Goal: Information Seeking & Learning: Find specific fact

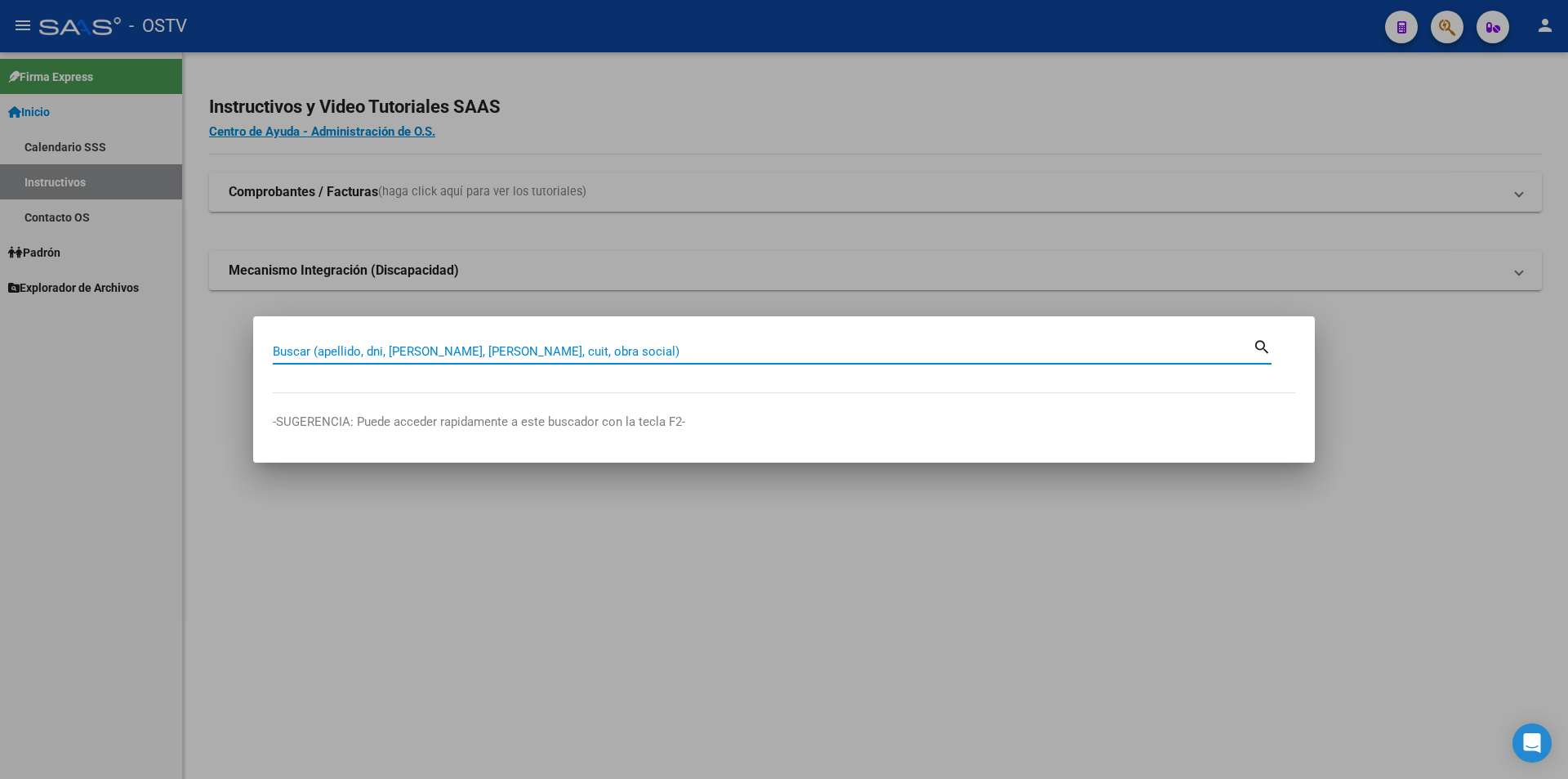
paste input "30711375232"
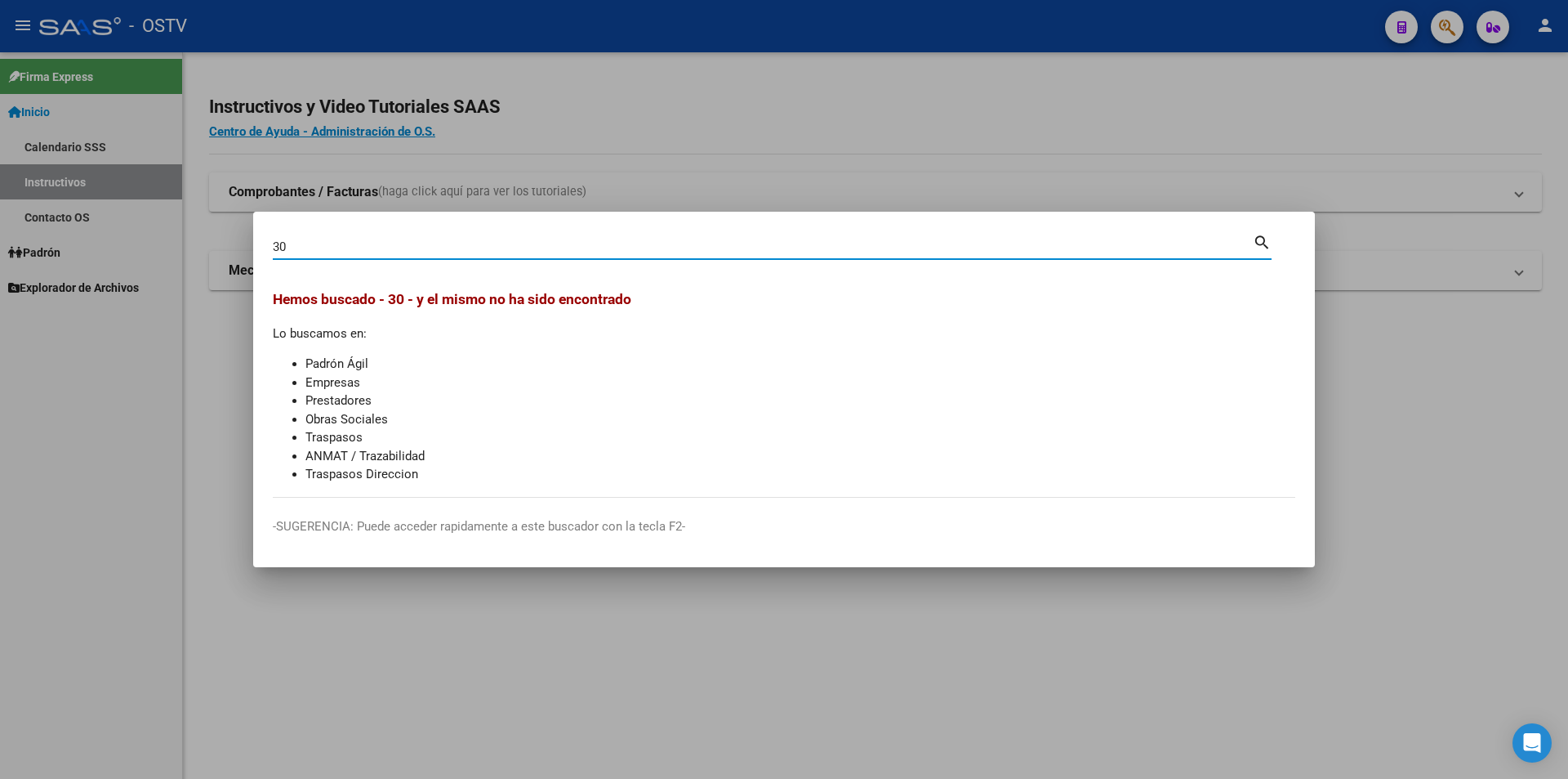
type input "3"
paste input "27294455103"
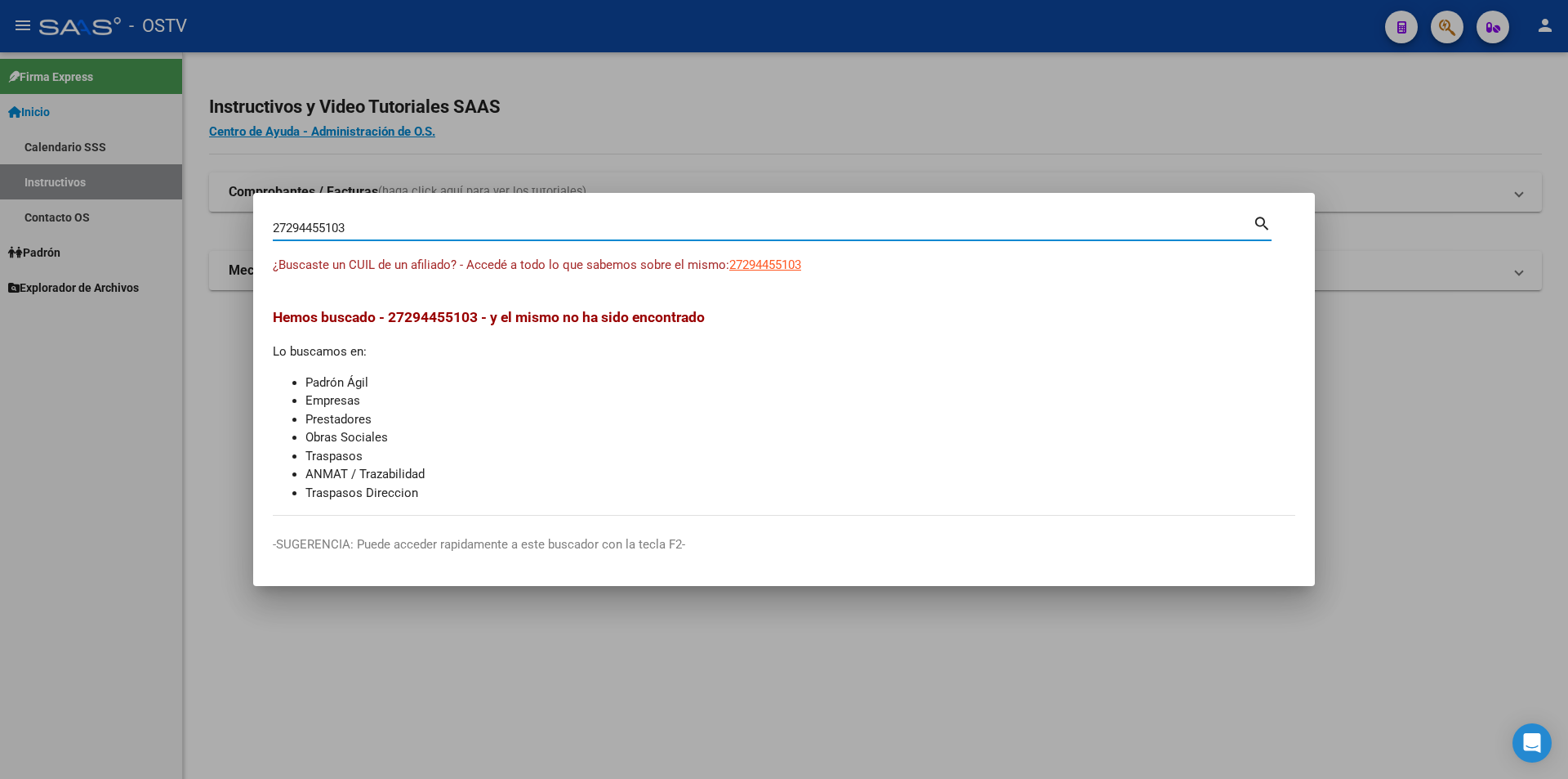
click at [755, 268] on span "27294455103" at bounding box center [765, 265] width 72 height 14
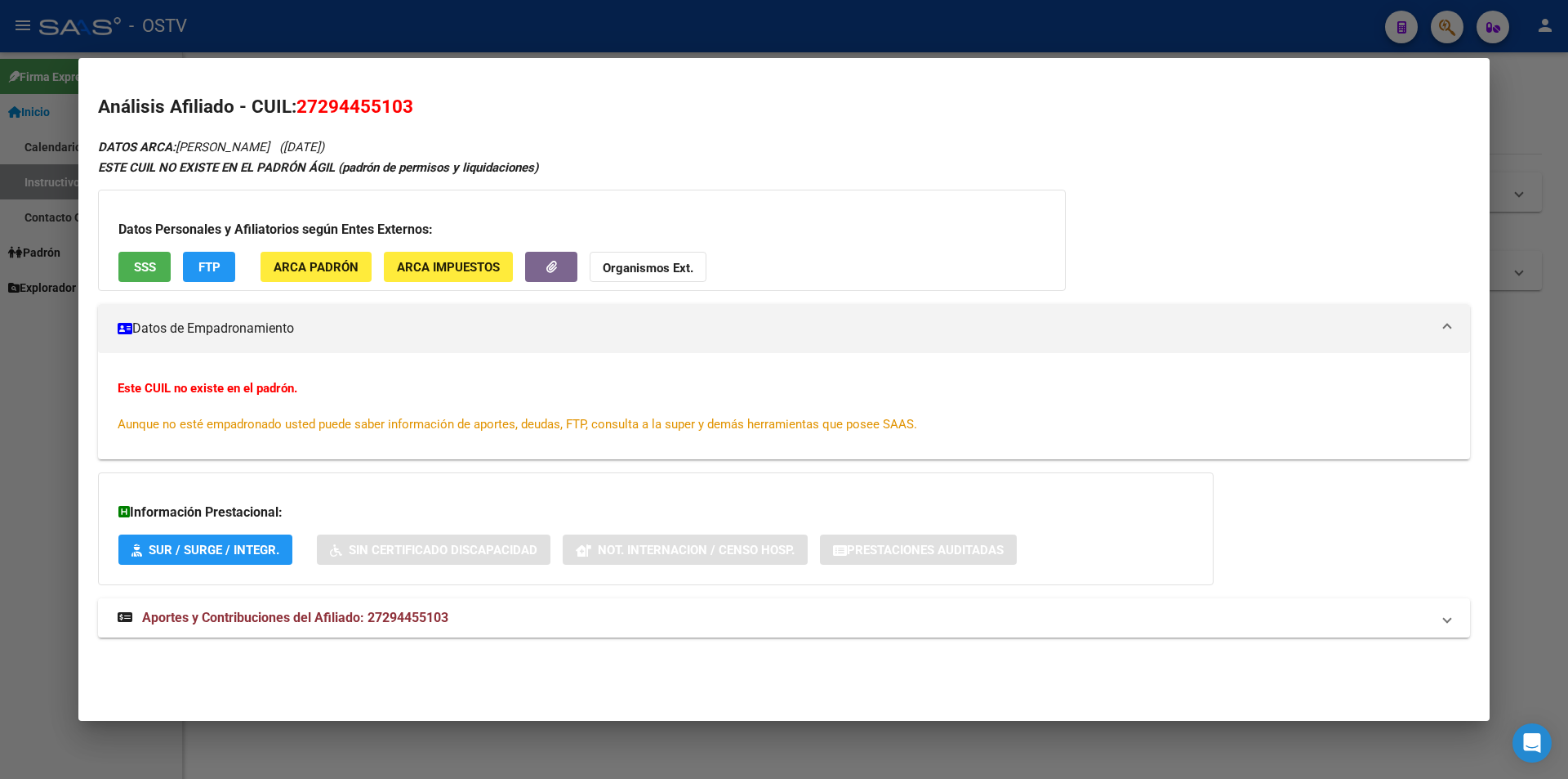
drag, startPoint x: 365, startPoint y: 140, endPoint x: 429, endPoint y: 142, distance: 64.0
click at [324, 142] on span "([DATE])" at bounding box center [302, 147] width 45 height 14
click at [437, 143] on div "DATOS ARCA: [PERSON_NAME] ([DATE]) ESTE CUIL NO EXISTE EN EL PADRÓN ÁGIL (padró…" at bounding box center [784, 396] width 1372 height 520
drag, startPoint x: 365, startPoint y: 146, endPoint x: 419, endPoint y: 149, distance: 54.1
click at [324, 143] on span "([DATE])" at bounding box center [302, 147] width 45 height 14
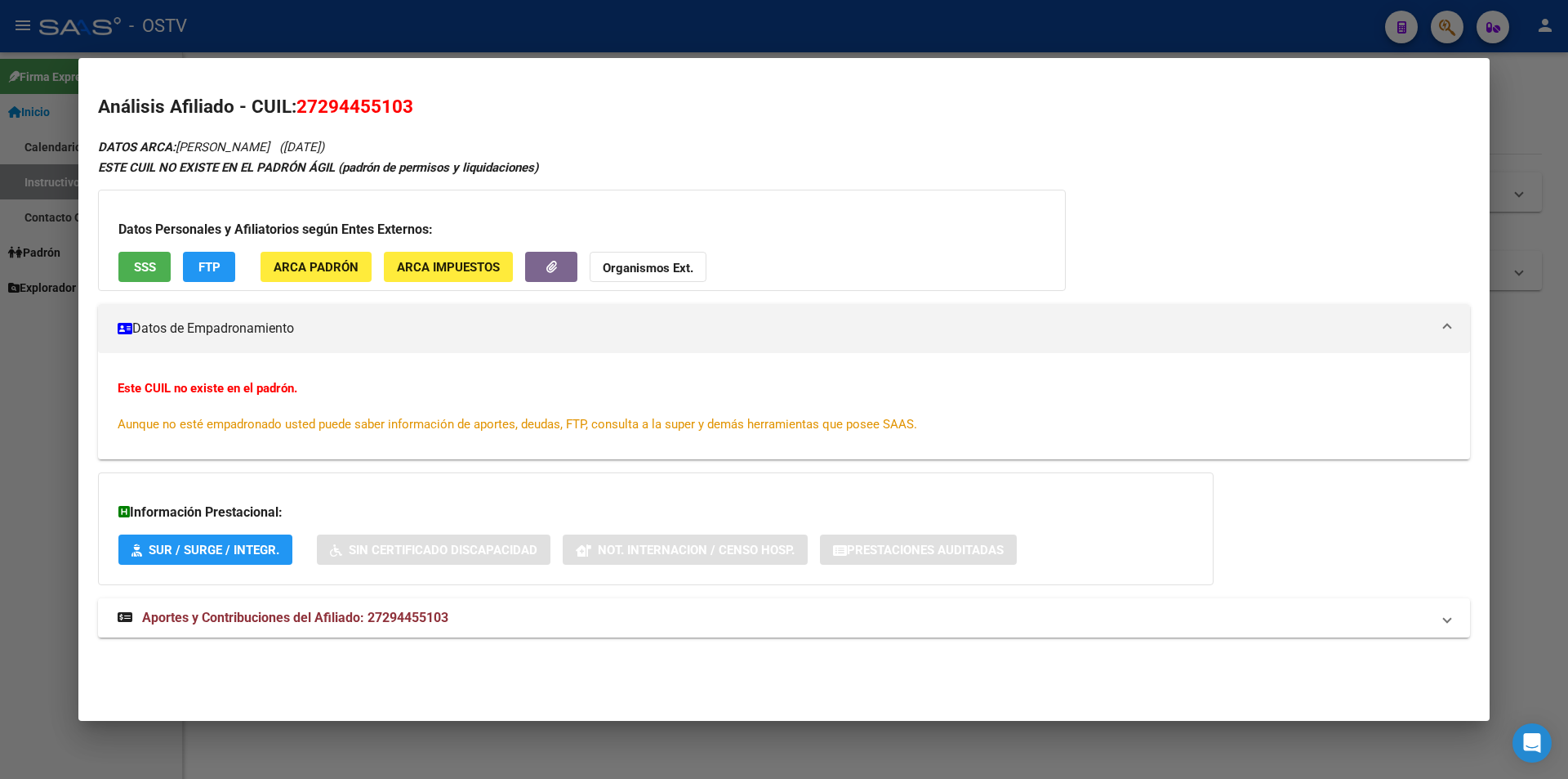
copy span "02/09/198"
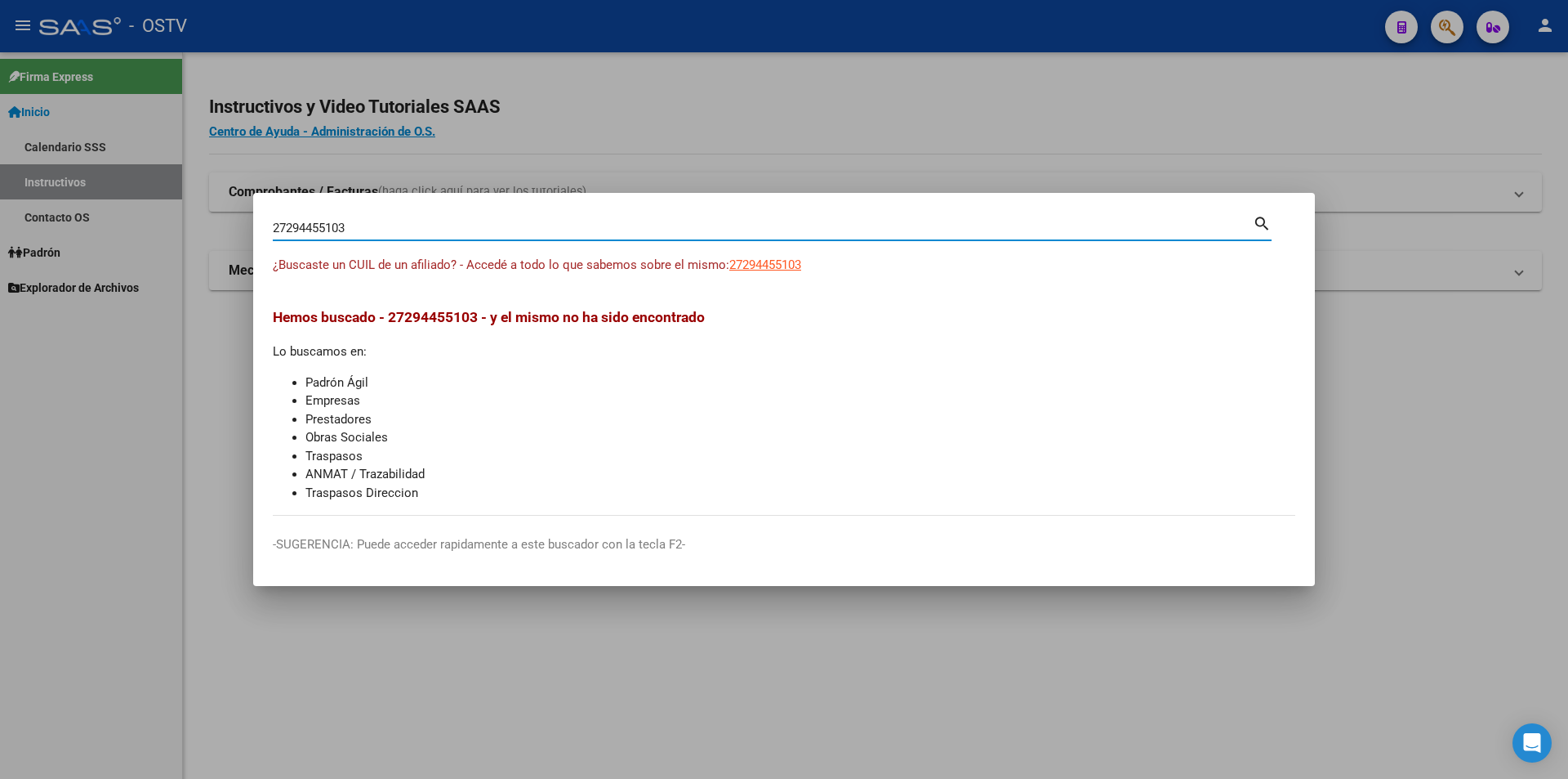
drag, startPoint x: 356, startPoint y: 222, endPoint x: -152, endPoint y: 319, distance: 517.2
click at [0, 319] on html "menu - OSTV person Firma Express Inicio Calendario SSS Instructivos Contacto OS…" at bounding box center [784, 389] width 1568 height 779
paste input "0421744360"
type input "20421744360"
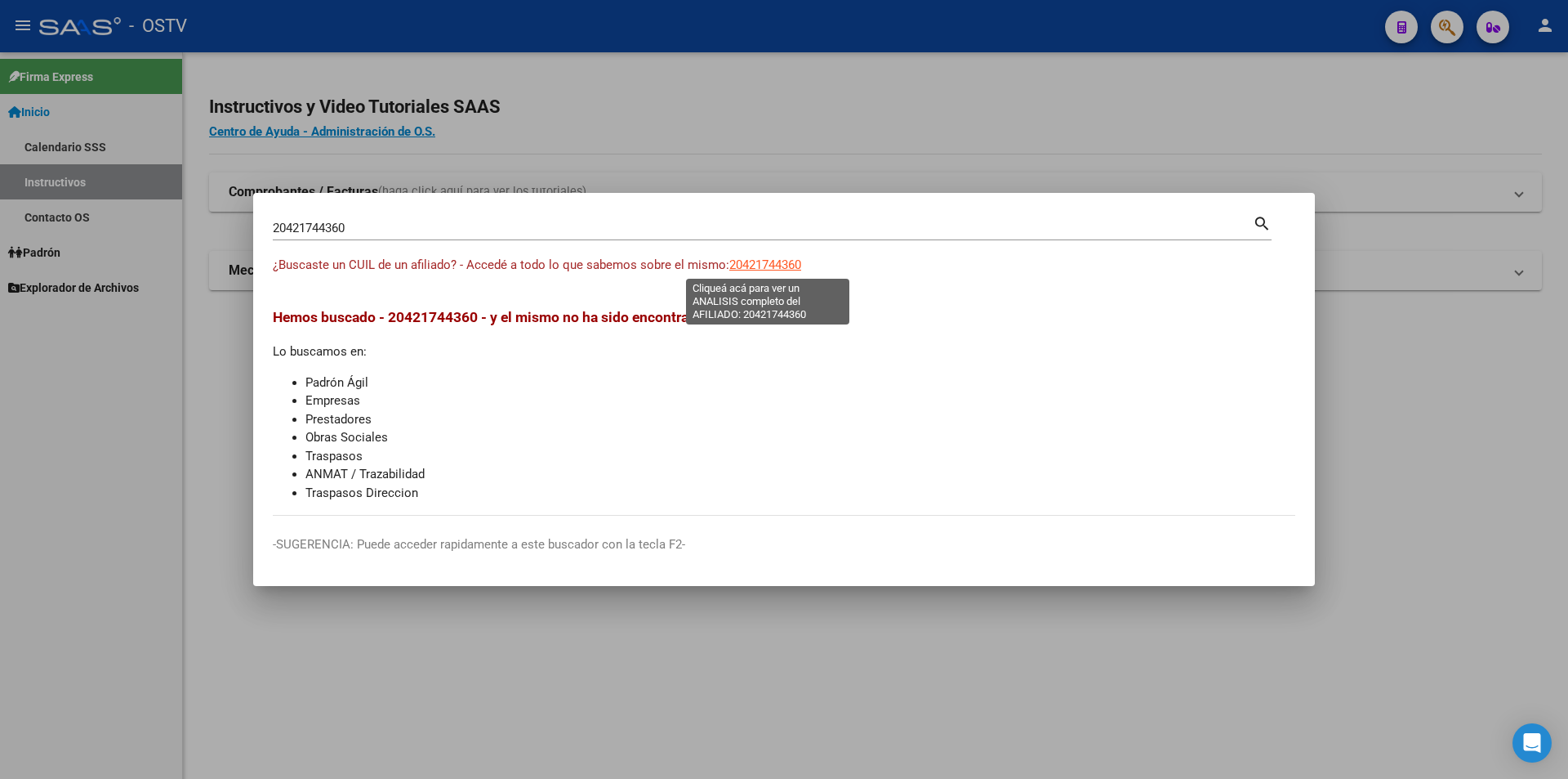
click at [787, 266] on span "20421744360" at bounding box center [765, 265] width 72 height 14
type textarea "20421744360"
click at [332, 230] on input "20421744360" at bounding box center [762, 228] width 980 height 14
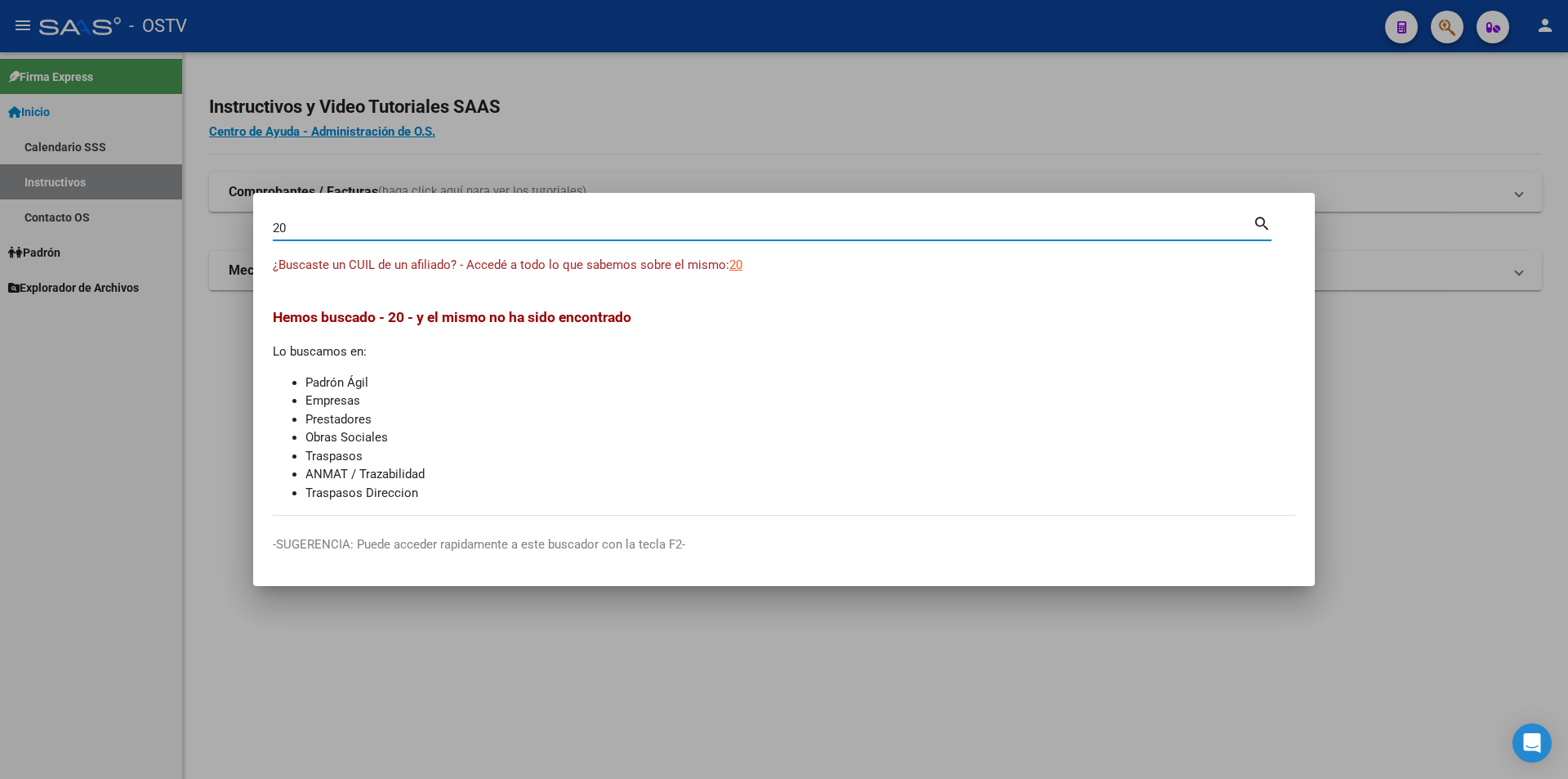
type input "2"
paste input "27472987777"
type input "27472987777"
click at [783, 269] on span "27472987777" at bounding box center [765, 265] width 72 height 14
type textarea "27472987777"
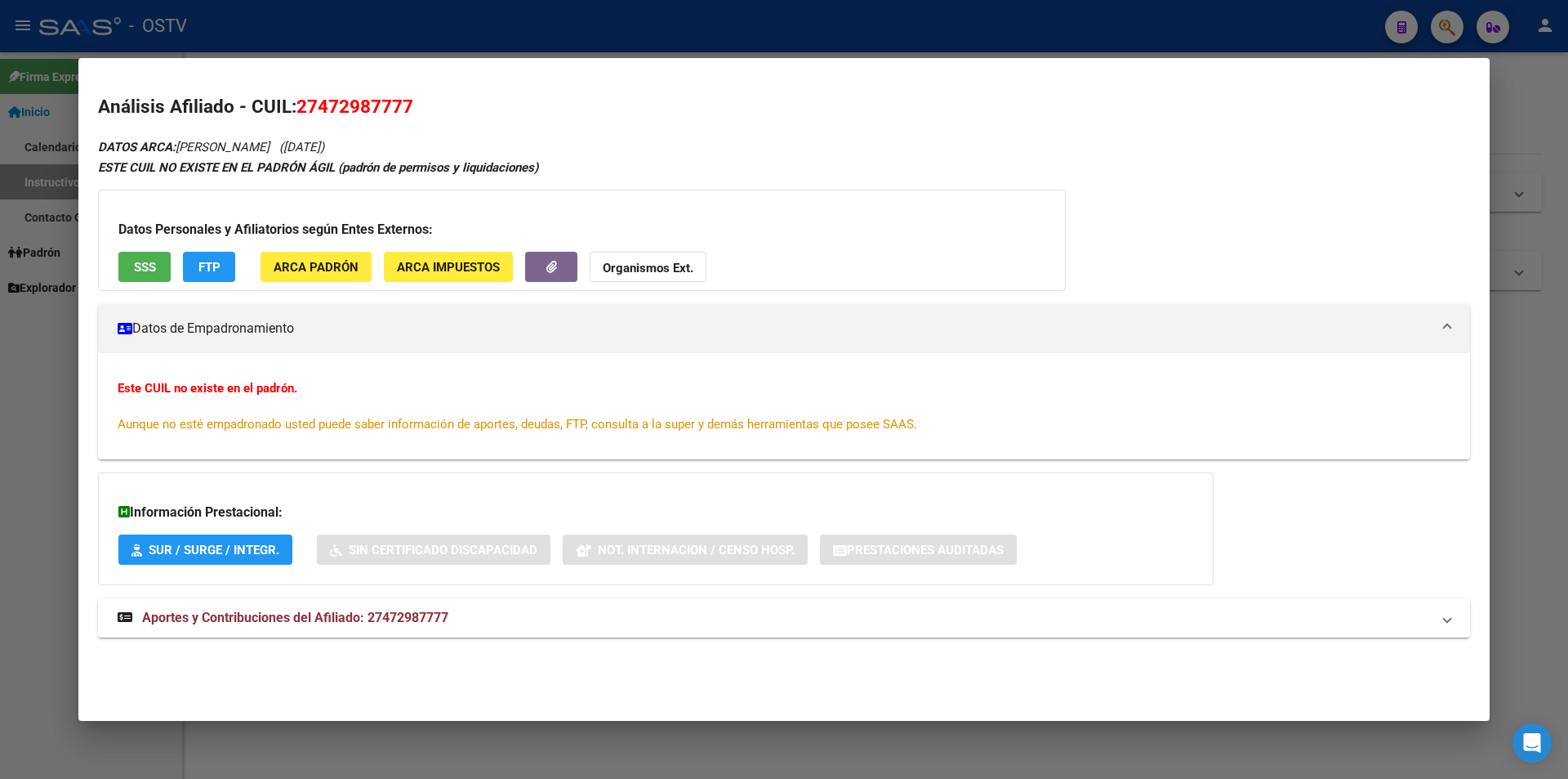
drag, startPoint x: 369, startPoint y: 140, endPoint x: 410, endPoint y: 154, distance: 43.3
click at [324, 154] on span "([DATE])" at bounding box center [302, 147] width 45 height 14
click at [324, 140] on span "([DATE])" at bounding box center [302, 147] width 45 height 14
drag, startPoint x: 367, startPoint y: 140, endPoint x: 437, endPoint y: 144, distance: 70.1
click at [324, 140] on span "([DATE])" at bounding box center [302, 147] width 45 height 14
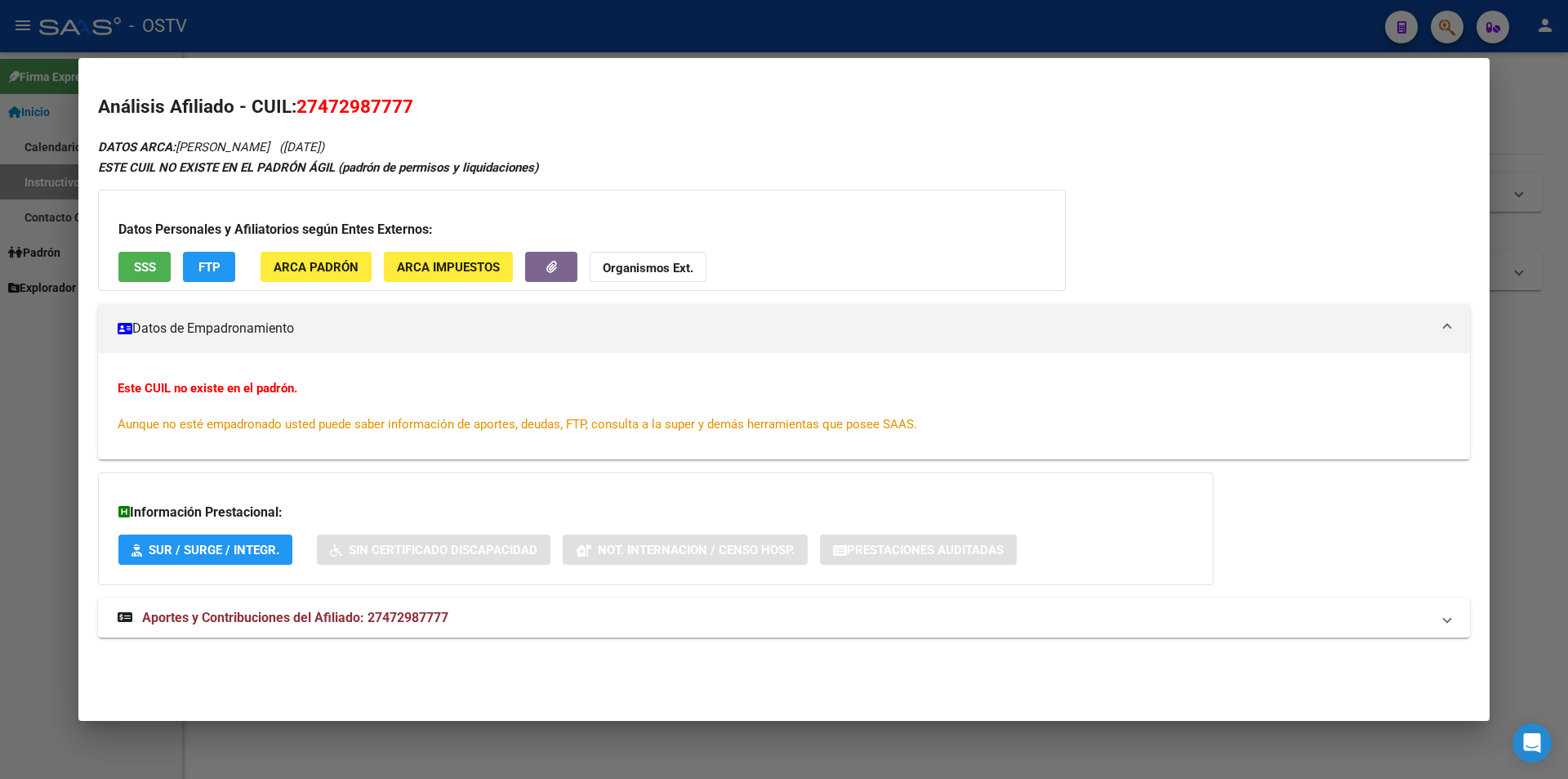
copy span "[DATE]"
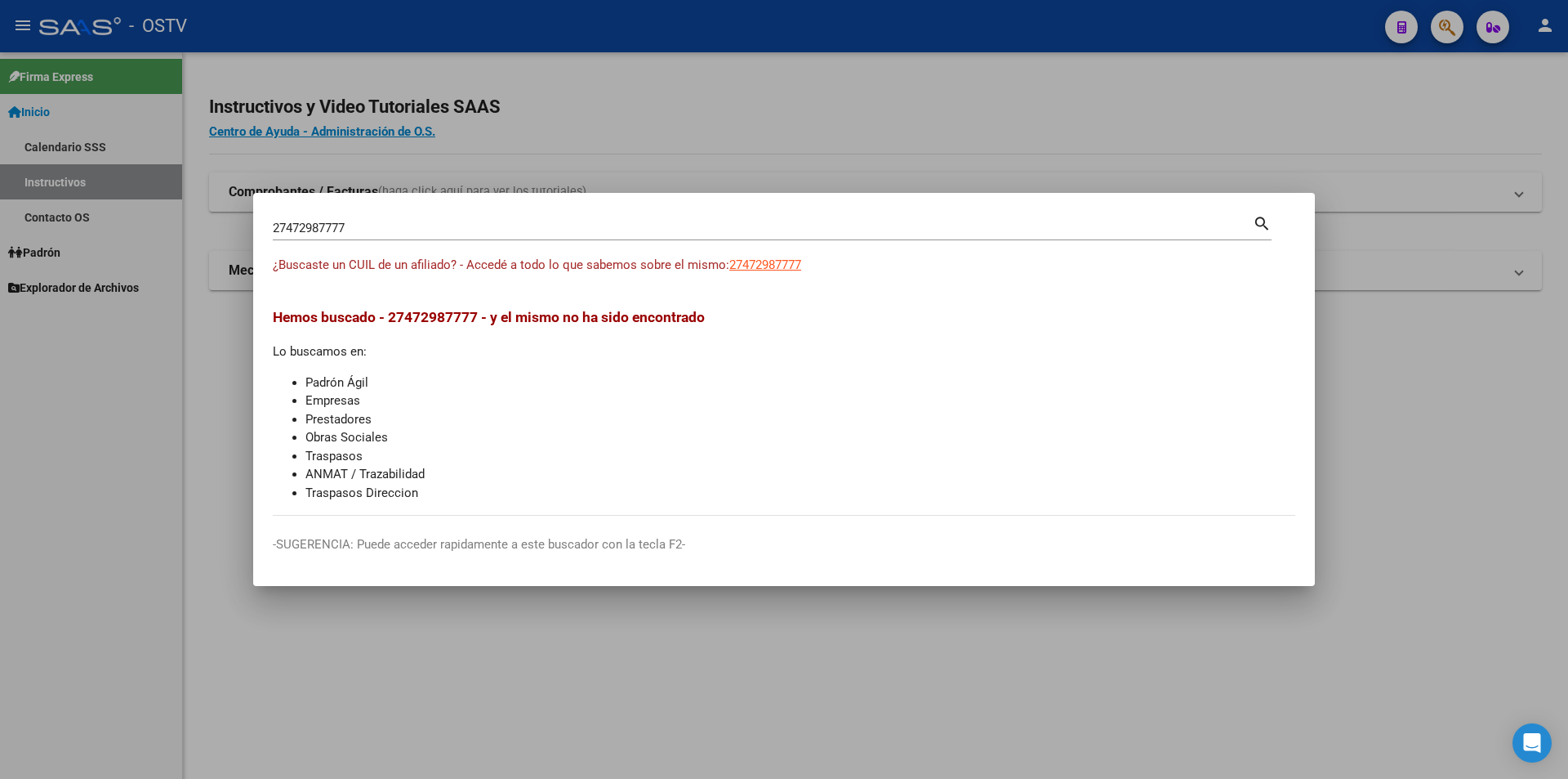
drag, startPoint x: 390, startPoint y: 216, endPoint x: 208, endPoint y: 242, distance: 183.8
click at [194, 242] on div "27472987777 Buscar (apellido, dni, cuil, nro traspaso, cuit, obra social) searc…" at bounding box center [784, 389] width 1568 height 779
drag, startPoint x: 393, startPoint y: 226, endPoint x: -543, endPoint y: 393, distance: 950.8
click at [0, 393] on html "menu - OSTV person Firma Express Inicio Calendario SSS Instructivos Contacto OS…" at bounding box center [784, 389] width 1568 height 779
paste input "0209287731"
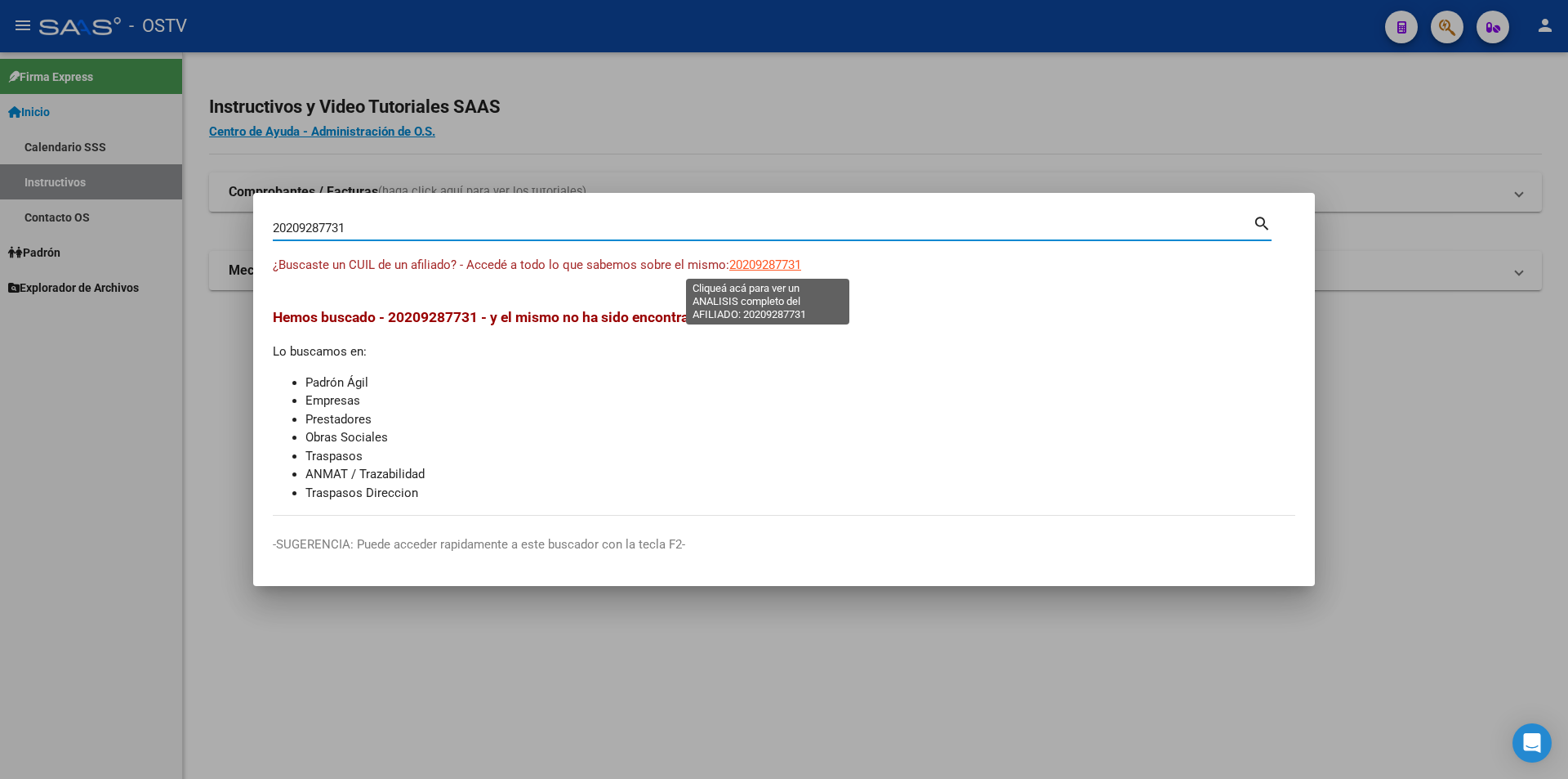
type input "20209287731"
click at [751, 269] on span "20209287731" at bounding box center [765, 265] width 72 height 14
type textarea "20209287731"
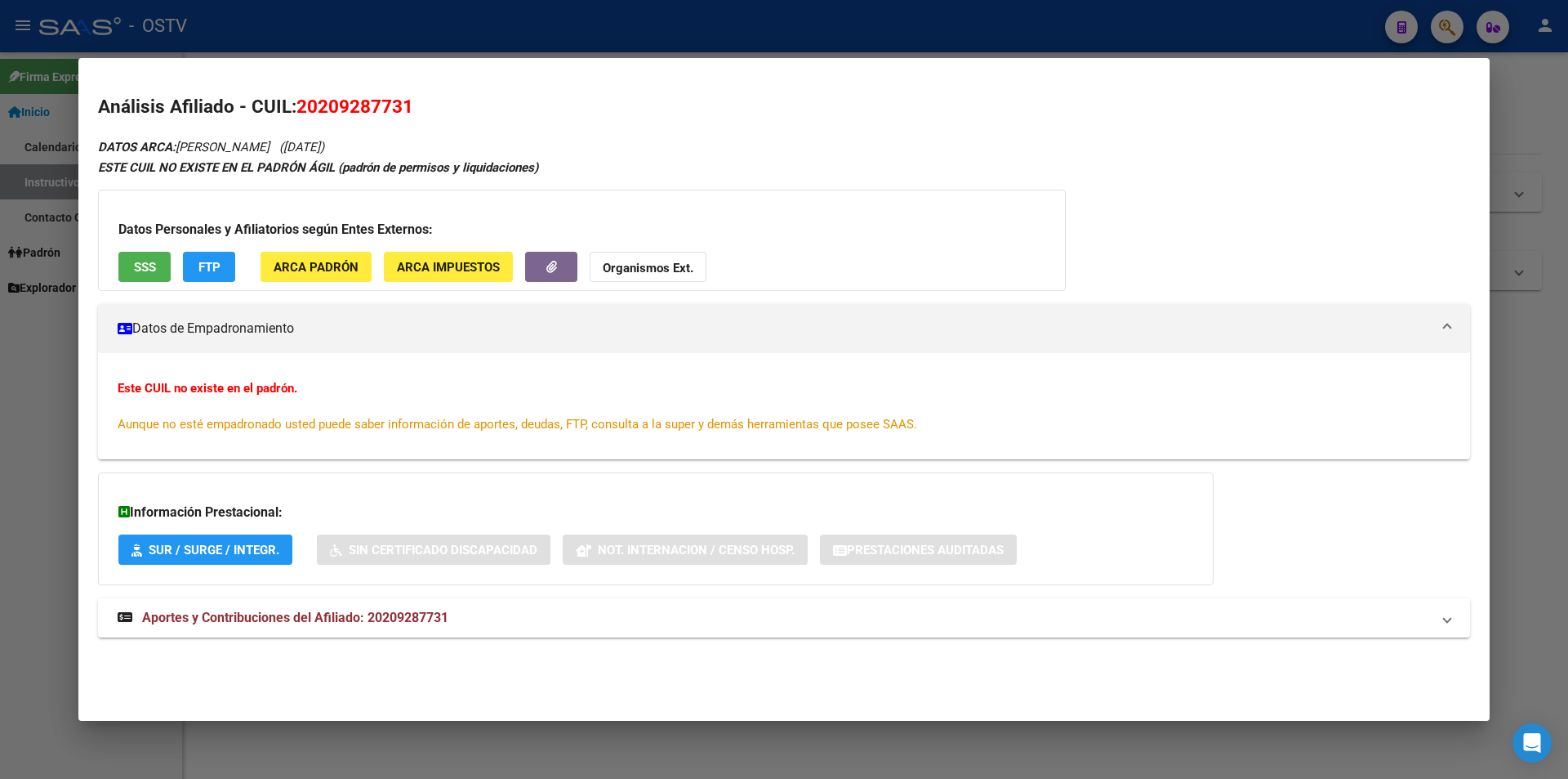
drag, startPoint x: 330, startPoint y: 144, endPoint x: 398, endPoint y: 143, distance: 68.0
click at [399, 142] on div "DATOS ARCA: [PERSON_NAME] ([DATE]) ESTE CUIL NO EXISTE EN EL PADRÓN ÁGIL (padró…" at bounding box center [784, 396] width 1372 height 520
copy span "[DATE])"
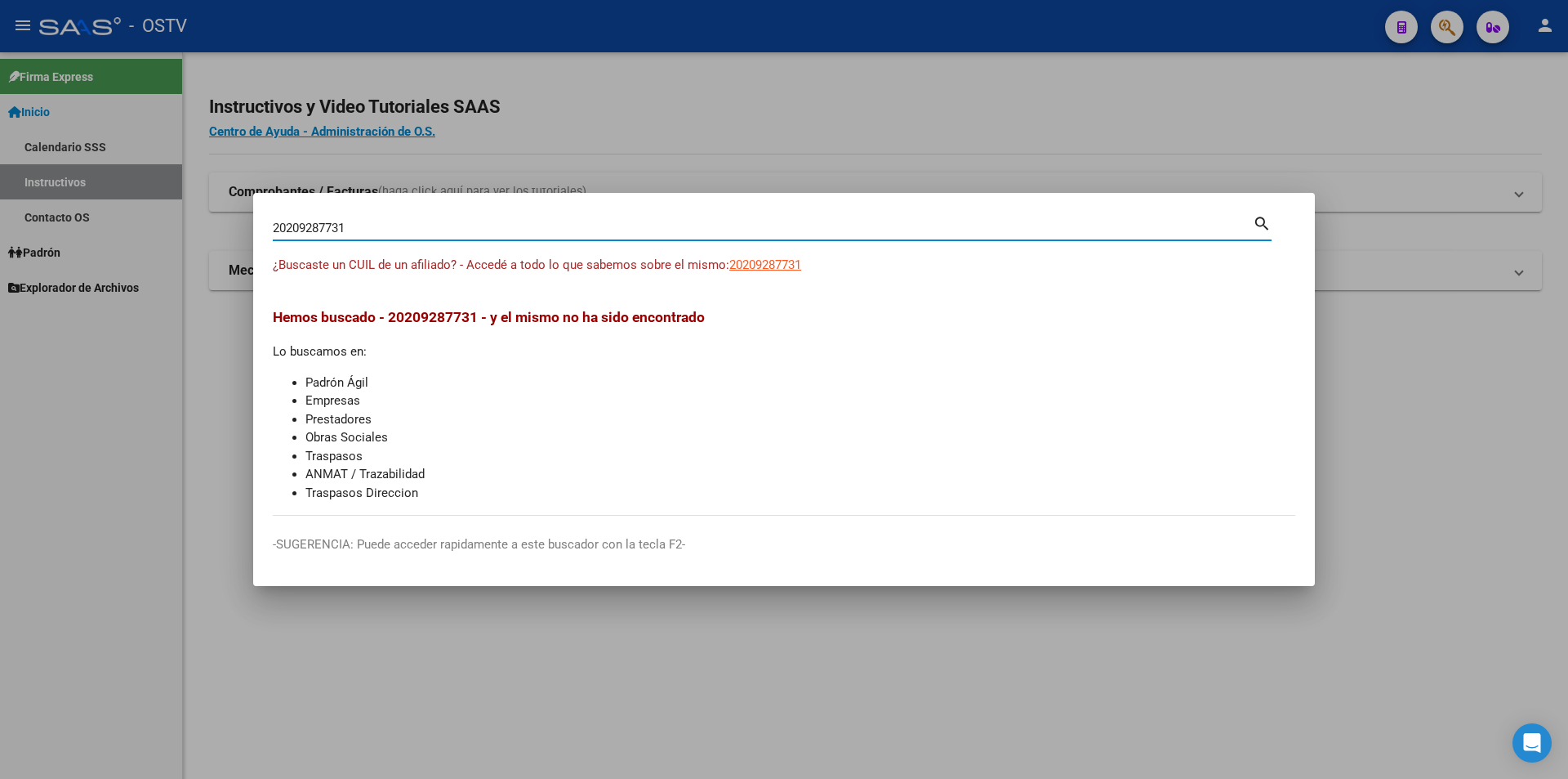
drag, startPoint x: 361, startPoint y: 223, endPoint x: 49, endPoint y: 251, distance: 313.3
click at [49, 251] on div "20209287731 Buscar (apellido, dni, cuil, nro traspaso, cuit, obra social) searc…" at bounding box center [784, 389] width 1568 height 779
paste input "7421204816"
type input "27421204816"
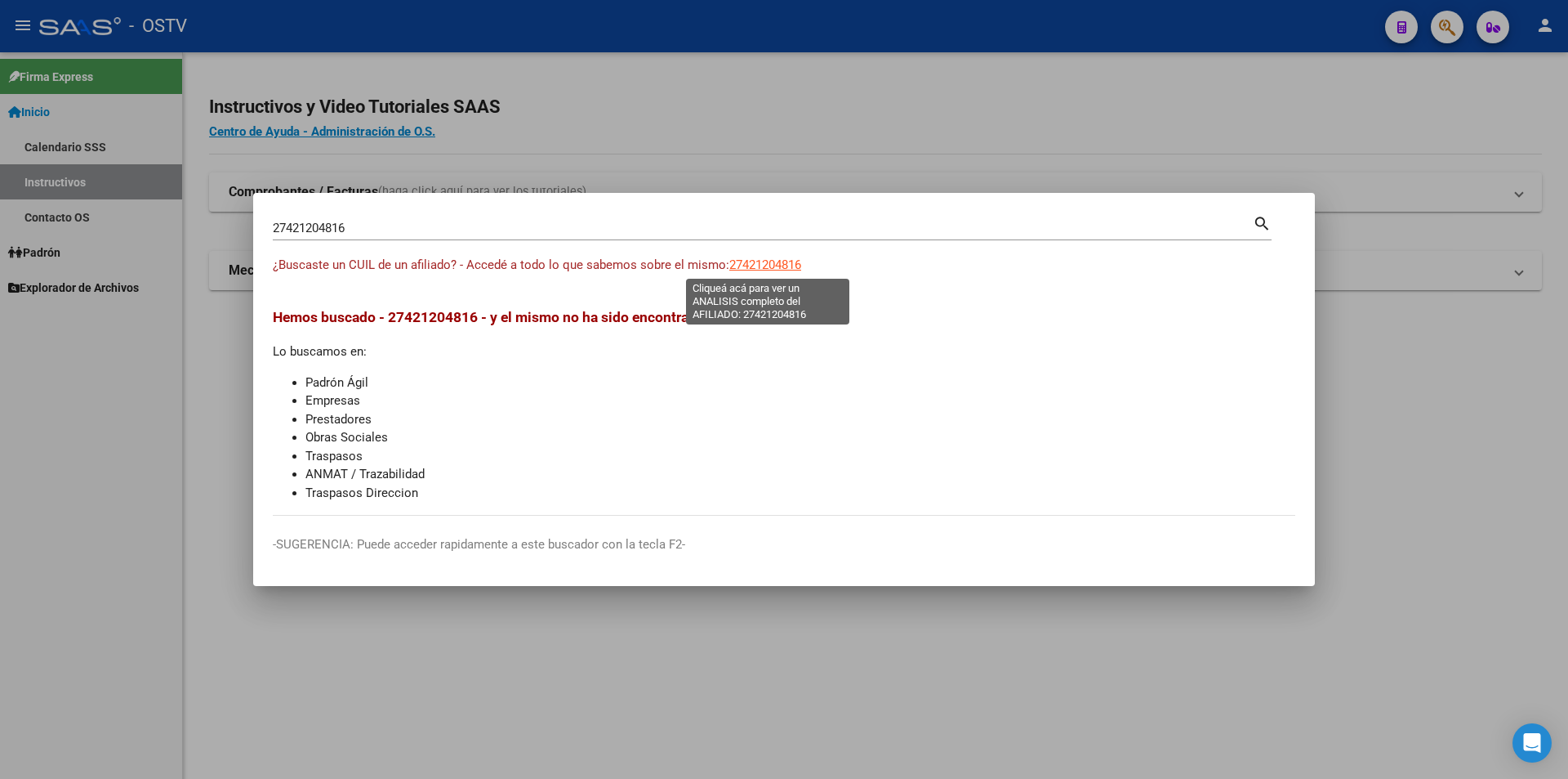
click at [777, 265] on span "27421204816" at bounding box center [765, 265] width 72 height 14
type textarea "27421204816"
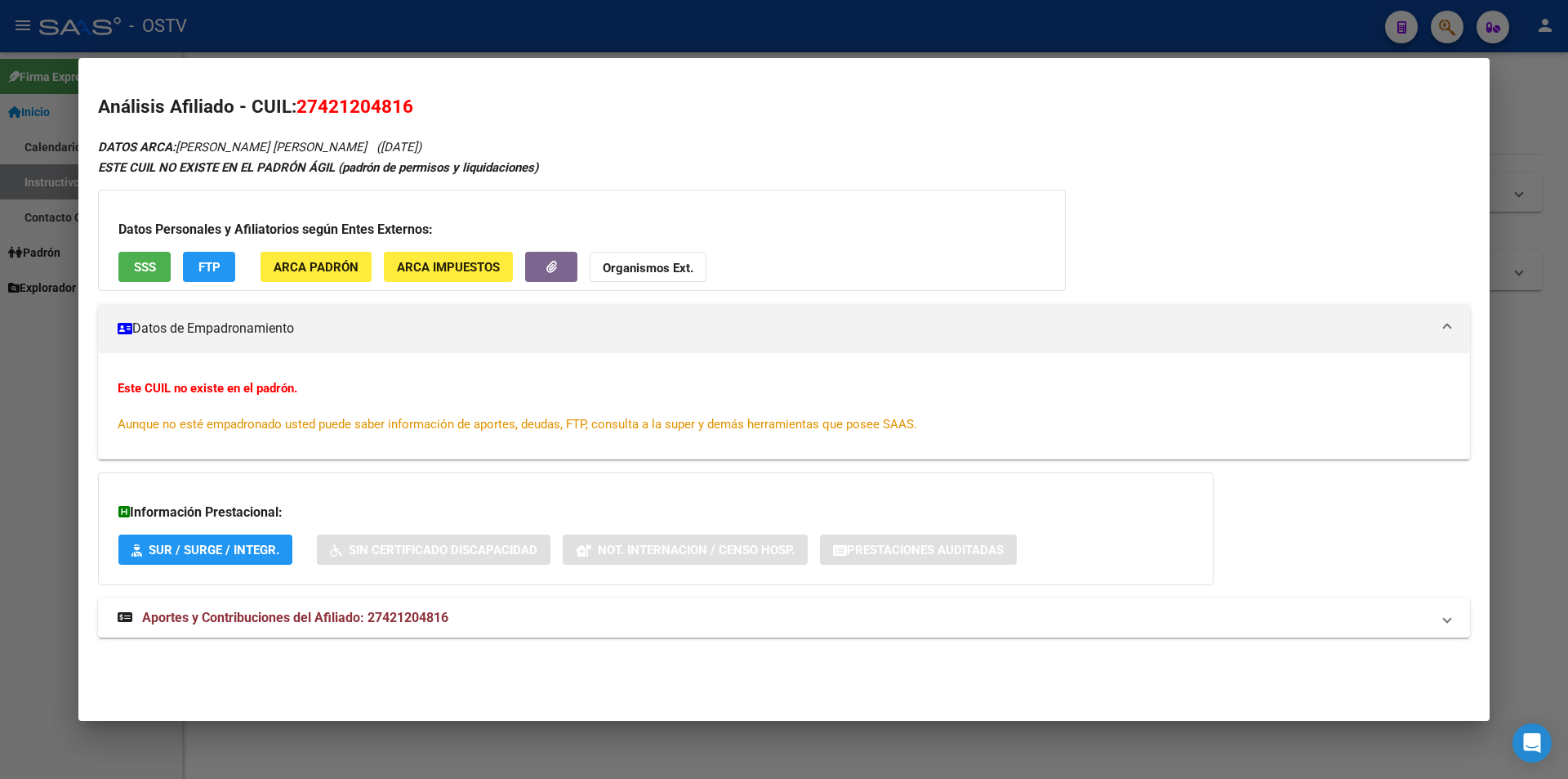
drag, startPoint x: 393, startPoint y: 146, endPoint x: 458, endPoint y: 140, distance: 65.3
click at [421, 140] on span "([DATE])" at bounding box center [399, 147] width 45 height 14
copy span "[DATE]"
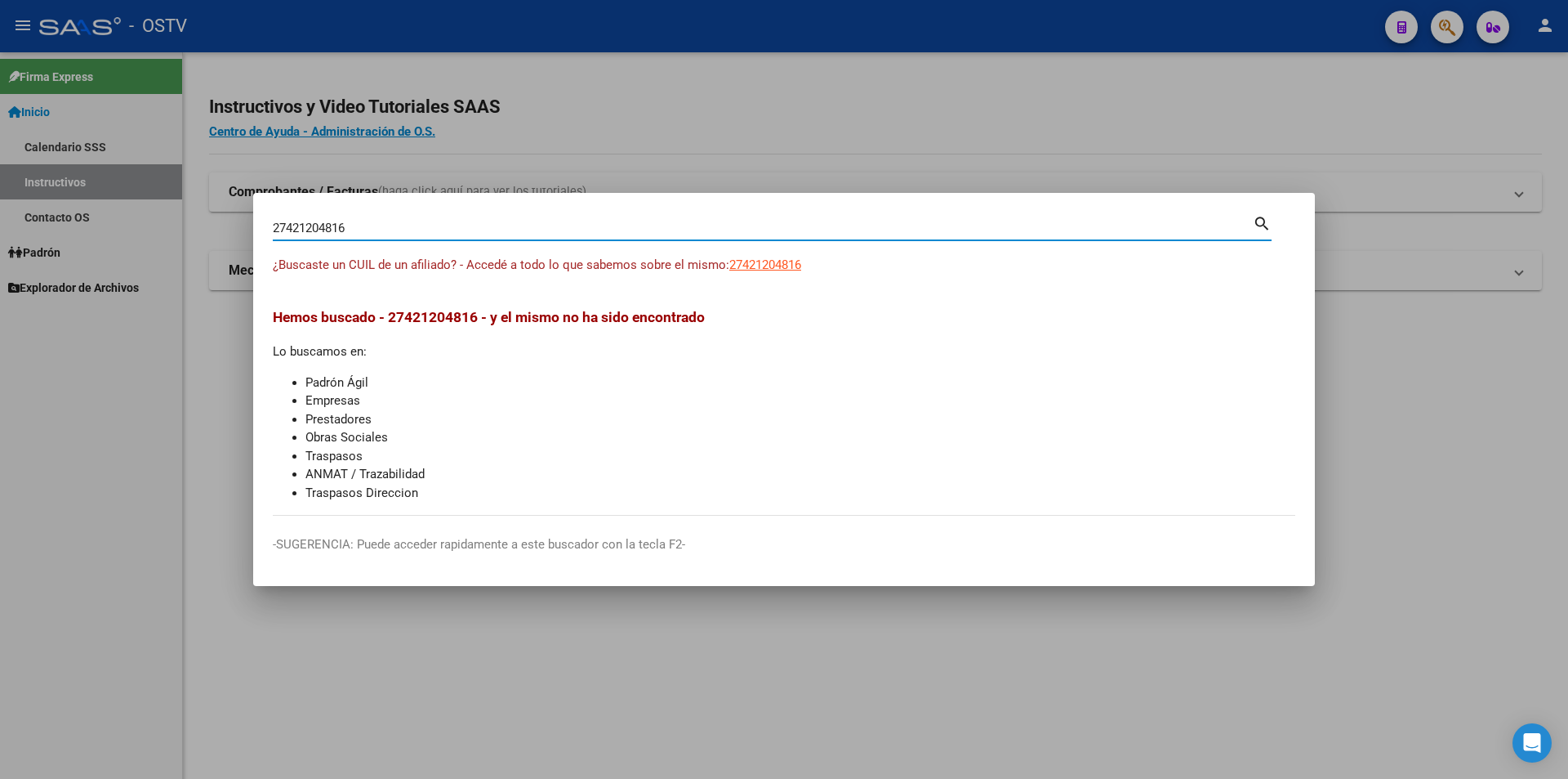
drag, startPoint x: 422, startPoint y: 226, endPoint x: -185, endPoint y: 285, distance: 609.9
click at [0, 285] on html "menu - OSTV person Firma Express Inicio Calendario SSS Instructivos Contacto OS…" at bounding box center [784, 389] width 1568 height 779
paste input "0464154850"
type input "20464154850"
click at [771, 261] on span "20464154850" at bounding box center [765, 265] width 72 height 14
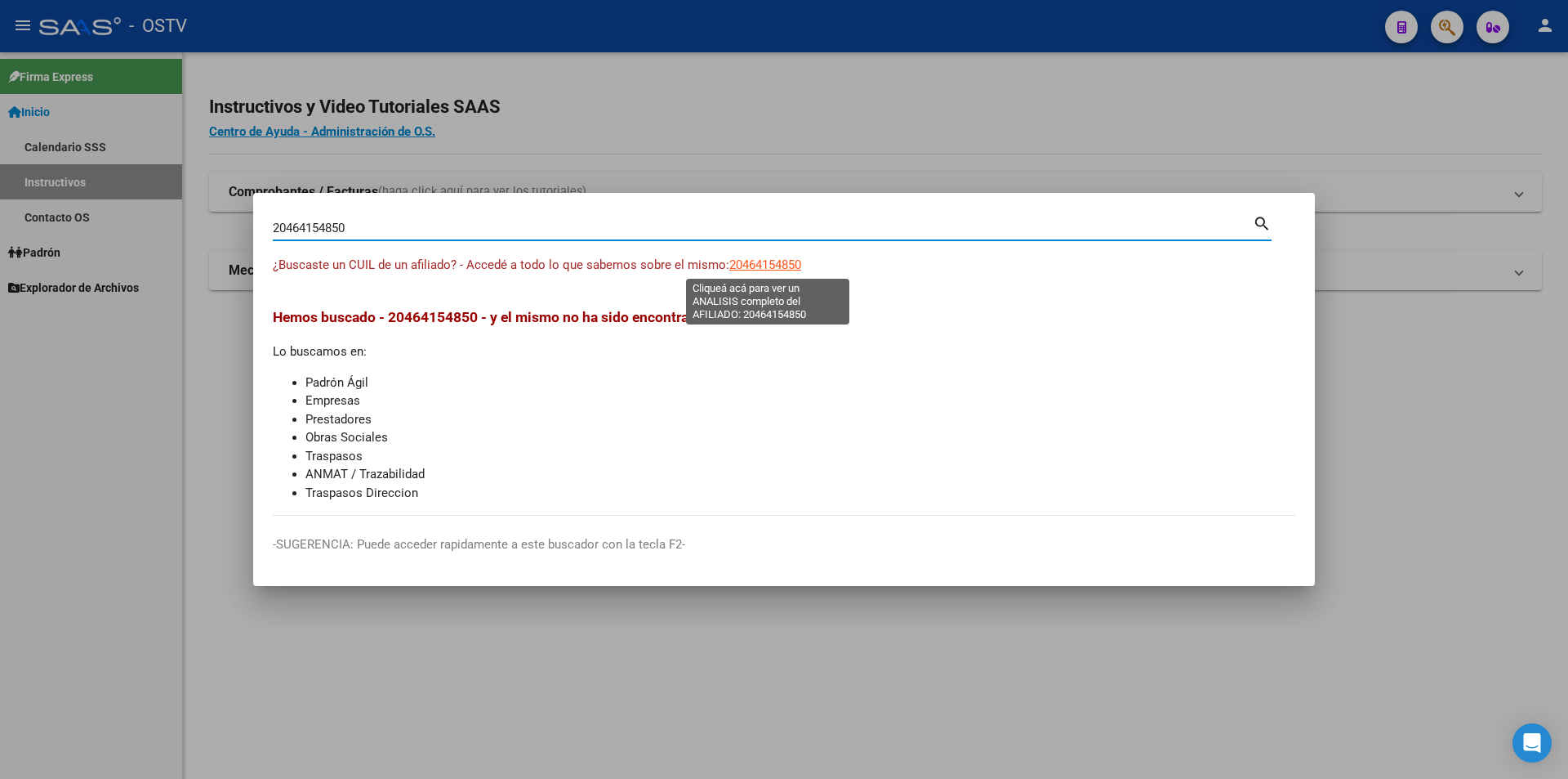
type textarea "20464154850"
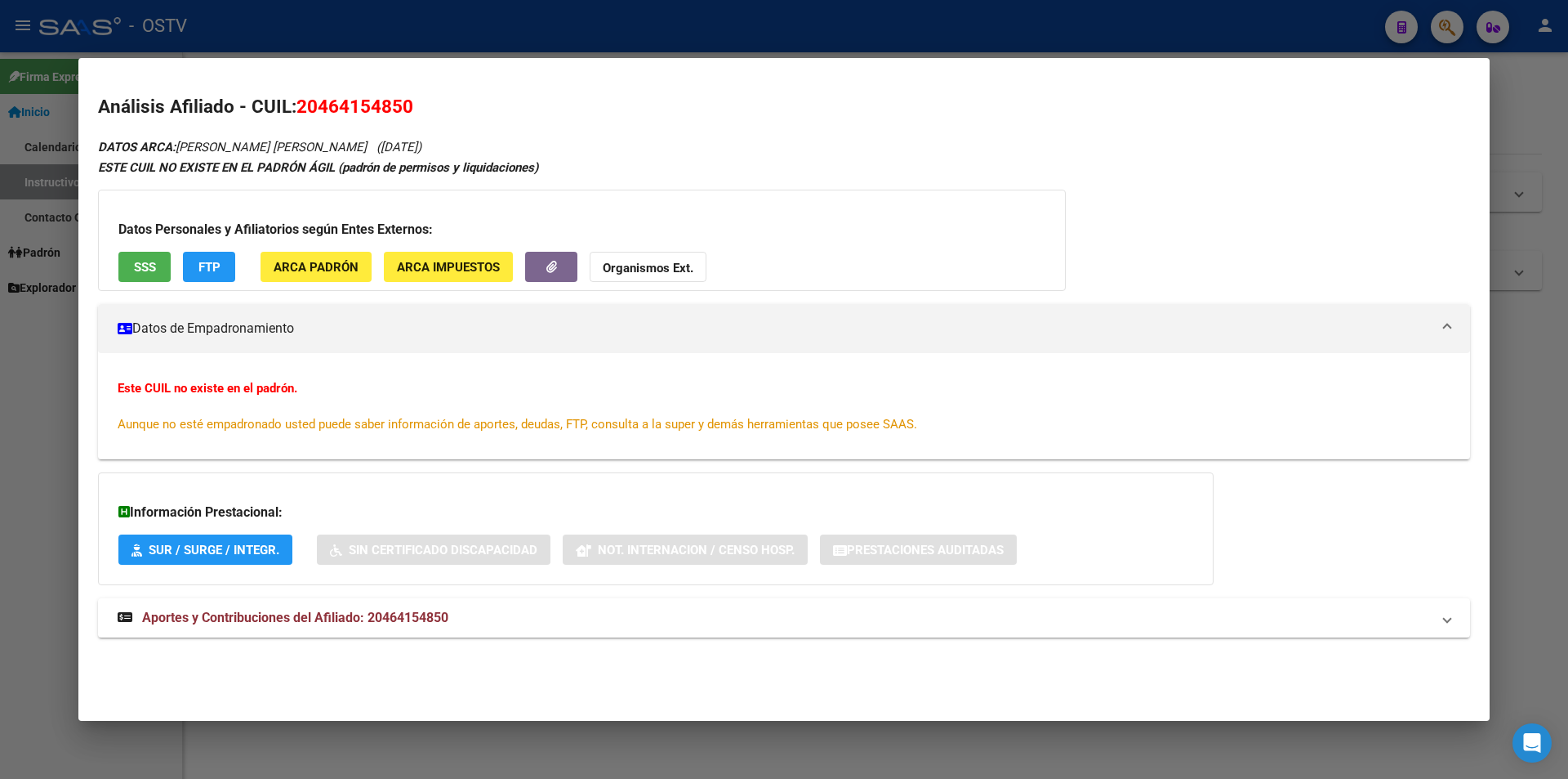
drag, startPoint x: 338, startPoint y: 143, endPoint x: 402, endPoint y: 146, distance: 64.1
click at [402, 146] on span "([DATE])" at bounding box center [399, 147] width 45 height 14
copy span "[DATE]"
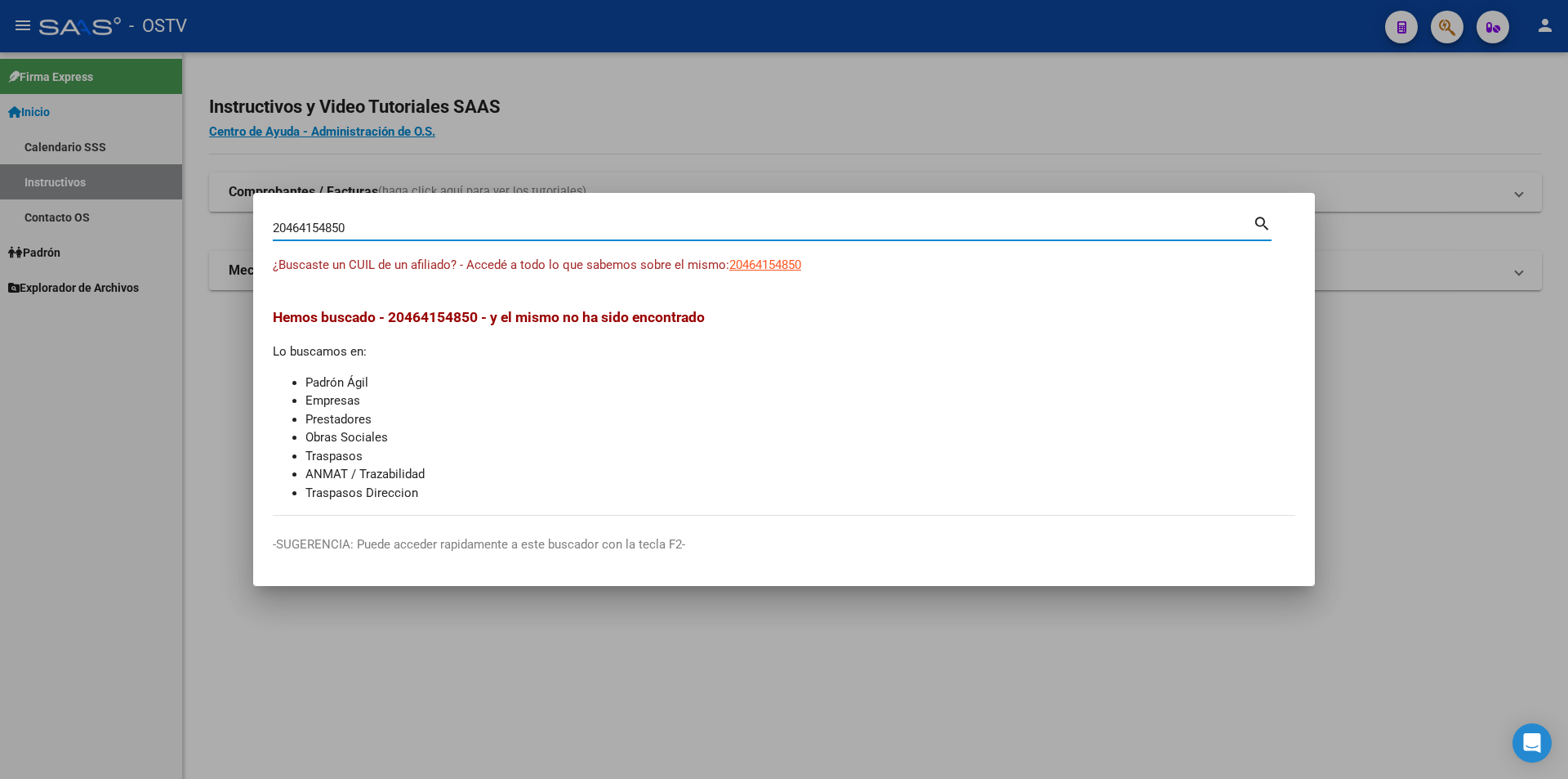
drag, startPoint x: 368, startPoint y: 230, endPoint x: -272, endPoint y: 239, distance: 640.1
click at [0, 239] on html "menu - OSTV person Firma Express Inicio Calendario SSS Instructivos Contacto OS…" at bounding box center [784, 389] width 1568 height 779
paste input "57380942"
type input "20457380942"
click at [765, 265] on span "20457380942" at bounding box center [765, 265] width 72 height 14
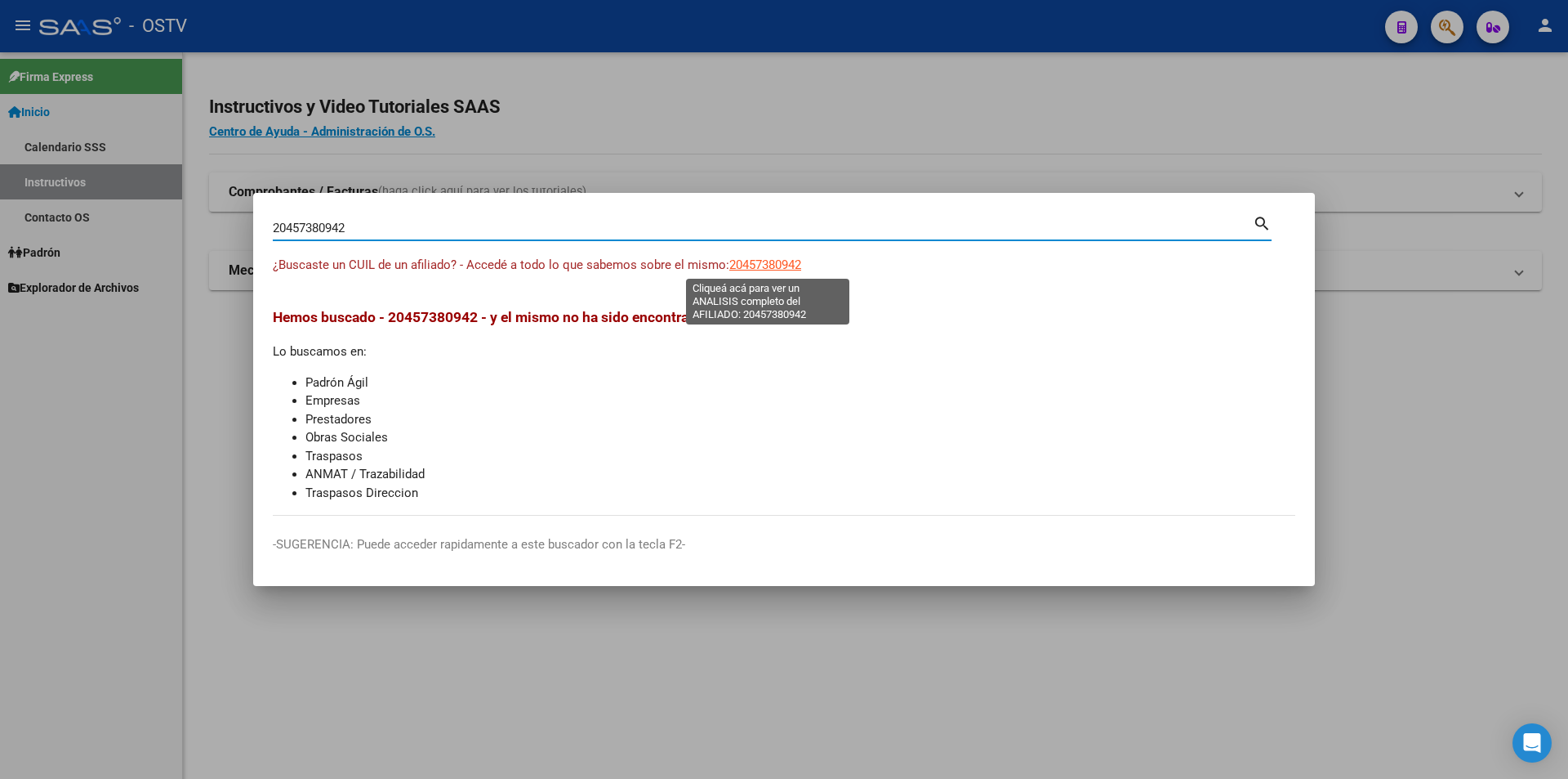
type textarea "20457380942"
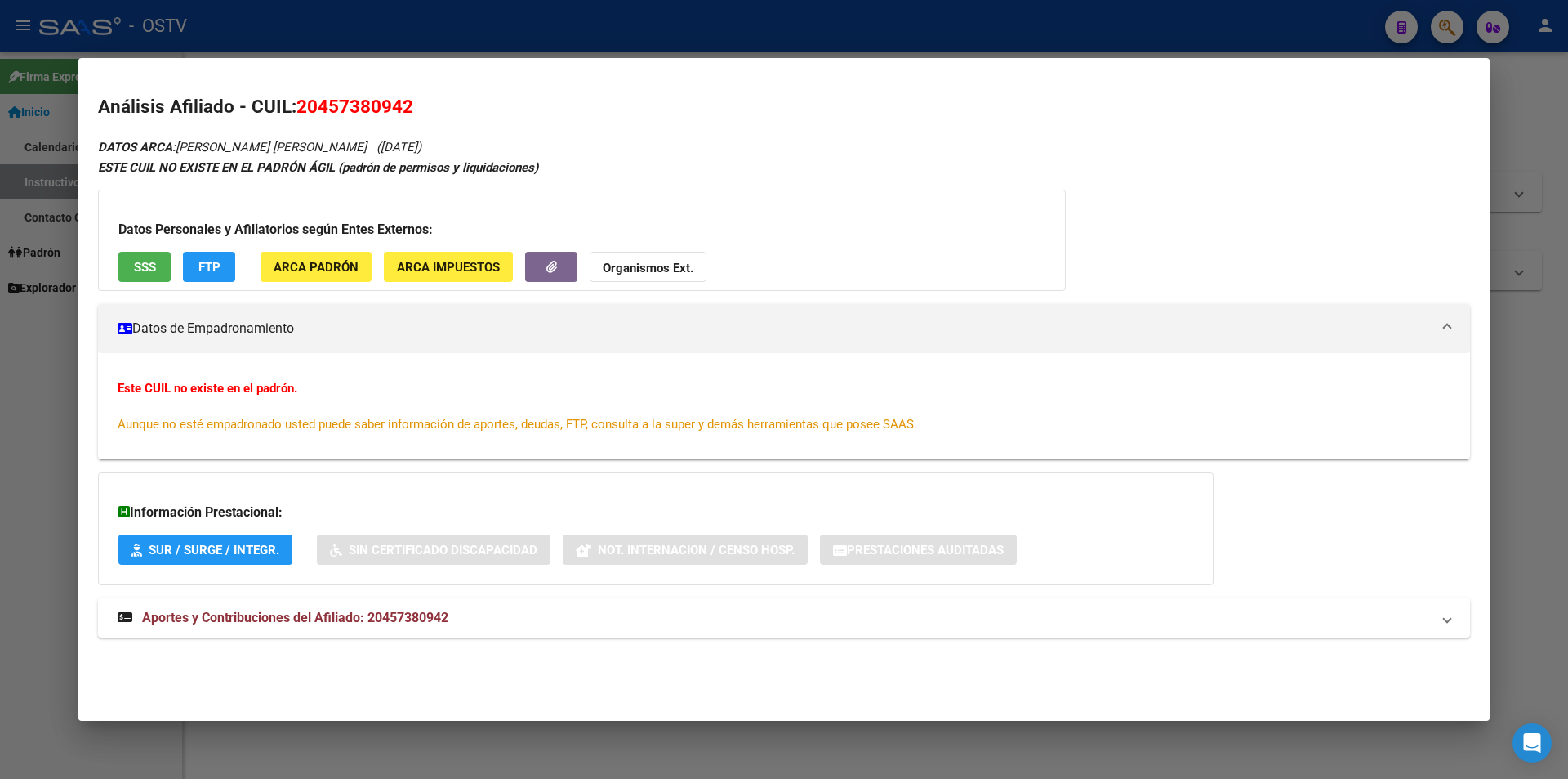
drag, startPoint x: 351, startPoint y: 153, endPoint x: 414, endPoint y: 154, distance: 63.0
click at [414, 154] on div "DATOS ARCA: [PERSON_NAME] [PERSON_NAME] ([DATE]) ESTE CUIL NO EXISTE EN EL PADR…" at bounding box center [784, 396] width 1372 height 520
copy span "[DATE]"
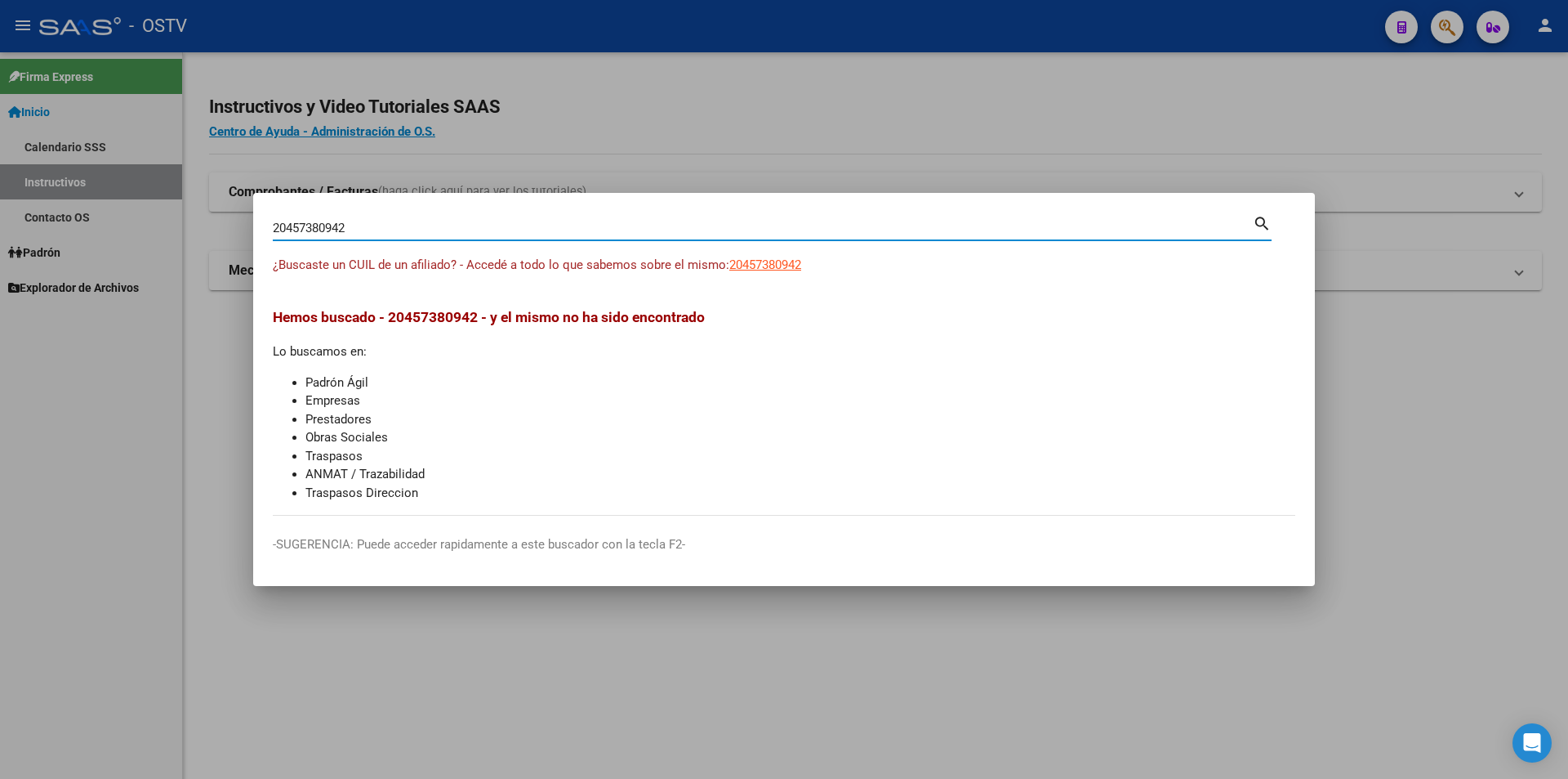
drag, startPoint x: 366, startPoint y: 231, endPoint x: 111, endPoint y: 260, distance: 256.6
click at [111, 260] on div "20457380942 Buscar (apellido, dni, cuil, nro traspaso, cuit, obra social) searc…" at bounding box center [784, 389] width 1568 height 779
paste input "01813277"
type input "20401813277"
click at [753, 264] on span "20401813277" at bounding box center [765, 265] width 72 height 14
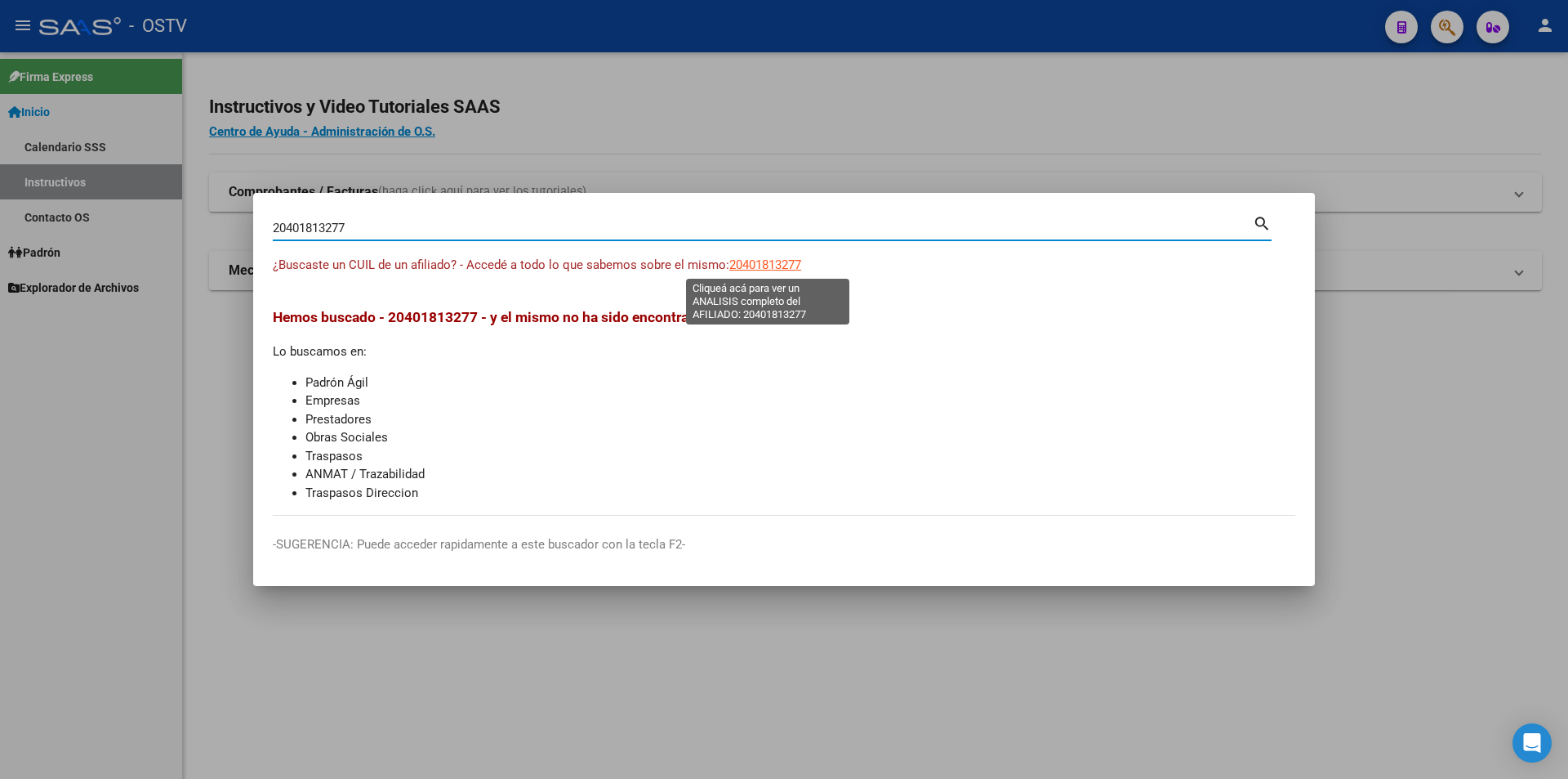
type textarea "20401813277"
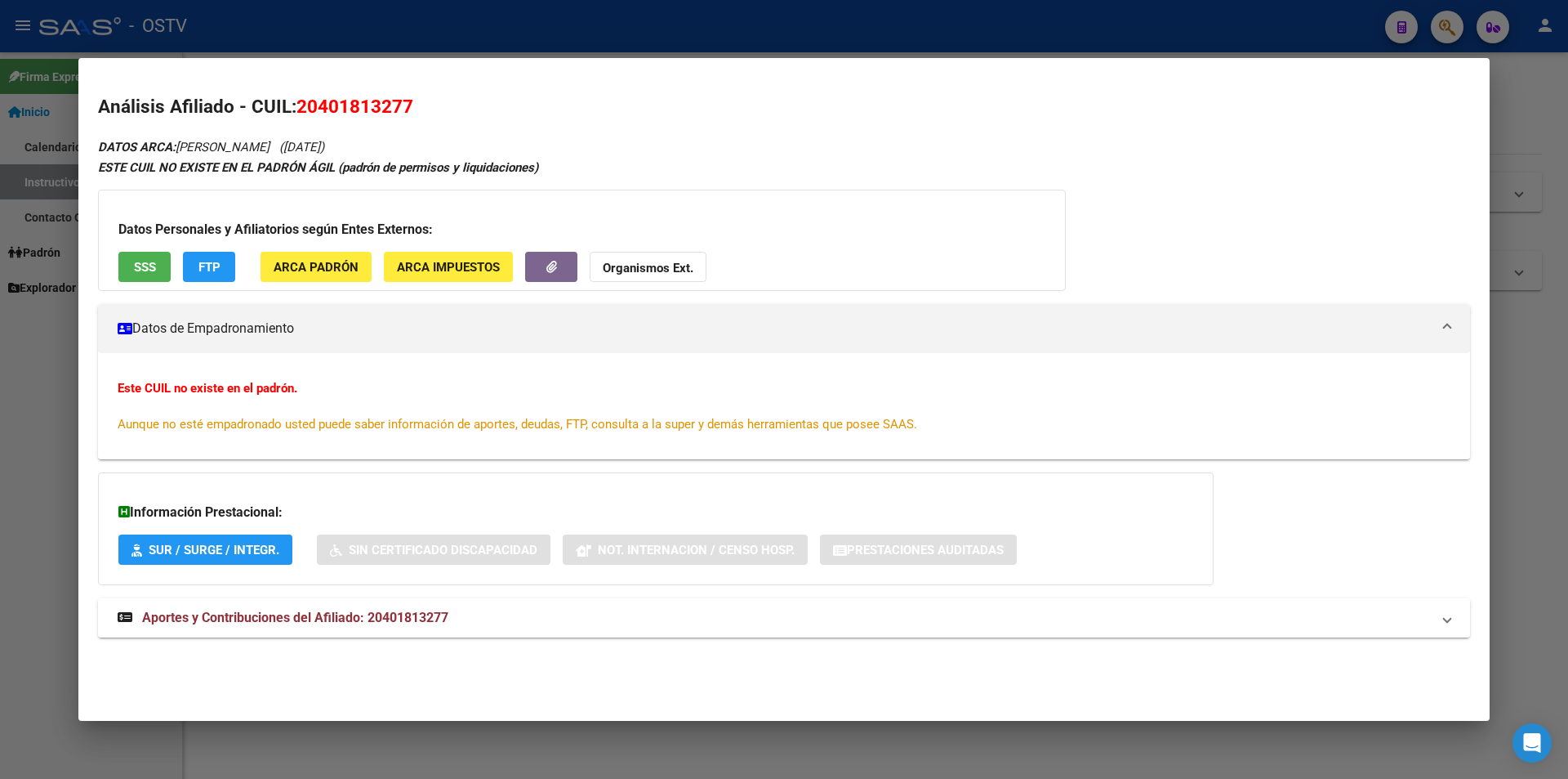
drag, startPoint x: 348, startPoint y: 148, endPoint x: 414, endPoint y: 149, distance: 66.0
click at [324, 149] on span "([DATE])" at bounding box center [302, 147] width 45 height 14
copy span "[DATE]"
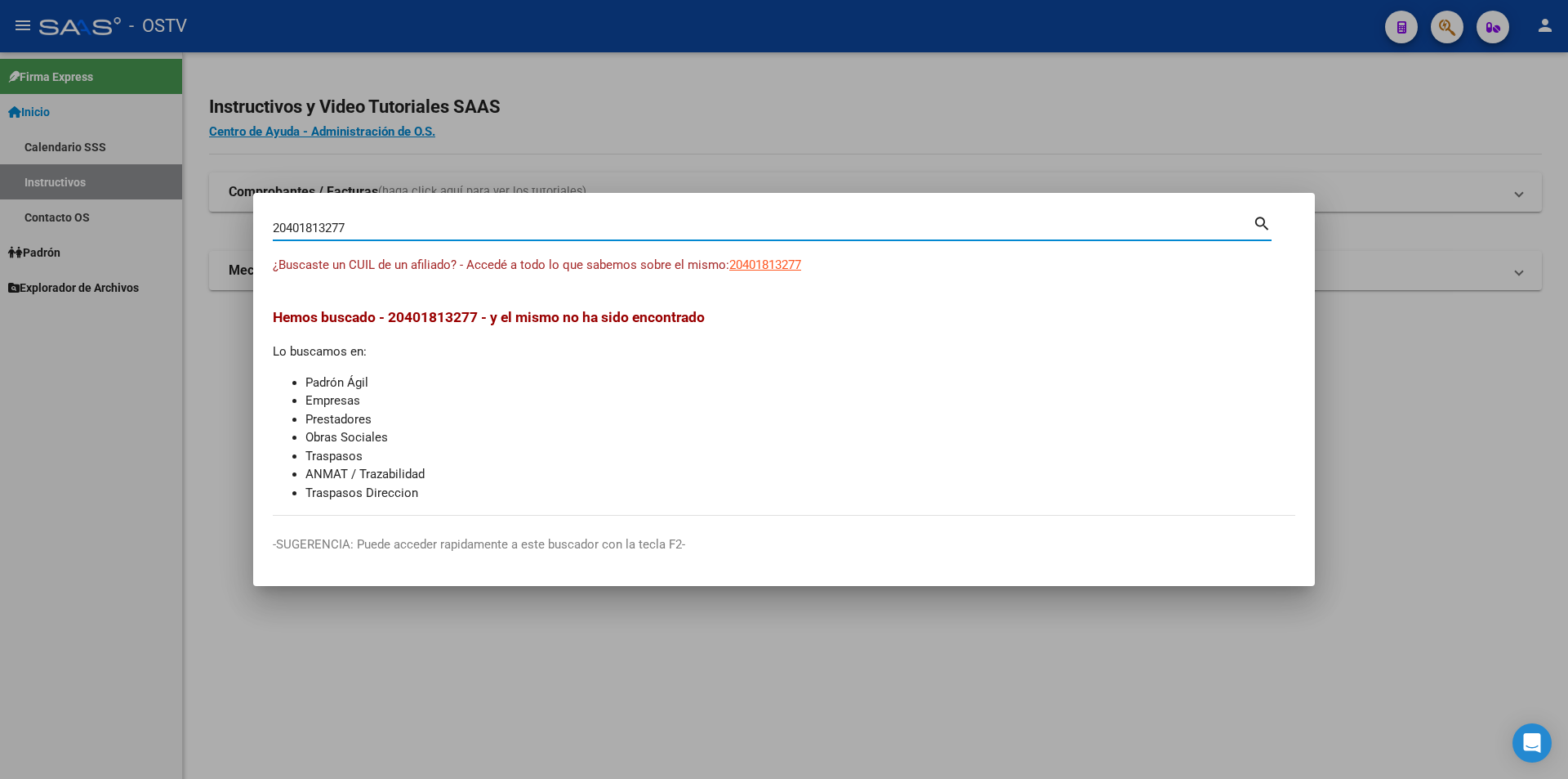
drag, startPoint x: 372, startPoint y: 231, endPoint x: 95, endPoint y: 259, distance: 278.4
click at [95, 259] on div "20401813277 Buscar (apellido, dni, cuil, nro traspaso, cuit, obra social) searc…" at bounding box center [784, 389] width 1568 height 779
paste input "33092784"
type input "20433092784"
click at [761, 263] on span "20433092784" at bounding box center [765, 265] width 72 height 14
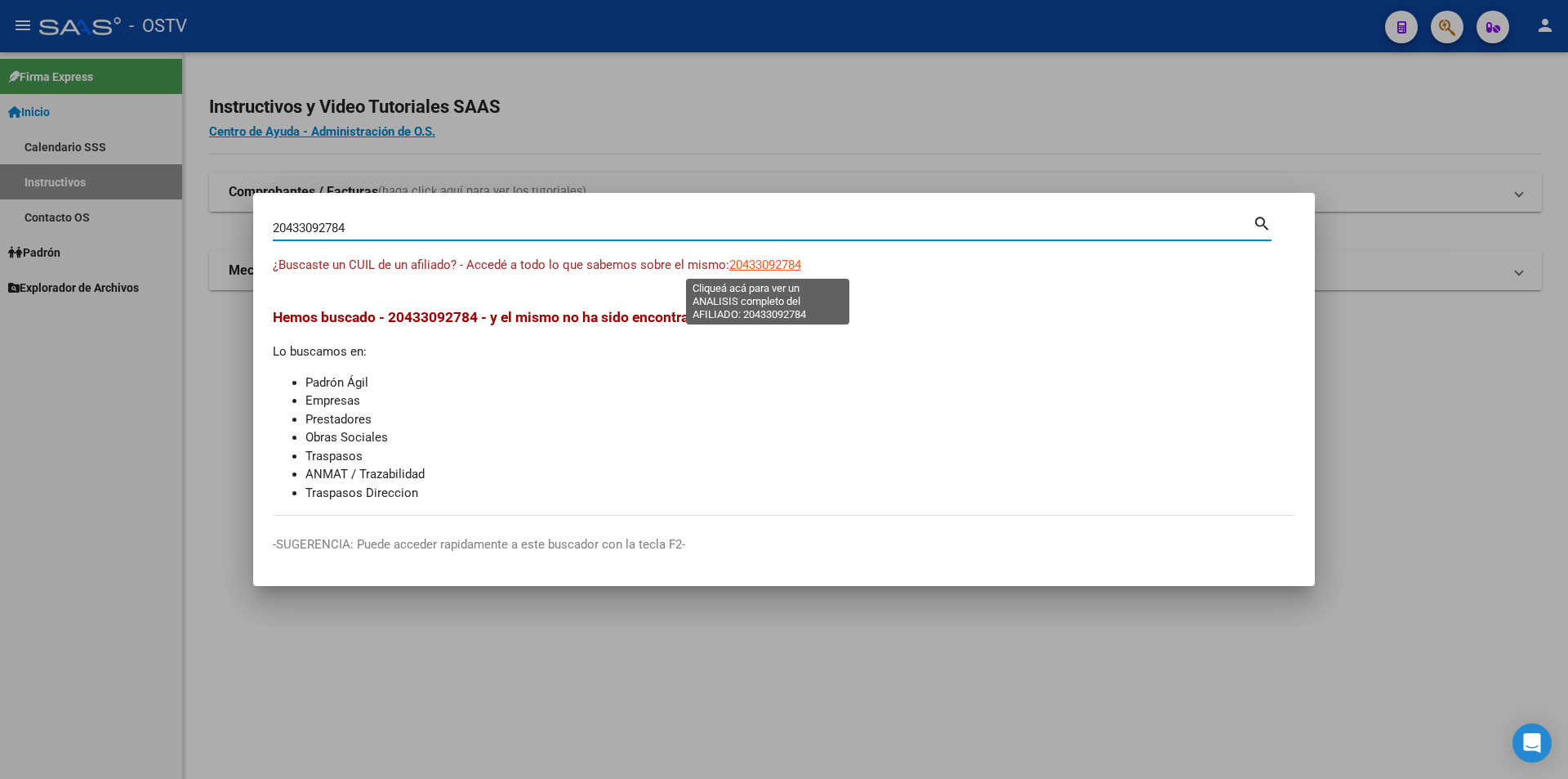
type textarea "20433092784"
drag, startPoint x: 407, startPoint y: 227, endPoint x: 160, endPoint y: 190, distance: 249.8
click at [160, 190] on div "20433092784 Buscar (apellido, dni, cuil, nro traspaso, cuit, obra social) searc…" at bounding box center [784, 389] width 1568 height 779
paste input "29438730"
type input "20429438730"
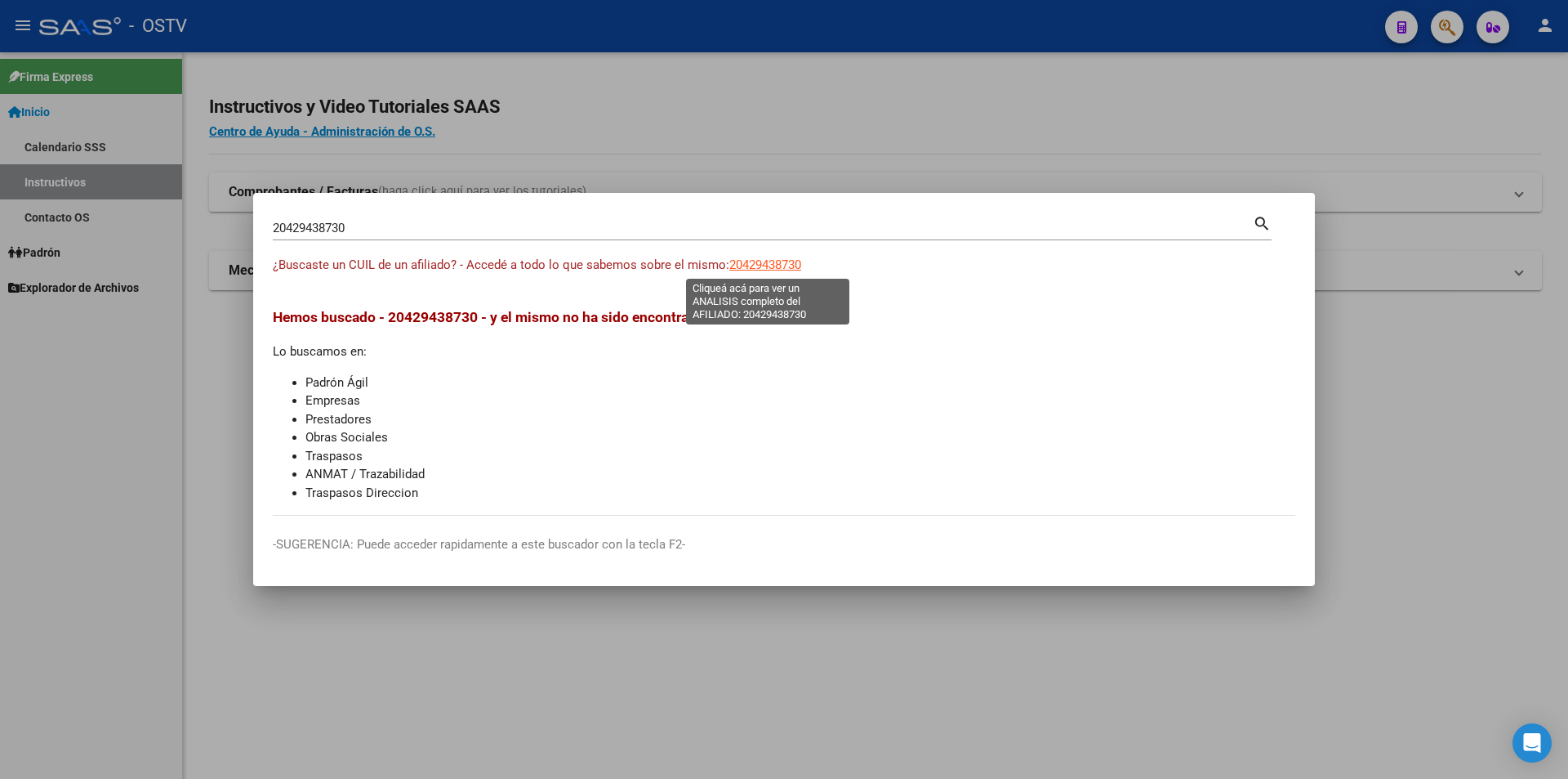
click at [784, 264] on span "20429438730" at bounding box center [765, 265] width 72 height 14
type textarea "20429438730"
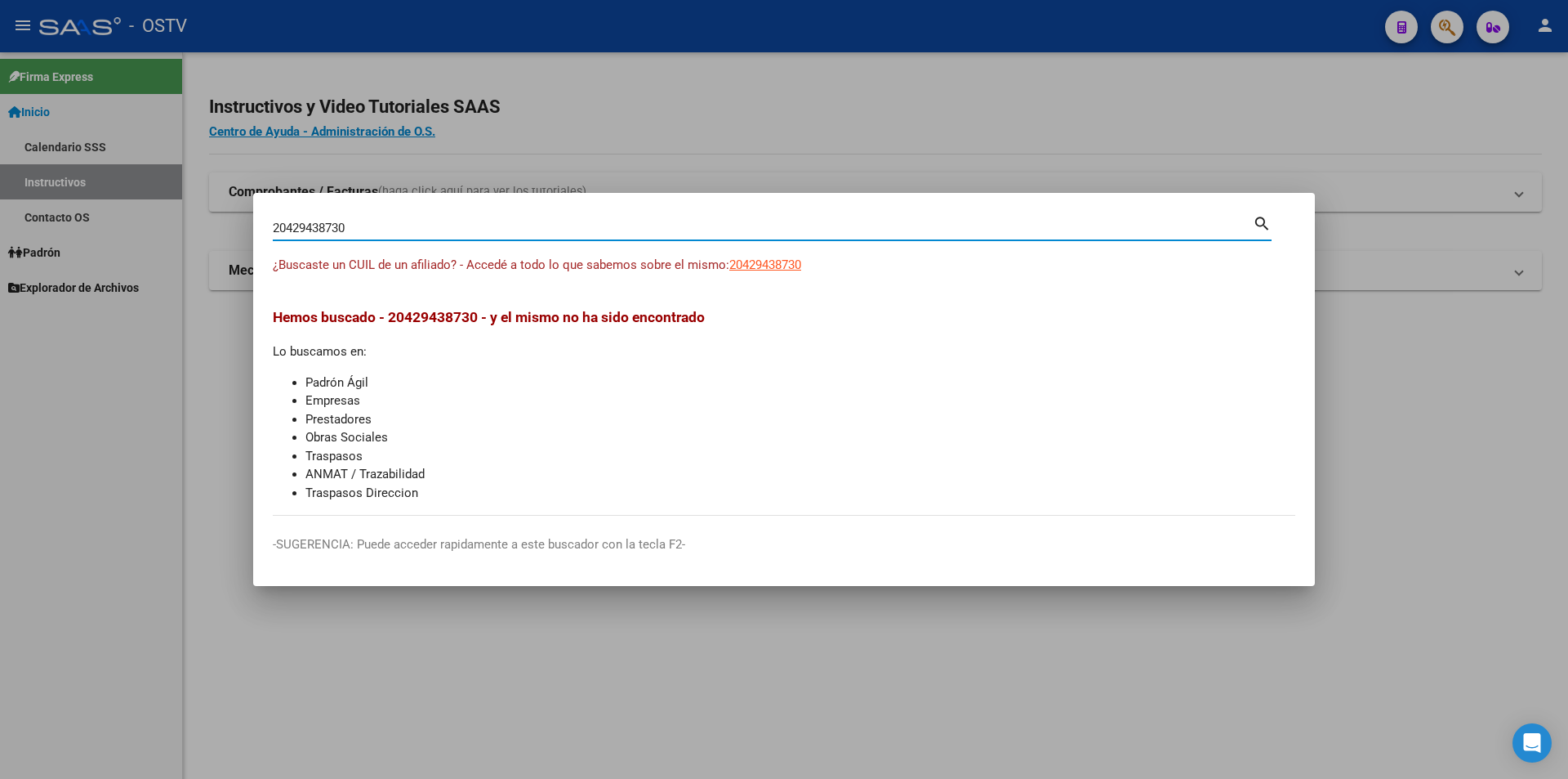
drag, startPoint x: 384, startPoint y: 231, endPoint x: 17, endPoint y: 216, distance: 367.3
click at [17, 216] on div "20429438730 Buscar (apellido, dni, cuil, nro traspaso, cuit, obra social) searc…" at bounding box center [784, 389] width 1568 height 779
paste input "7453003669"
type input "27453003669"
click at [736, 262] on span "27453003669" at bounding box center [765, 265] width 72 height 14
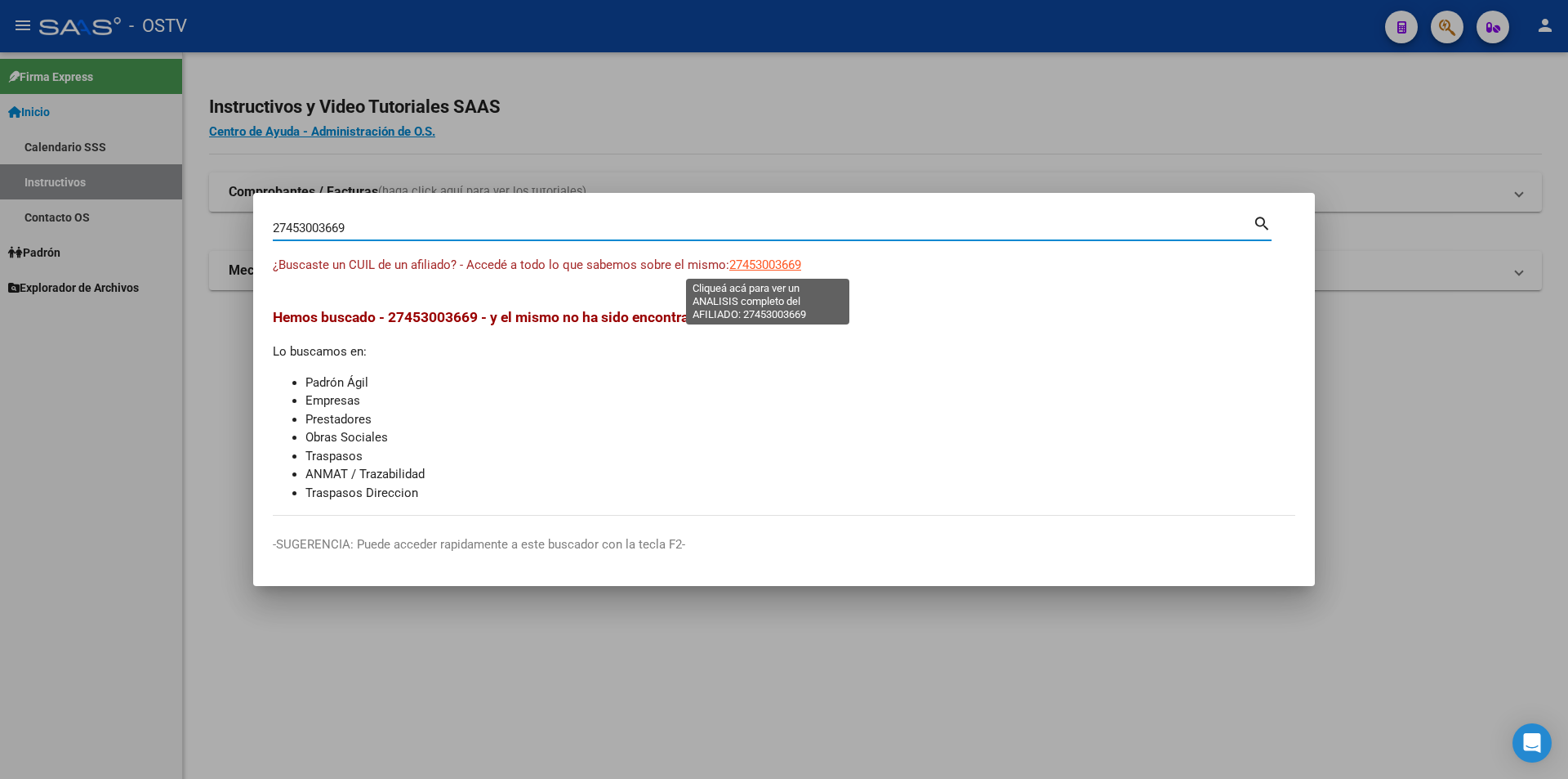
type textarea "27453003669"
drag, startPoint x: 377, startPoint y: 228, endPoint x: 65, endPoint y: 257, distance: 313.3
click at [65, 257] on div "27453003669 Buscar (apellido, dni, cuil, nro traspaso, cuit, obra social) searc…" at bounding box center [784, 389] width 1568 height 779
paste input "213476950"
type input "27213476950"
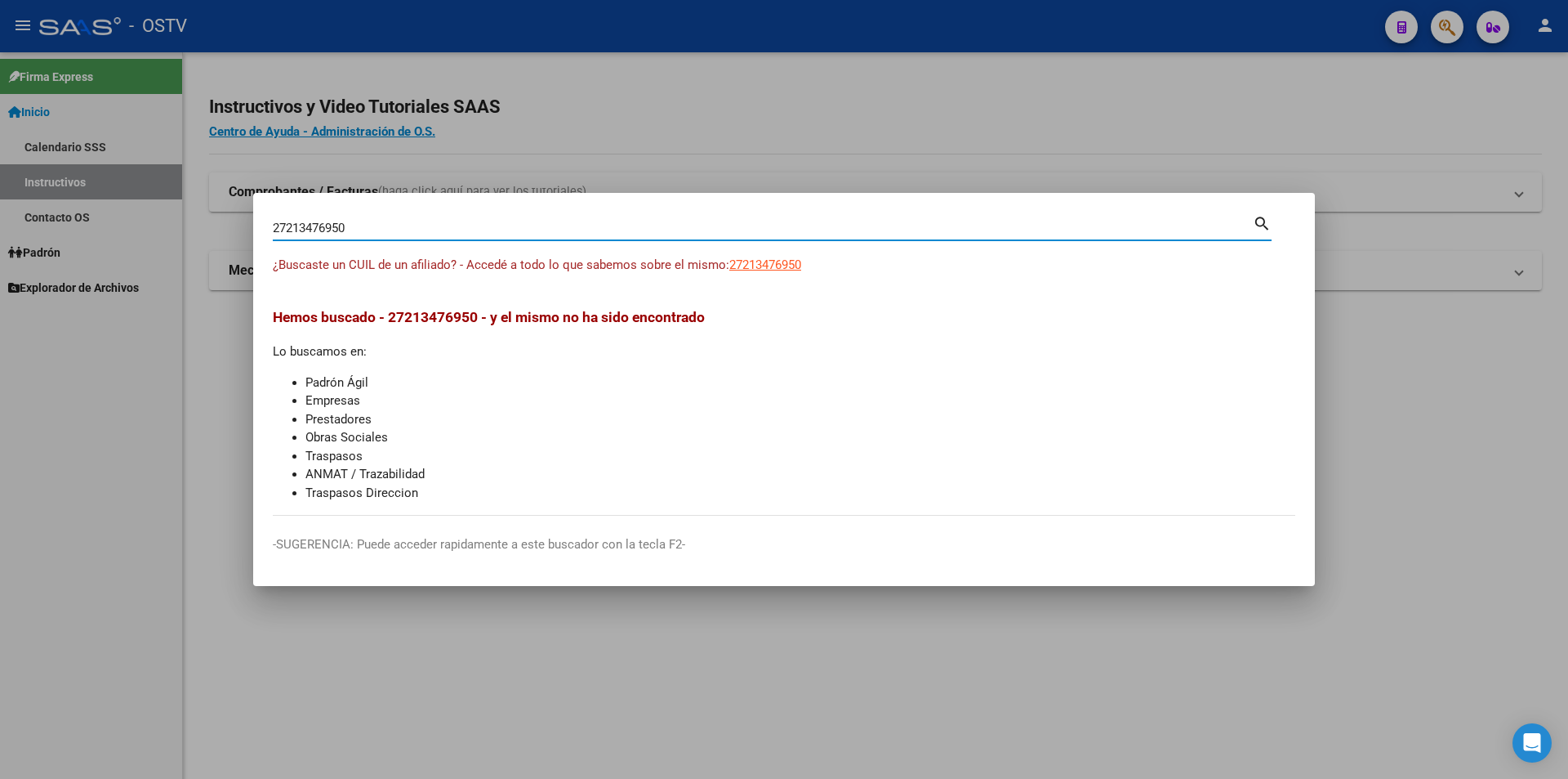
drag, startPoint x: 764, startPoint y: 248, endPoint x: 752, endPoint y: 275, distance: 29.5
click at [764, 251] on div "27213476950 Buscar (apellido, dni, cuil, [PERSON_NAME], cuit, obra social) sear…" at bounding box center [772, 234] width 999 height 43
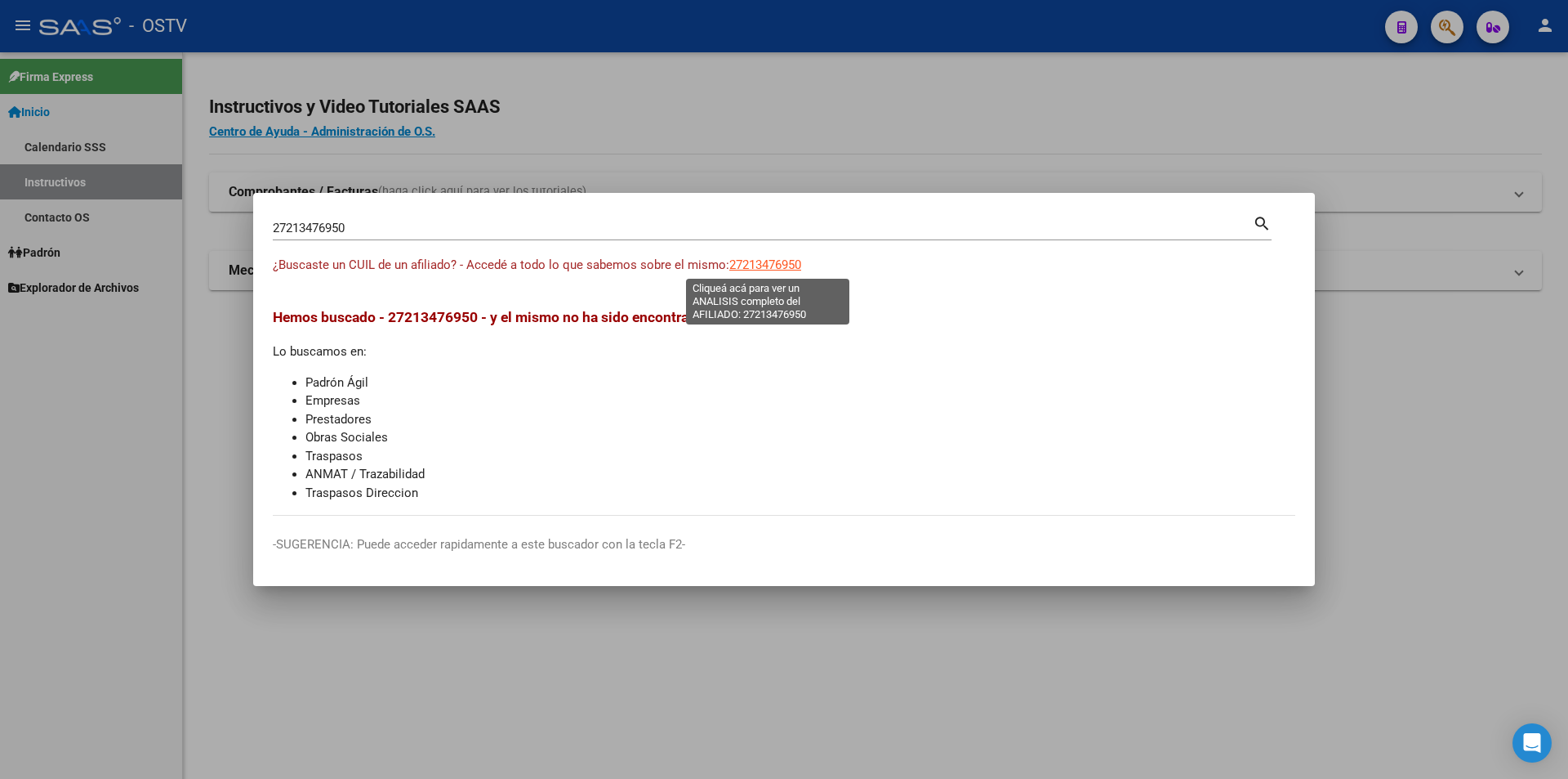
click at [753, 263] on span "27213476950" at bounding box center [765, 265] width 72 height 14
type textarea "27213476950"
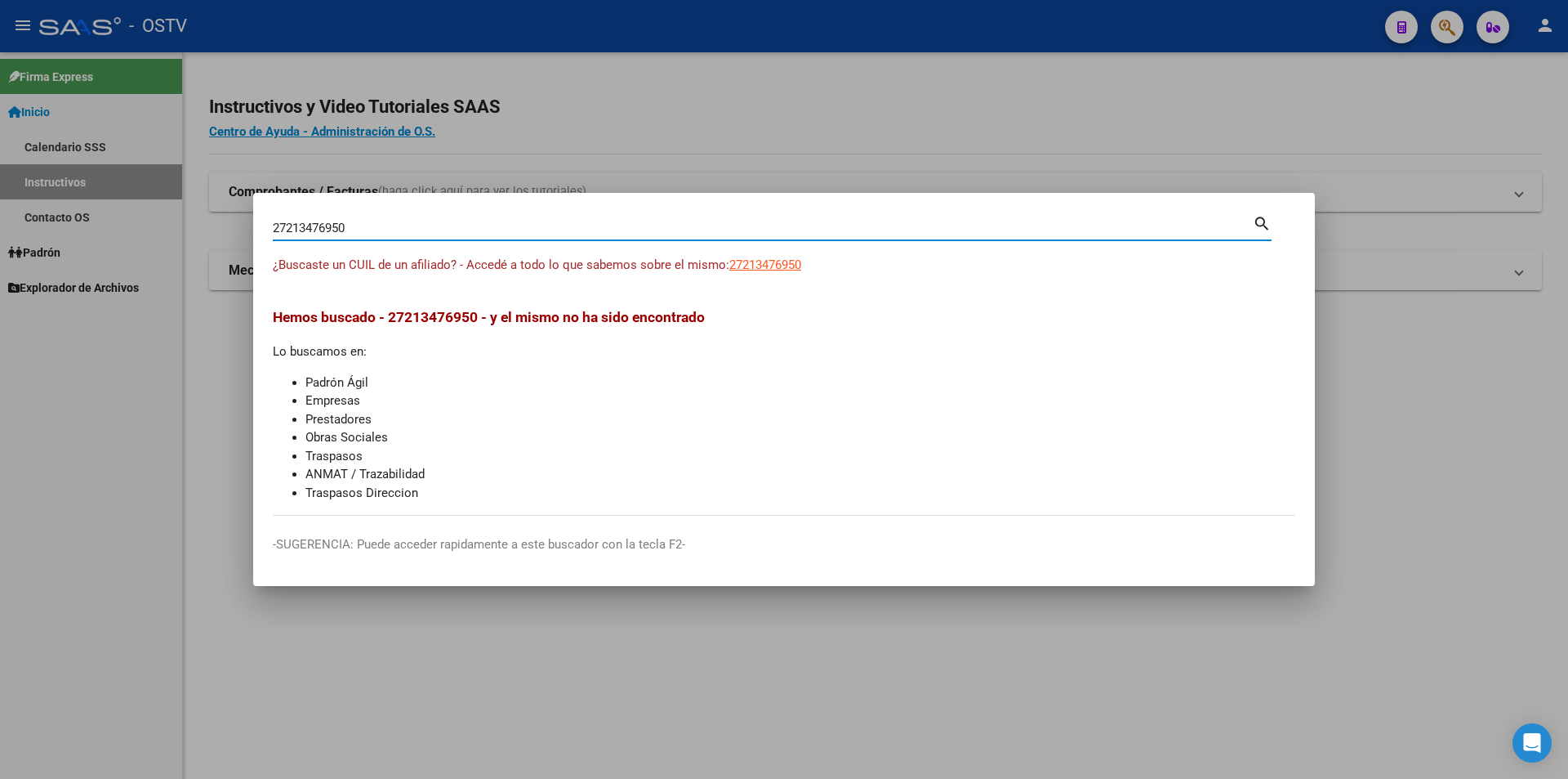
drag, startPoint x: 365, startPoint y: 223, endPoint x: 48, endPoint y: 281, distance: 322.3
click at [47, 280] on div "27213476950 Buscar (apellido, dni, cuil, nro traspaso, cuit, obra social) searc…" at bounding box center [784, 389] width 1568 height 779
paste input "0408685525"
type input "20408685525"
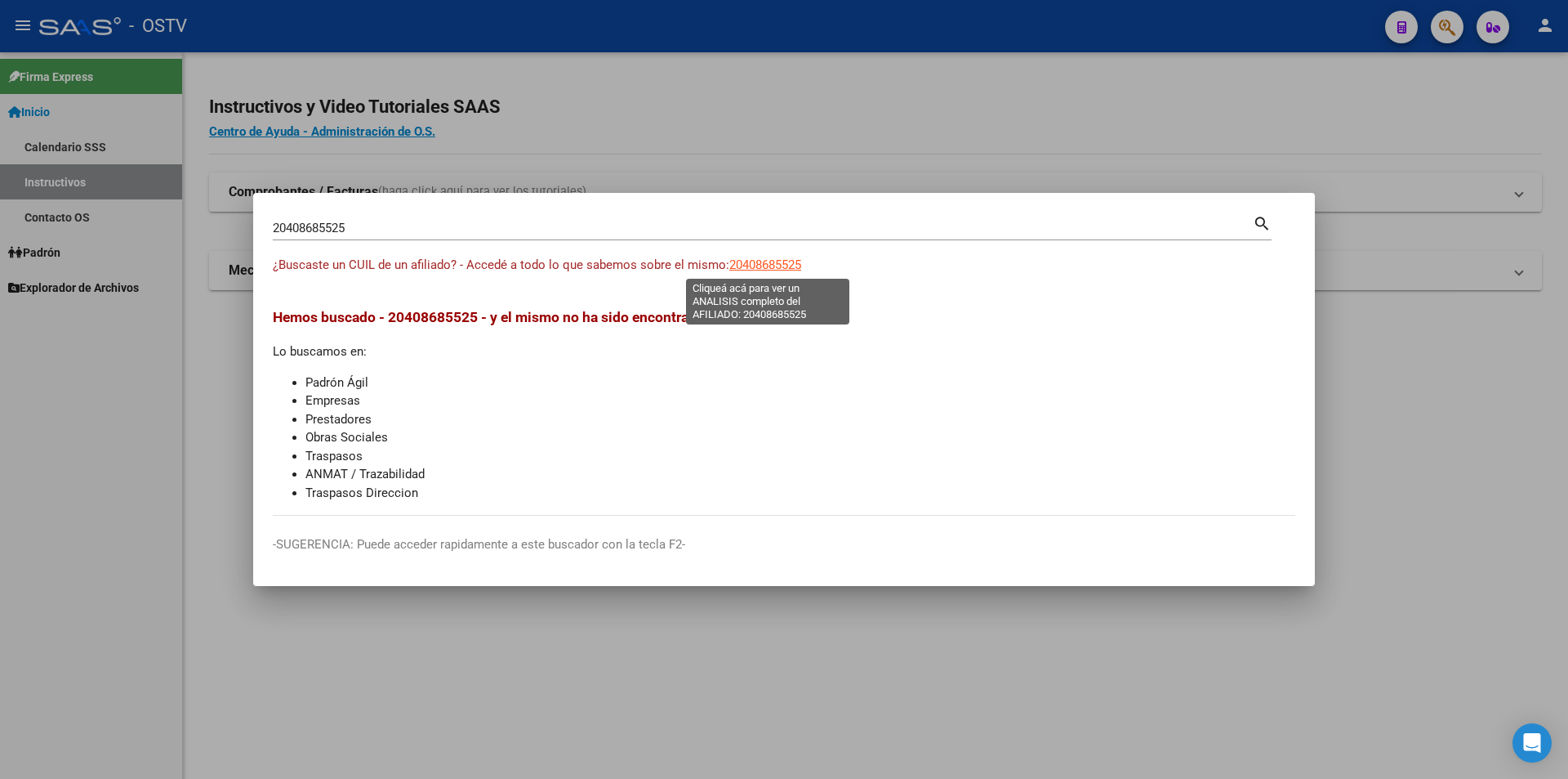
click at [749, 260] on span "20408685525" at bounding box center [765, 265] width 72 height 14
type textarea "20408685525"
click at [392, 218] on div "20408685525 Buscar (apellido, dni, cuil, [PERSON_NAME], cuit, obra social)" at bounding box center [762, 228] width 980 height 24
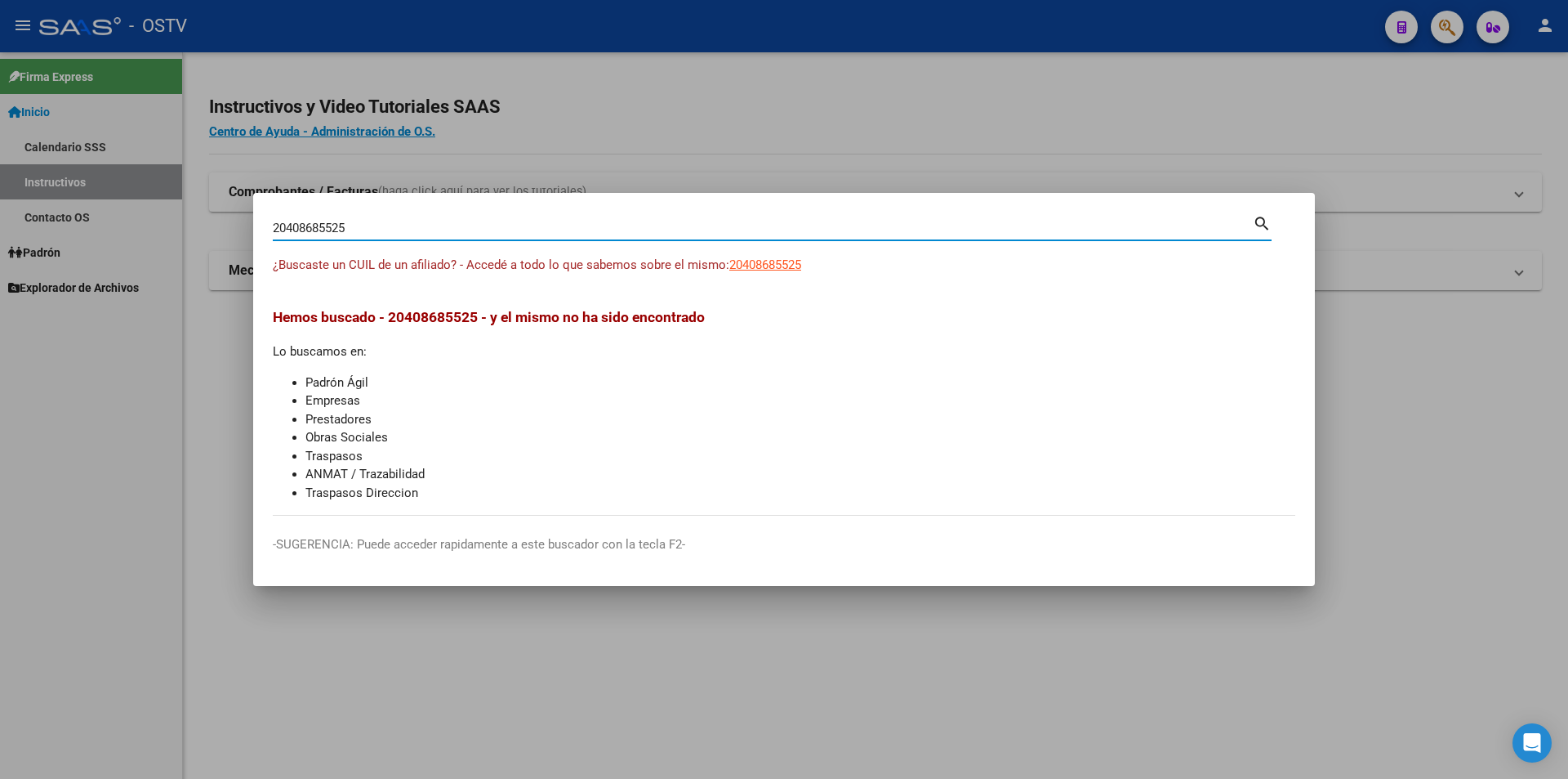
drag, startPoint x: 363, startPoint y: 229, endPoint x: 53, endPoint y: 284, distance: 314.8
click at [54, 280] on div "20408685525 Buscar (apellido, dni, cuil, nro traspaso, cuit, obra social) searc…" at bounding box center [784, 389] width 1568 height 779
paste input "7950787541"
type input "27950787541"
click at [789, 265] on span "27950787541" at bounding box center [765, 265] width 72 height 14
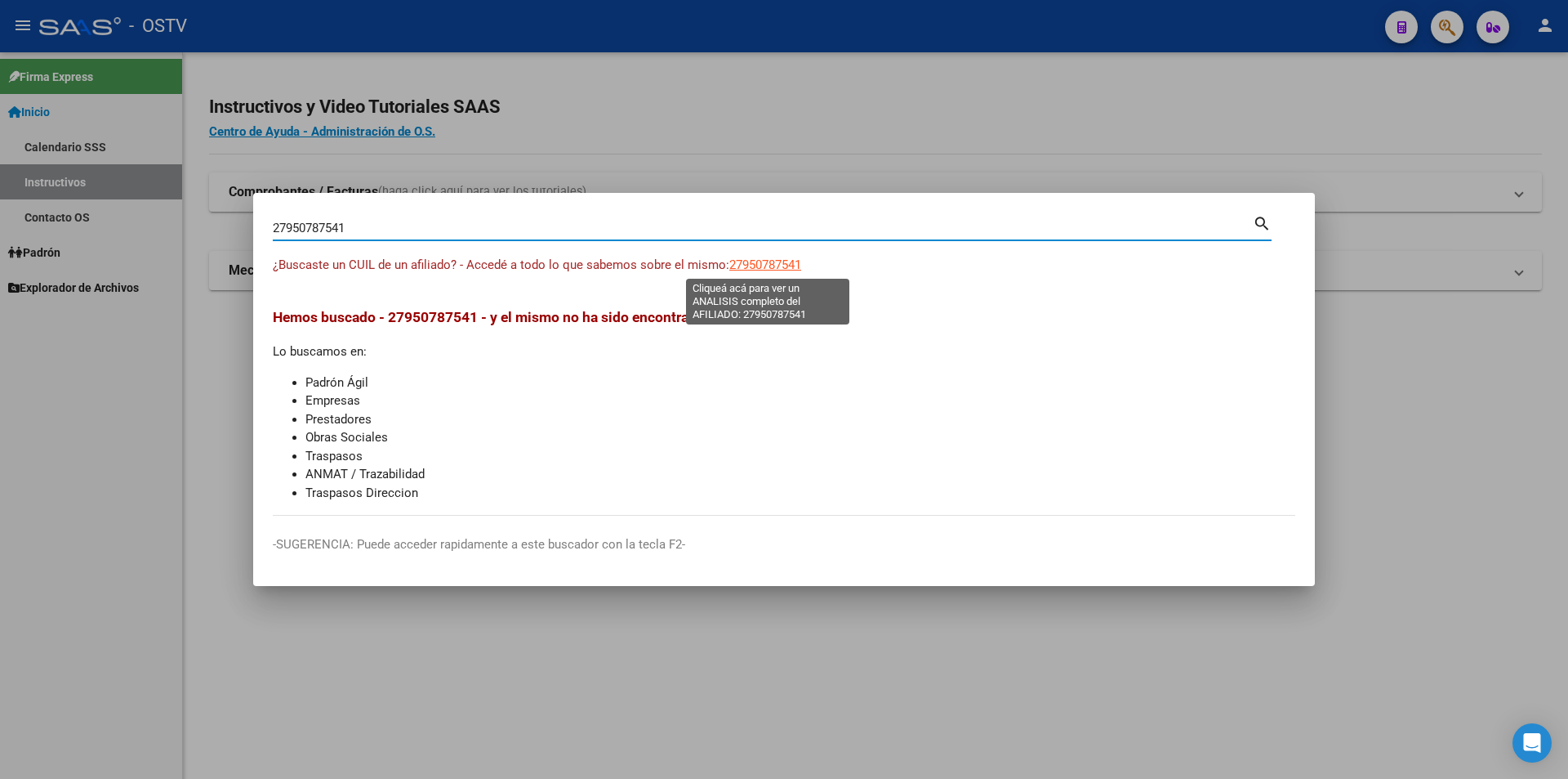
type textarea "27950787541"
drag, startPoint x: 414, startPoint y: 231, endPoint x: -134, endPoint y: 311, distance: 553.8
click at [0, 311] on html "menu - OSTV person Firma Express Inicio Calendario SSS Instructivos Contacto OS…" at bounding box center [784, 389] width 1568 height 779
paste input "24407638"
type input "27244076381"
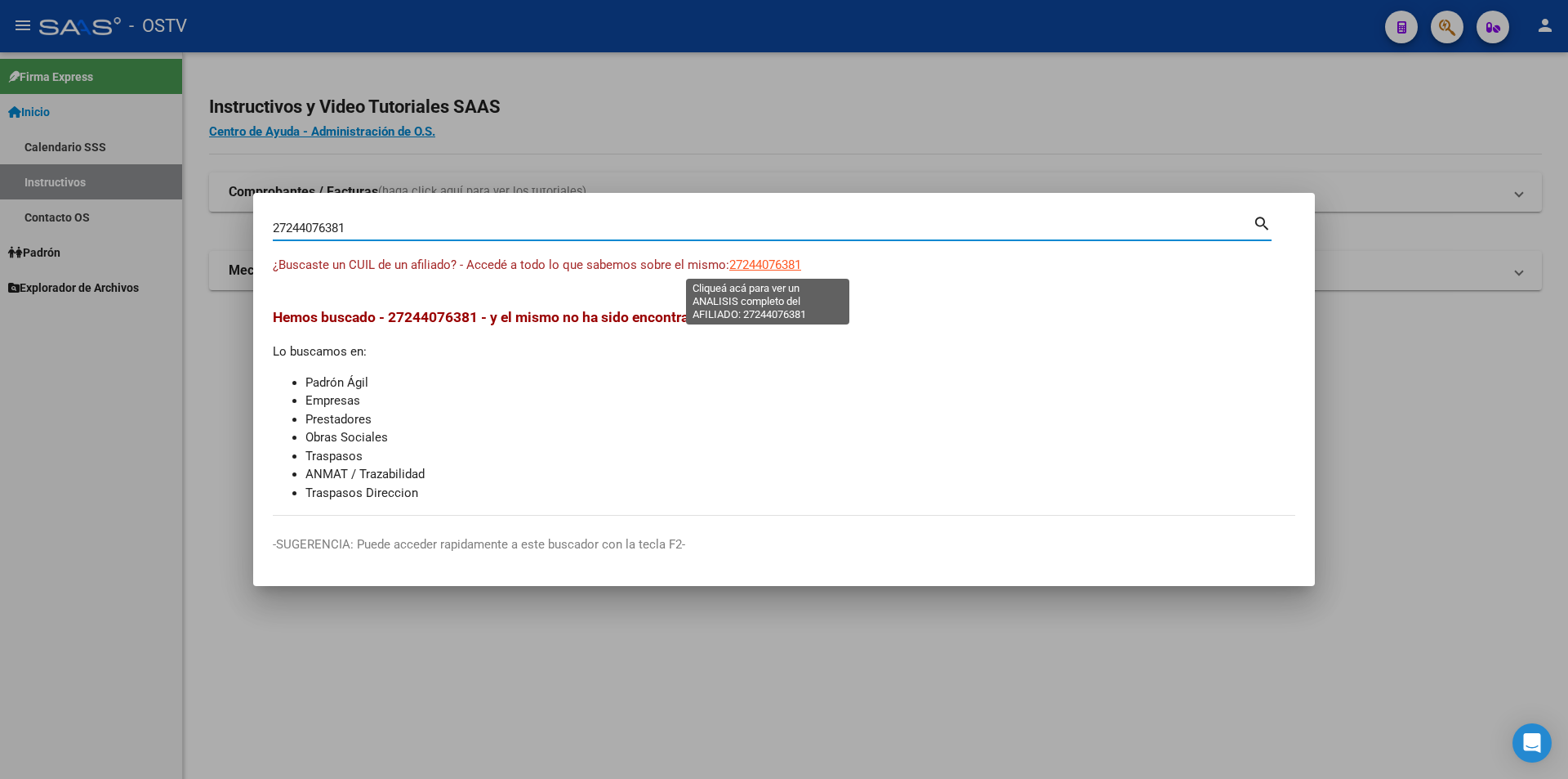
click at [739, 264] on span "27244076381" at bounding box center [765, 265] width 72 height 14
type textarea "27244076381"
drag, startPoint x: 354, startPoint y: 230, endPoint x: 69, endPoint y: 260, distance: 286.6
click at [70, 258] on div "27244076381 Buscar (apellido, dni, cuil, nro traspaso, cuit, obra social) searc…" at bounding box center [784, 389] width 1568 height 779
paste input "3220029824"
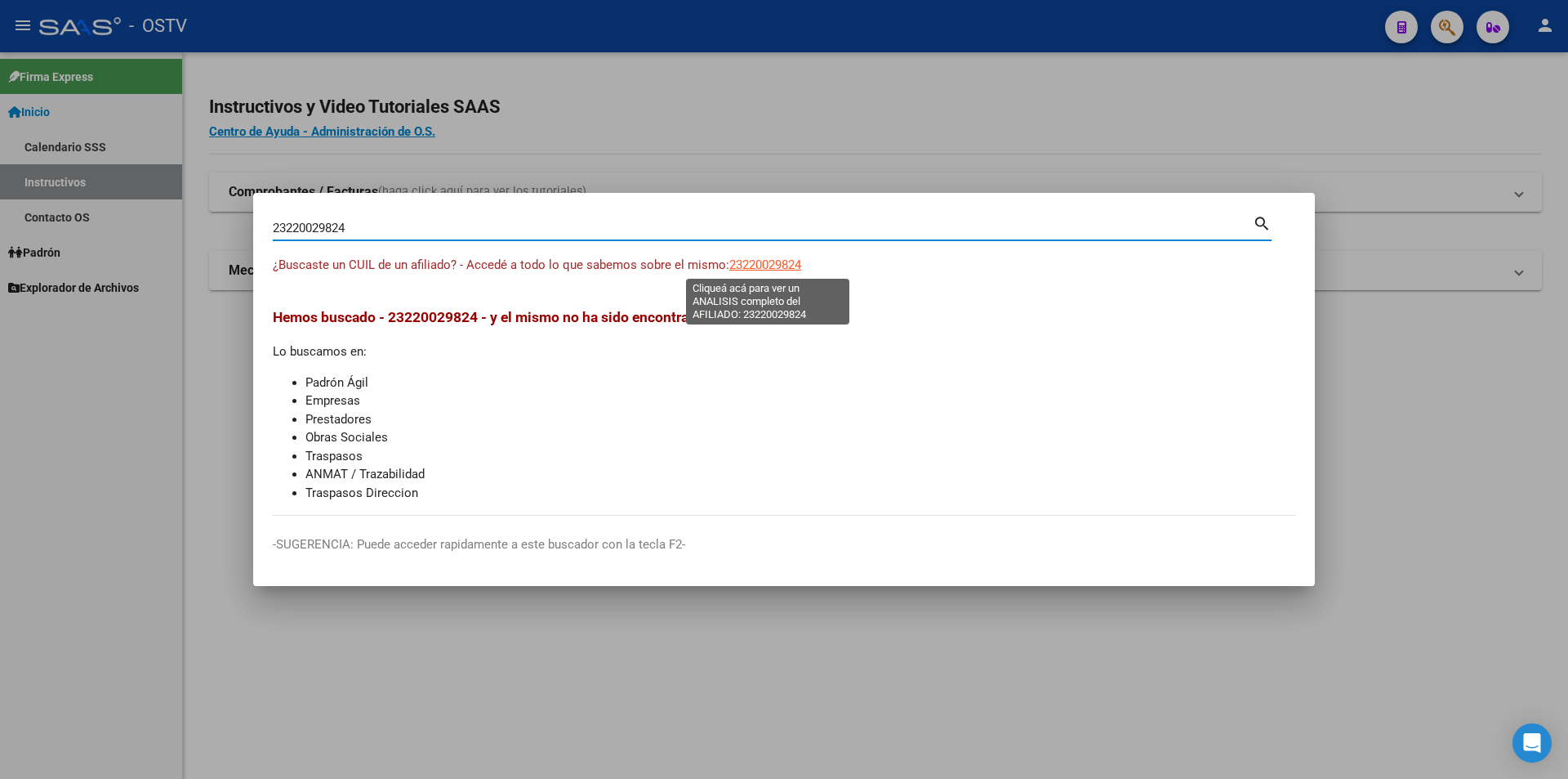
type input "23220029824"
click at [789, 266] on span "23220029824" at bounding box center [765, 265] width 72 height 14
type textarea "23220029824"
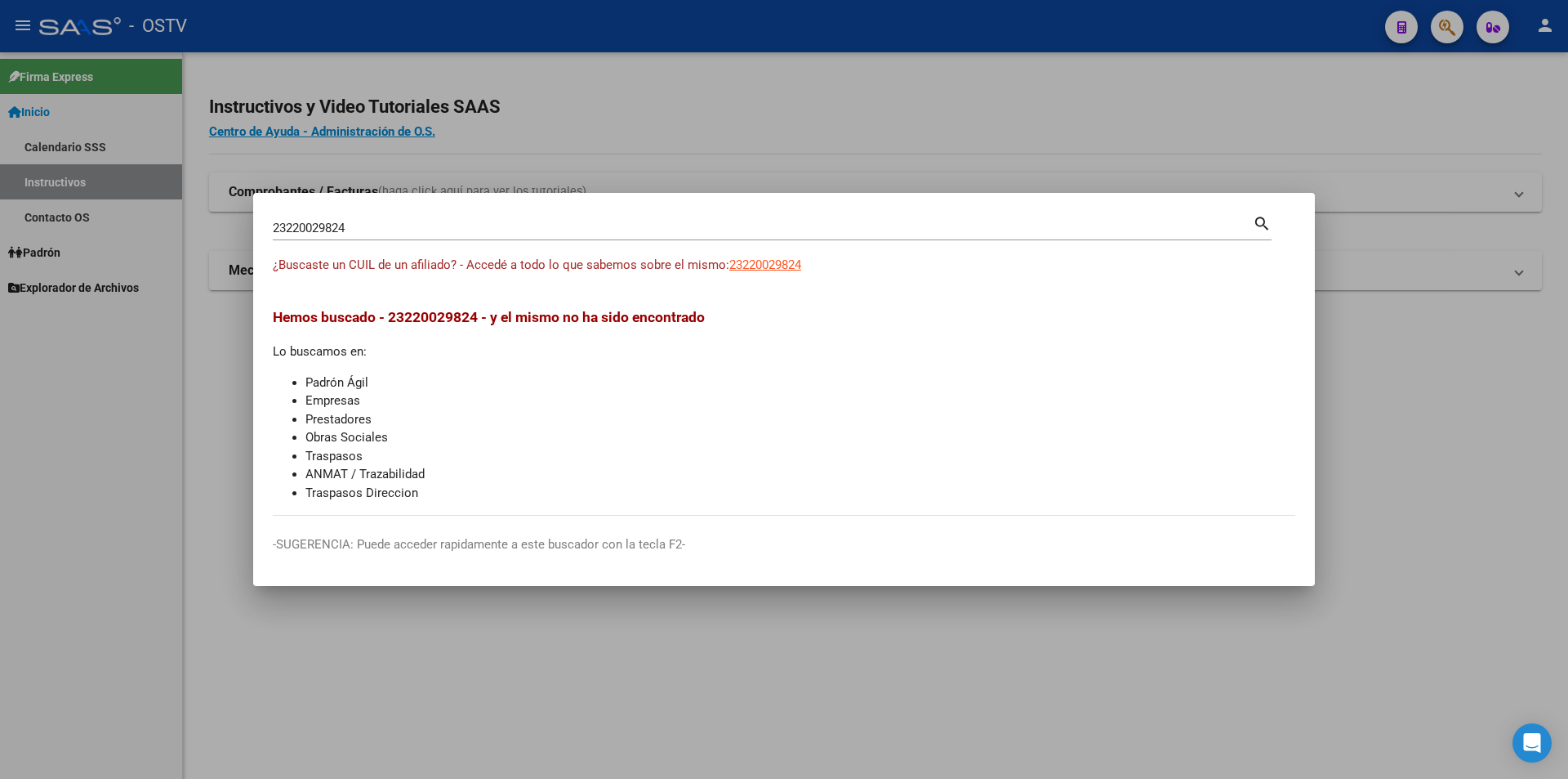
click at [376, 221] on input "23220029824" at bounding box center [762, 228] width 980 height 14
drag, startPoint x: 64, startPoint y: 218, endPoint x: 38, endPoint y: 216, distance: 26.1
click at [38, 216] on div "23220029824 Buscar (apellido, dni, cuil, nro traspaso, cuit, obra social) searc…" at bounding box center [784, 389] width 1568 height 779
paste input "0415760648"
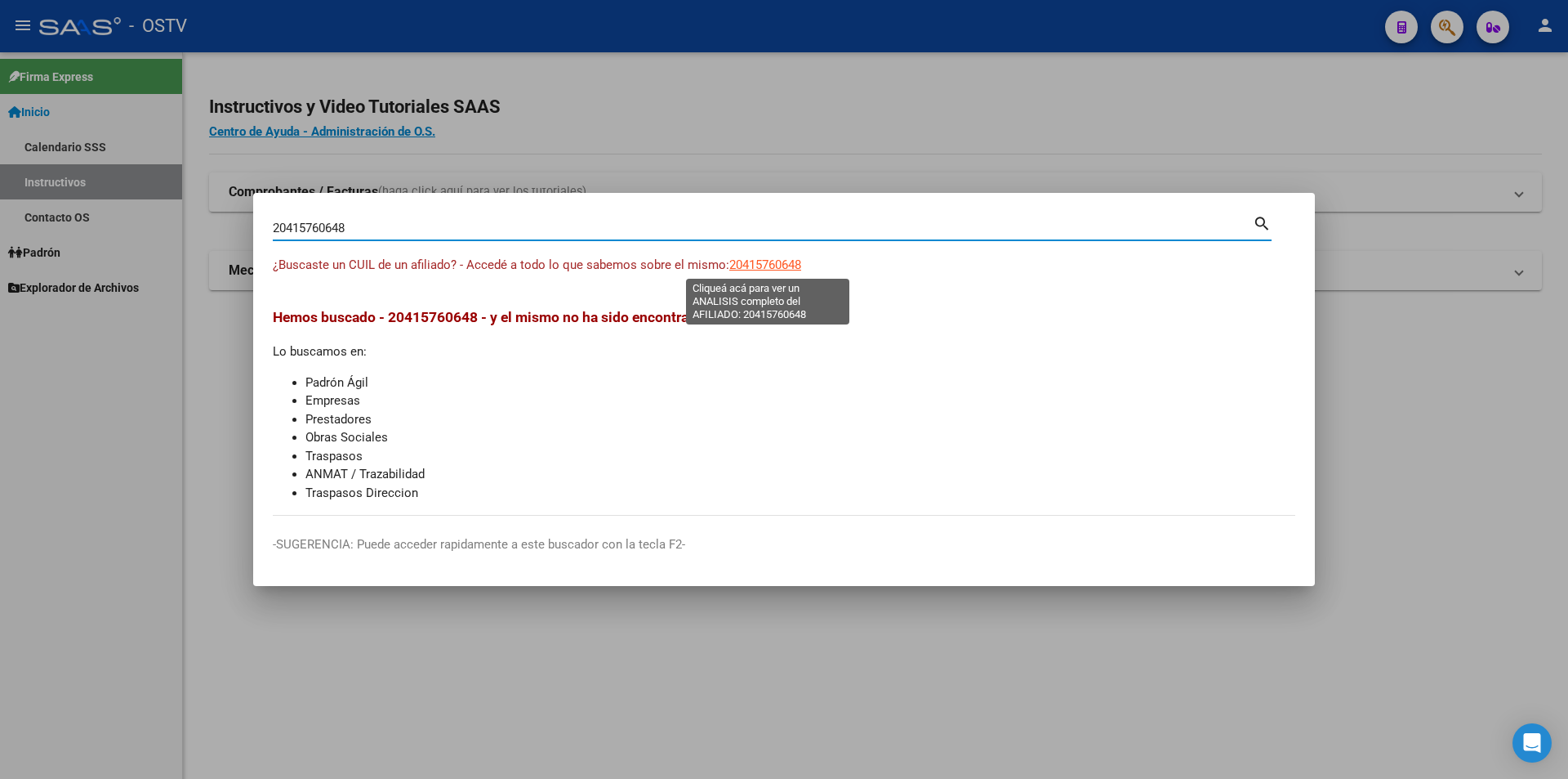
type input "20415760648"
click at [773, 264] on span "20415760648" at bounding box center [765, 265] width 72 height 14
type textarea "20415760648"
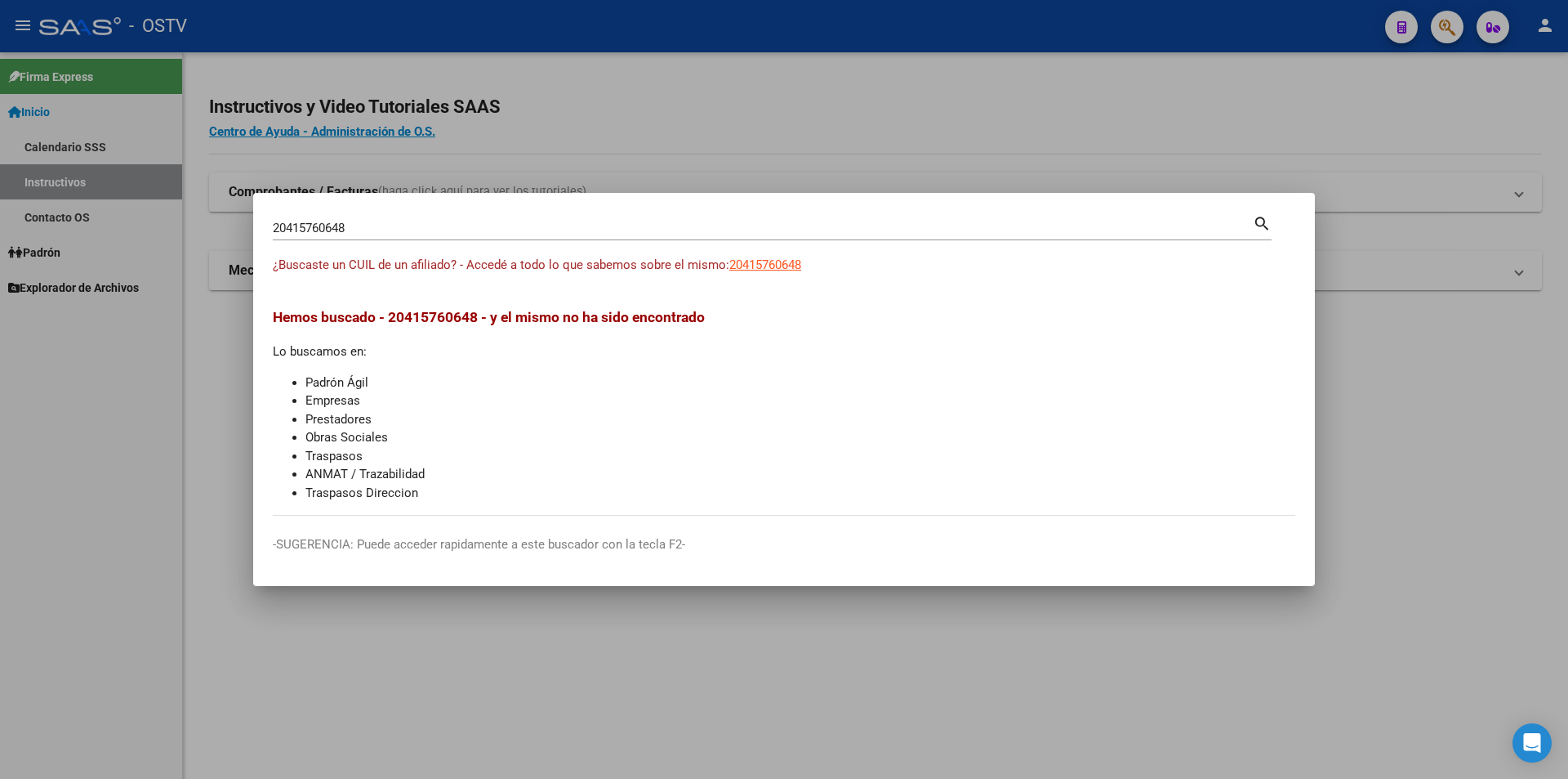
drag, startPoint x: 409, startPoint y: 211, endPoint x: 339, endPoint y: 245, distance: 77.8
click at [324, 231] on mat-dialog-container "20415760648 Buscar (apellido, dni, cuil, nro traspaso, cuit, obra social) searc…" at bounding box center [784, 389] width 1062 height 393
drag, startPoint x: 365, startPoint y: 233, endPoint x: -229, endPoint y: 351, distance: 605.6
click at [0, 351] on html "menu - OSTV person Firma Express Inicio Calendario SSS Instructivos Contacto OS…" at bounding box center [784, 389] width 1568 height 779
paste input "53989837"
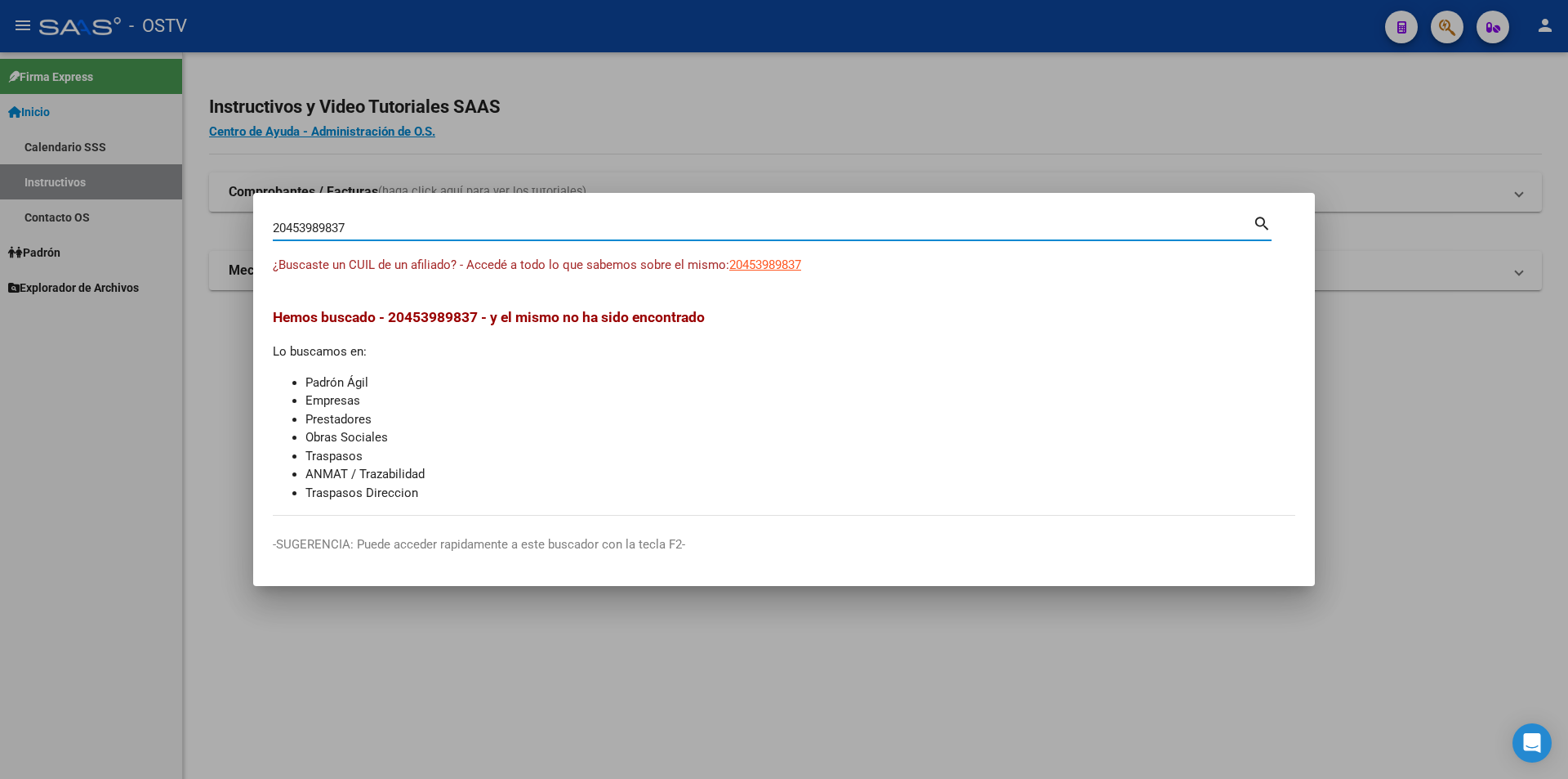
type input "20453989837"
click at [770, 253] on div "20453989837 Buscar (apellido, dni, cuil, [PERSON_NAME], cuit, obra social) sear…" at bounding box center [772, 234] width 999 height 43
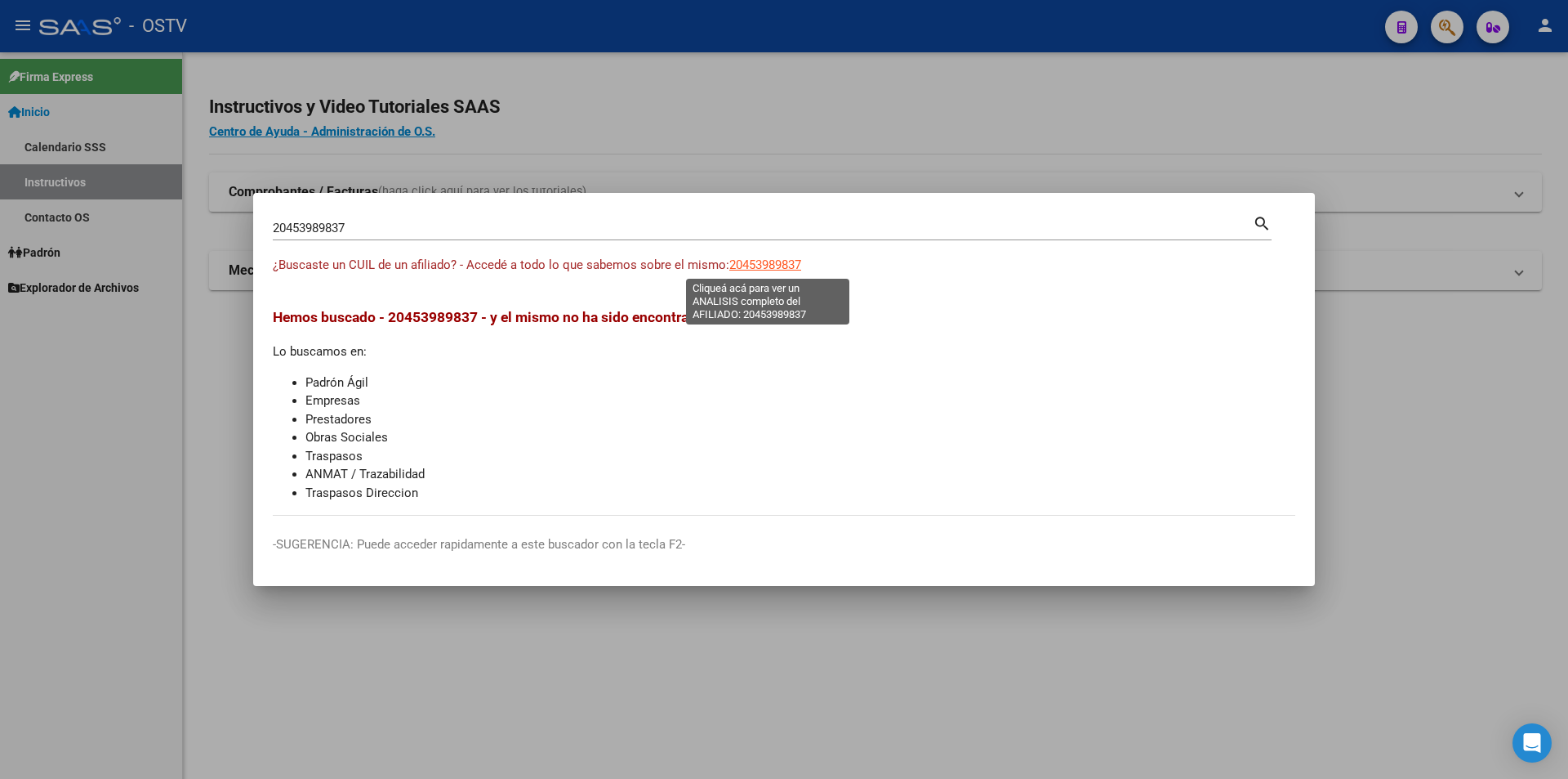
click at [768, 258] on span "20453989837" at bounding box center [765, 265] width 72 height 14
type textarea "20453989837"
click at [330, 233] on input "20453989837" at bounding box center [762, 228] width 980 height 14
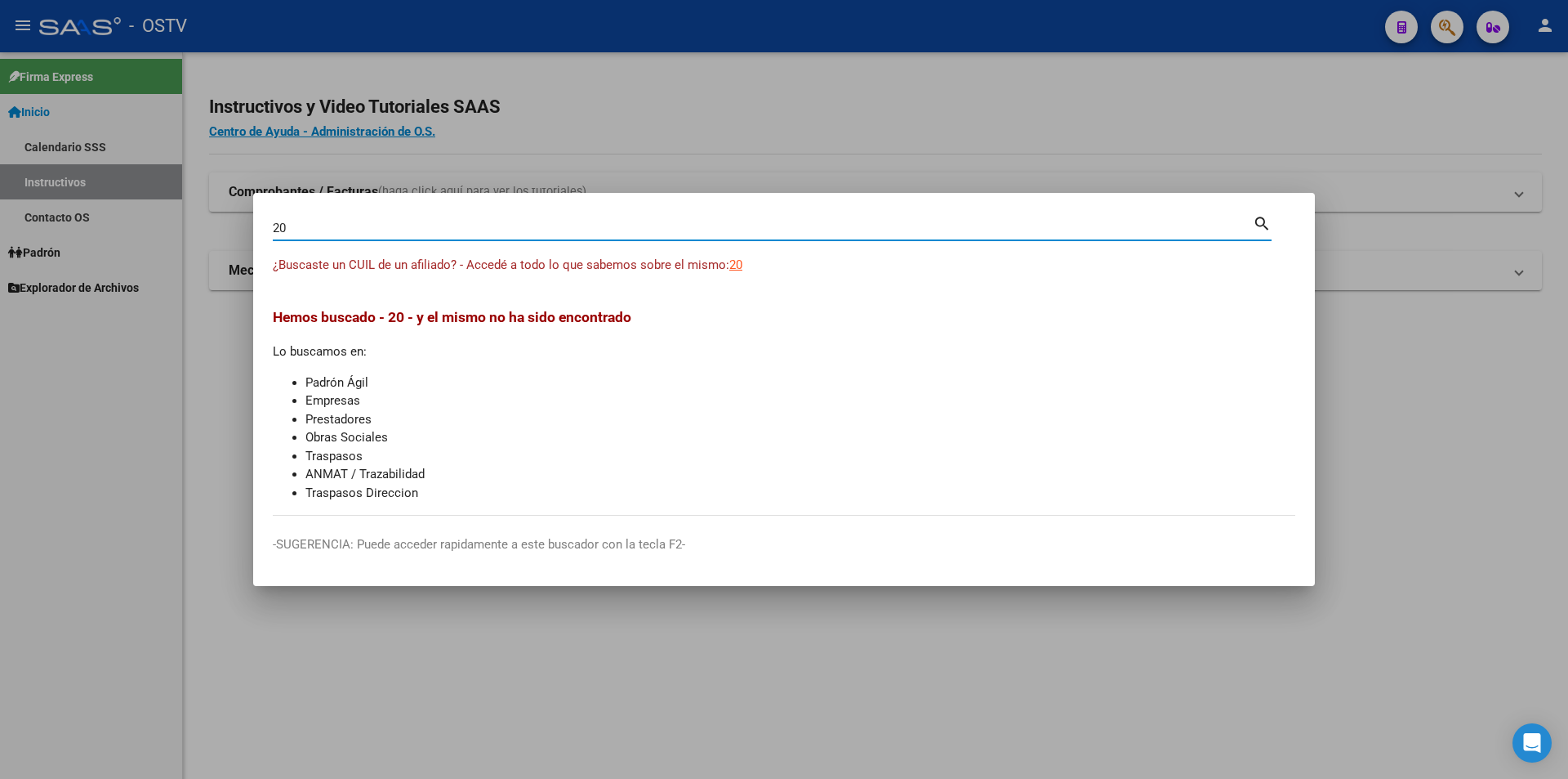
type input "2"
paste input "27229757380"
type input "27229757380"
click at [796, 264] on span "27229757380" at bounding box center [765, 265] width 72 height 14
type textarea "27229757380"
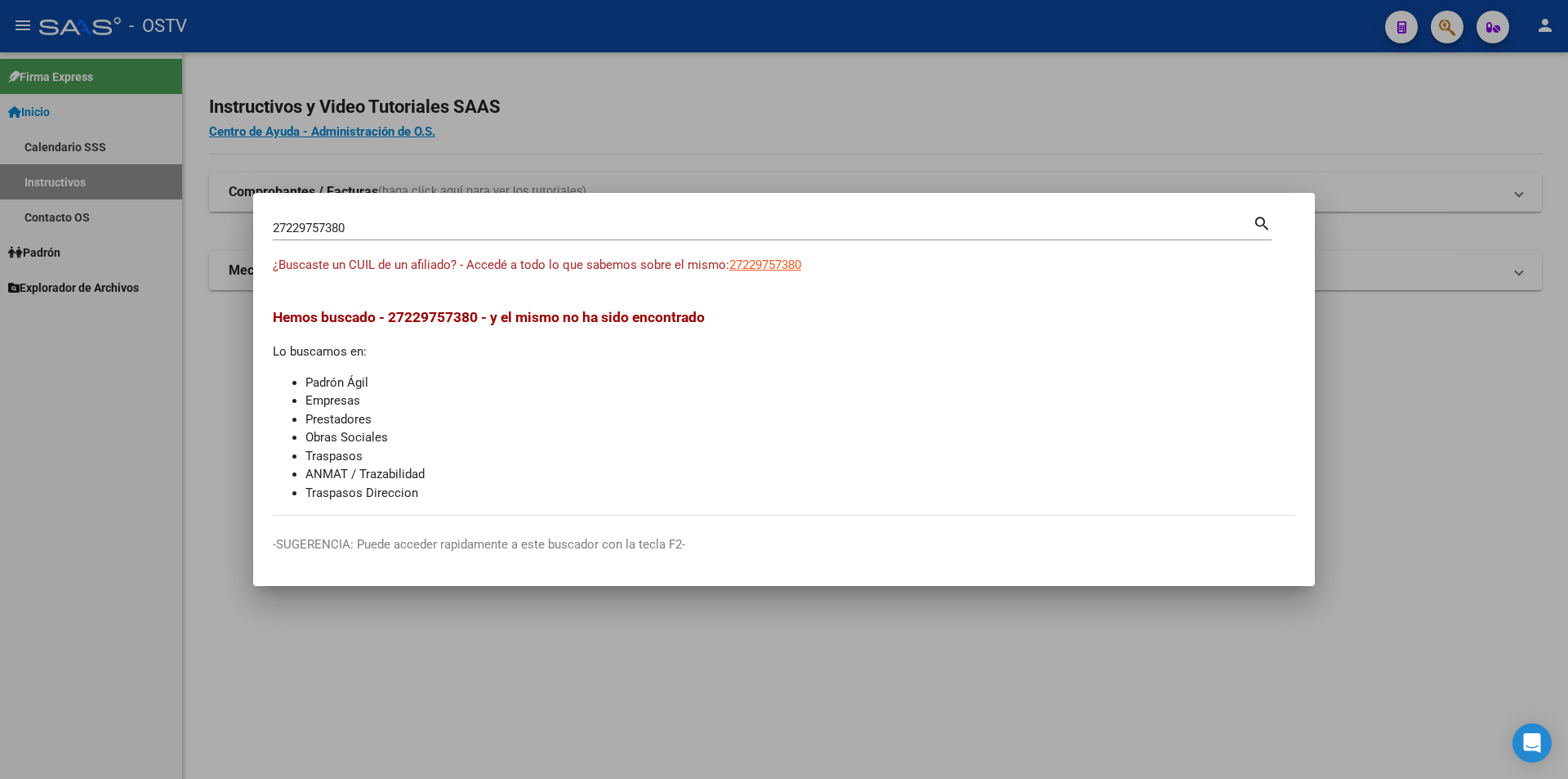
click at [350, 224] on input "27229757380" at bounding box center [762, 228] width 980 height 14
click at [348, 229] on input "27229757380" at bounding box center [762, 228] width 980 height 14
click at [350, 225] on input "27229757380" at bounding box center [762, 228] width 980 height 14
paste input "947872481"
type input "27947872481"
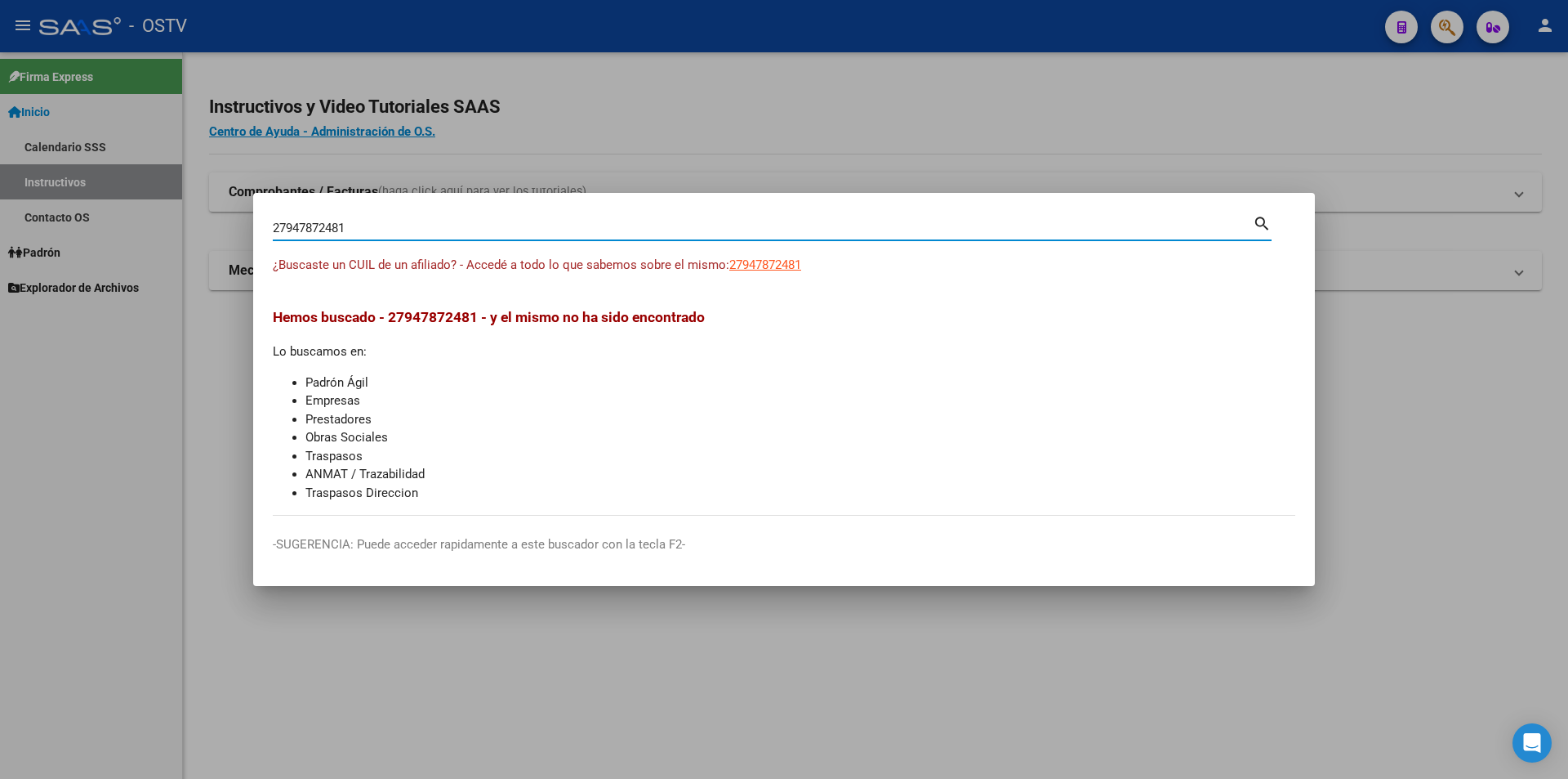
click at [785, 285] on div "¿Buscaste un CUIL de un afiliado? - Accedé a todo lo que sabemos sobre el mismo…" at bounding box center [784, 274] width 1023 height 37
click at [782, 268] on span "27947872481" at bounding box center [765, 265] width 72 height 14
type textarea "27947872481"
click at [314, 222] on input "27947872481" at bounding box center [762, 228] width 980 height 14
click at [320, 233] on input "27947872481" at bounding box center [762, 228] width 980 height 14
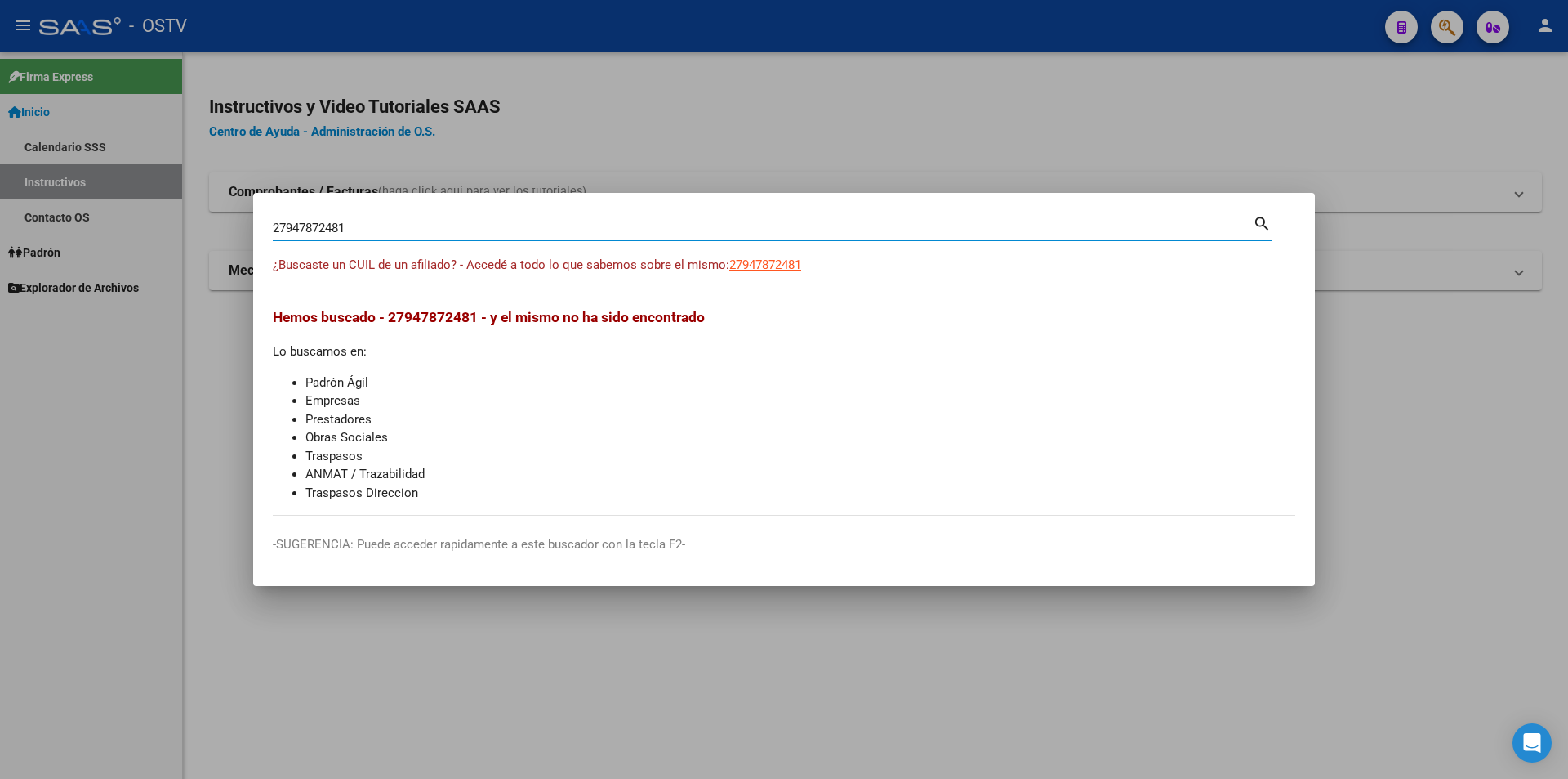
paste input "446110972"
type input "27446110972"
click at [777, 261] on span "27446110972" at bounding box center [765, 265] width 72 height 14
type textarea "27446110972"
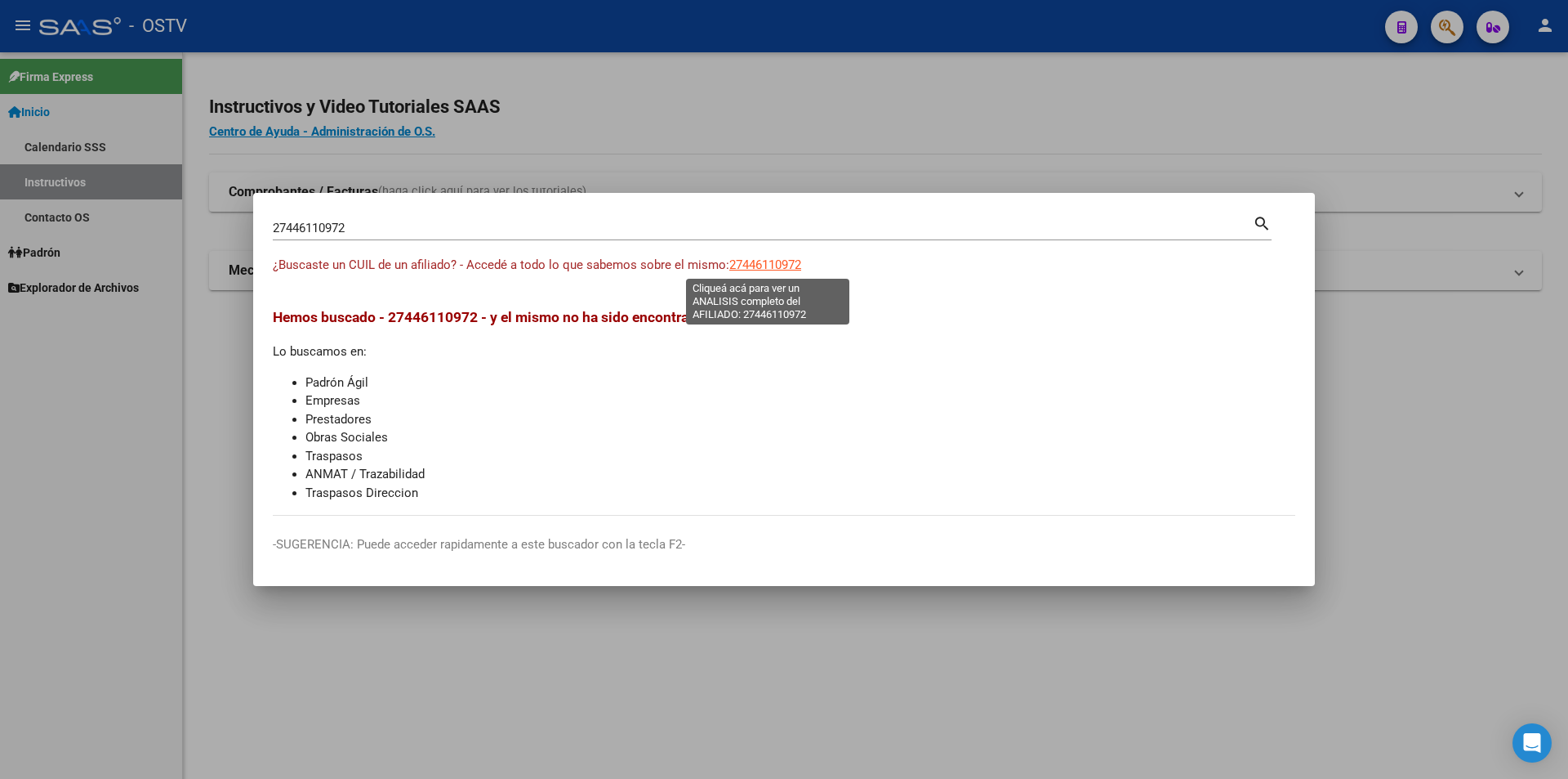
click at [338, 224] on input "27446110972" at bounding box center [762, 228] width 980 height 14
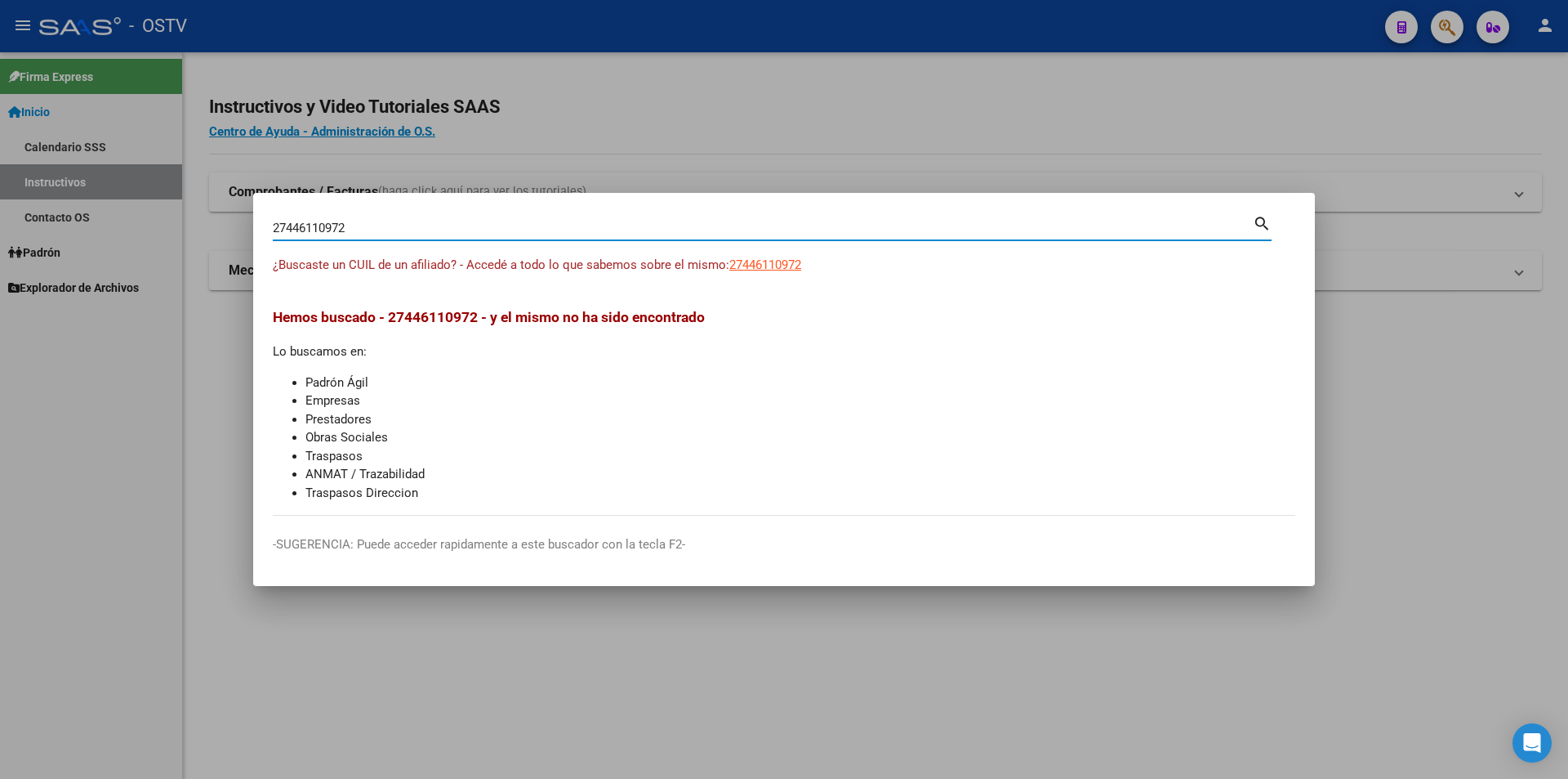
click at [330, 226] on input "27446110972" at bounding box center [762, 228] width 980 height 14
paste input "0365974404"
type input "20365974404"
click at [783, 267] on span "20365974404" at bounding box center [765, 265] width 72 height 14
type textarea "20365974404"
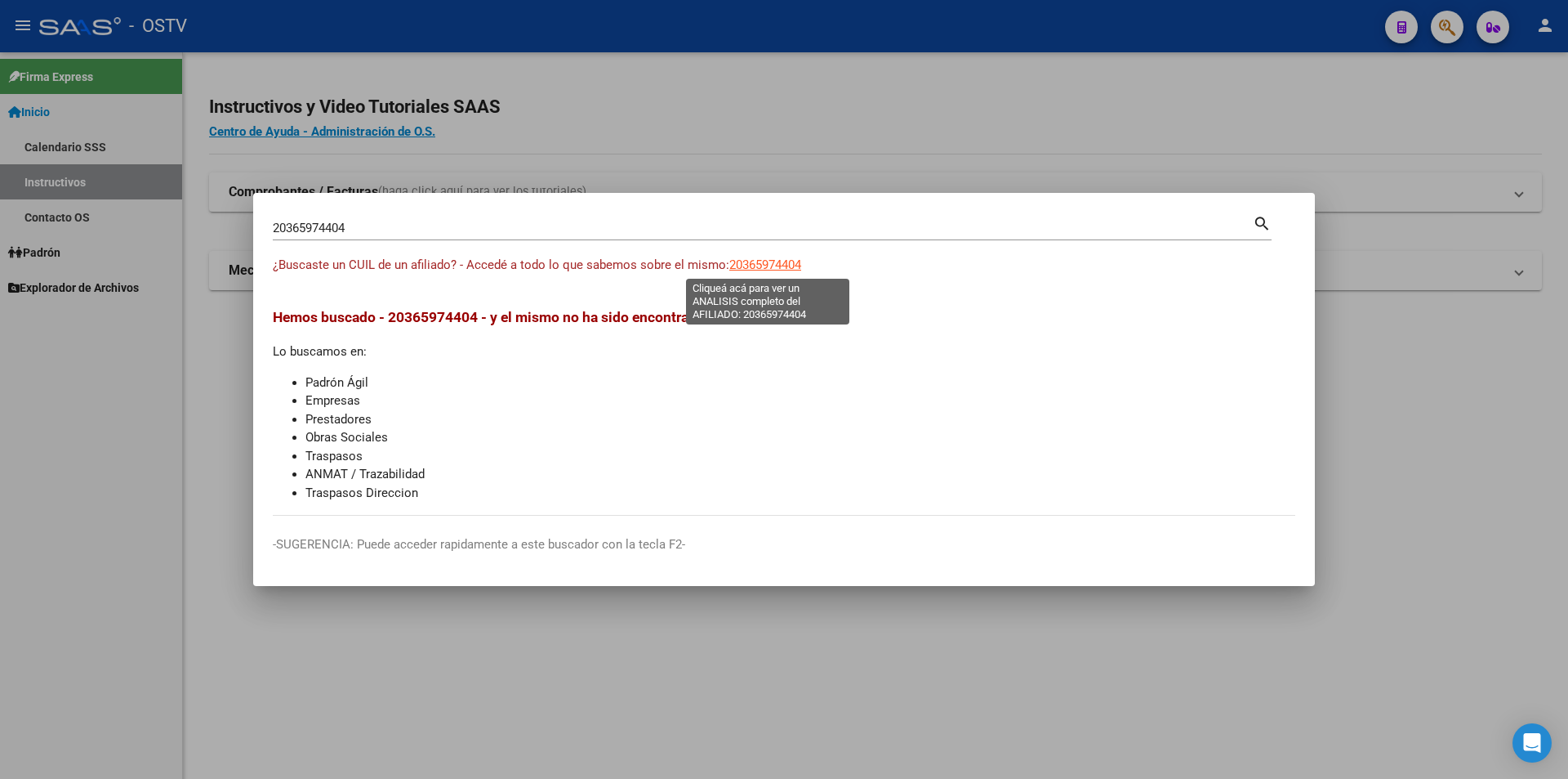
click at [320, 235] on input "20365974404" at bounding box center [762, 228] width 980 height 14
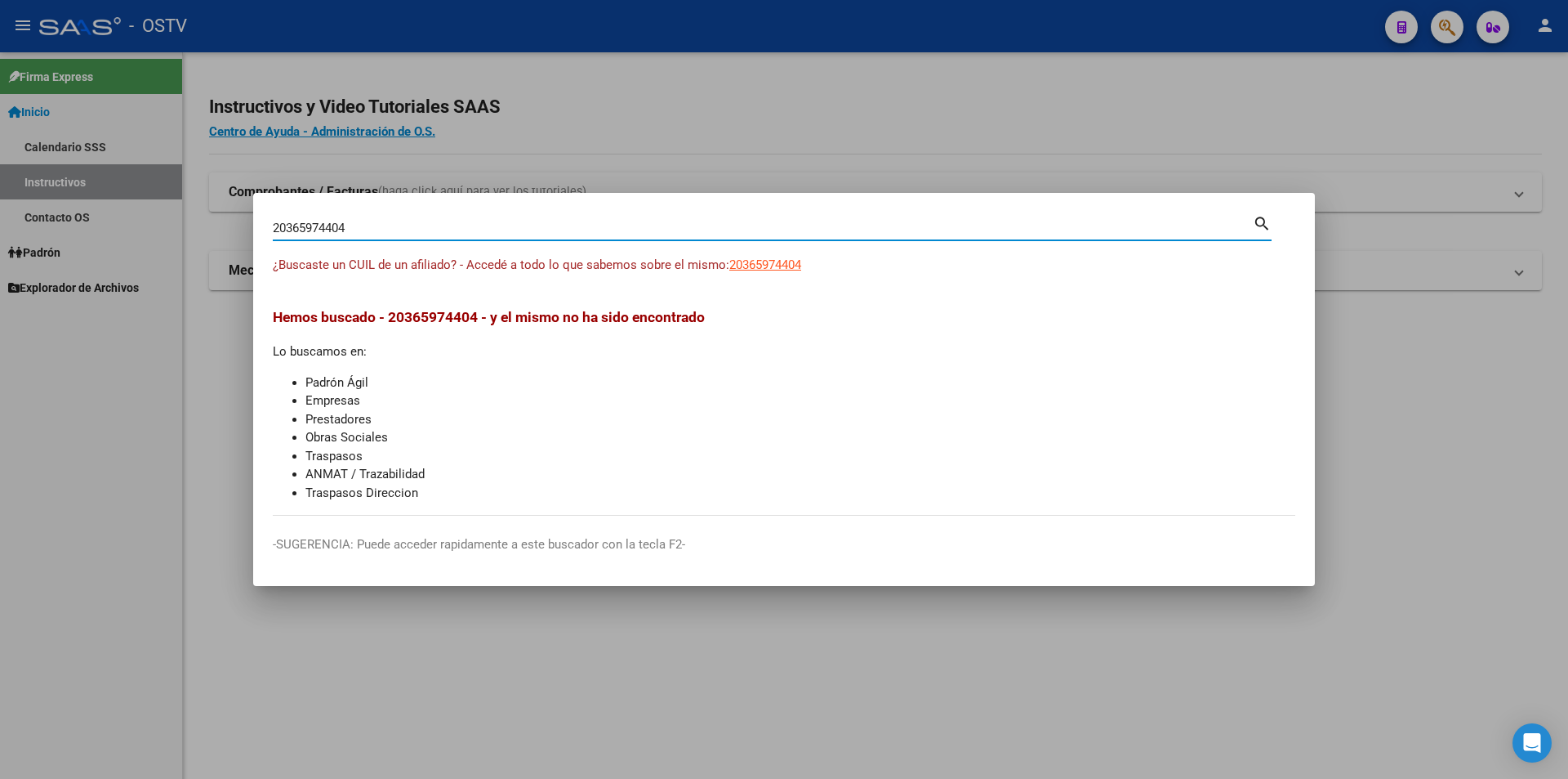
click at [321, 232] on input "20365974404" at bounding box center [762, 228] width 980 height 14
paste input "346707464"
type input "23467074644"
click at [761, 259] on span "23467074644" at bounding box center [765, 265] width 72 height 14
type textarea "23467074644"
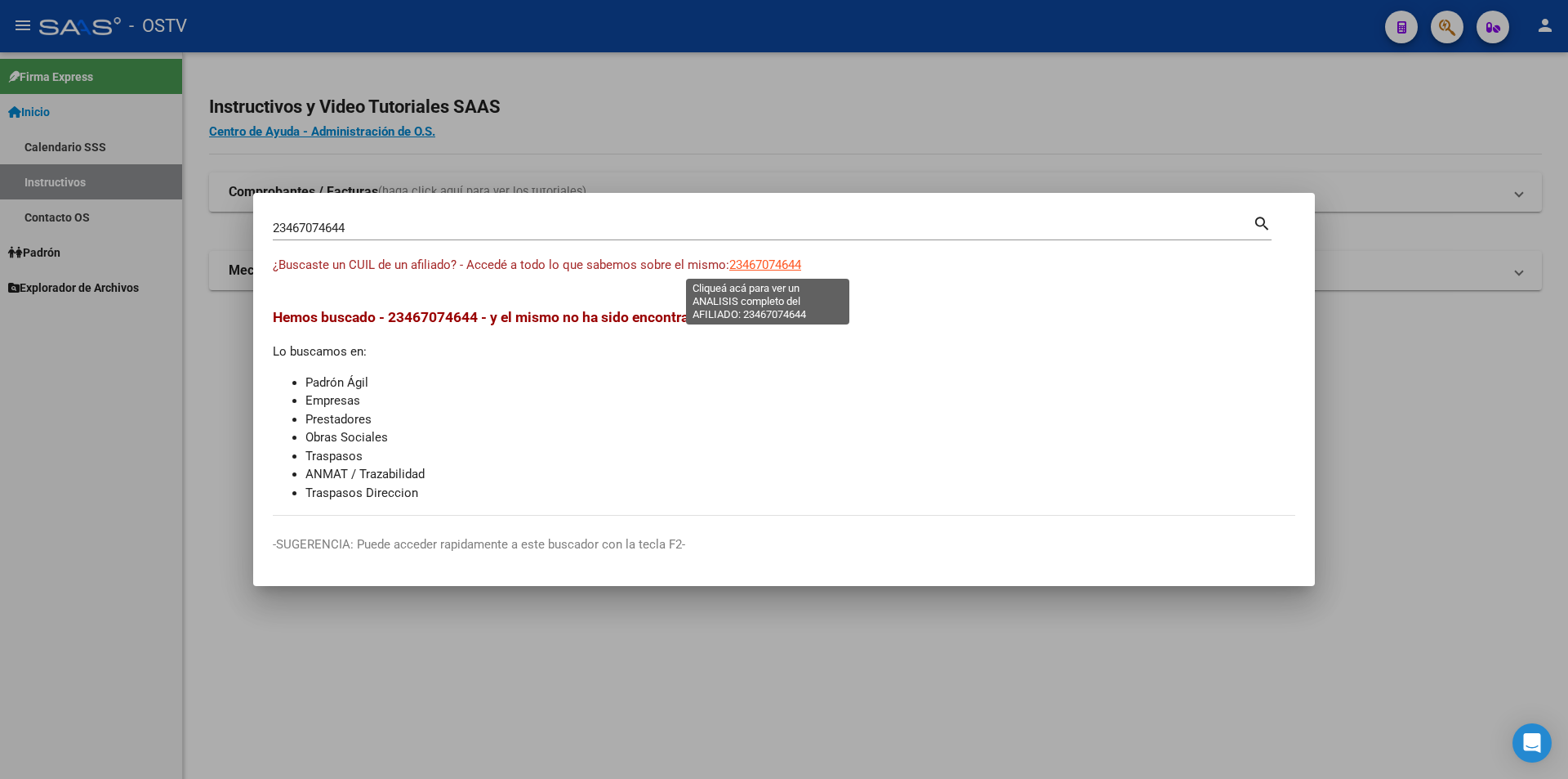
click at [311, 225] on input "23467074644" at bounding box center [762, 228] width 980 height 14
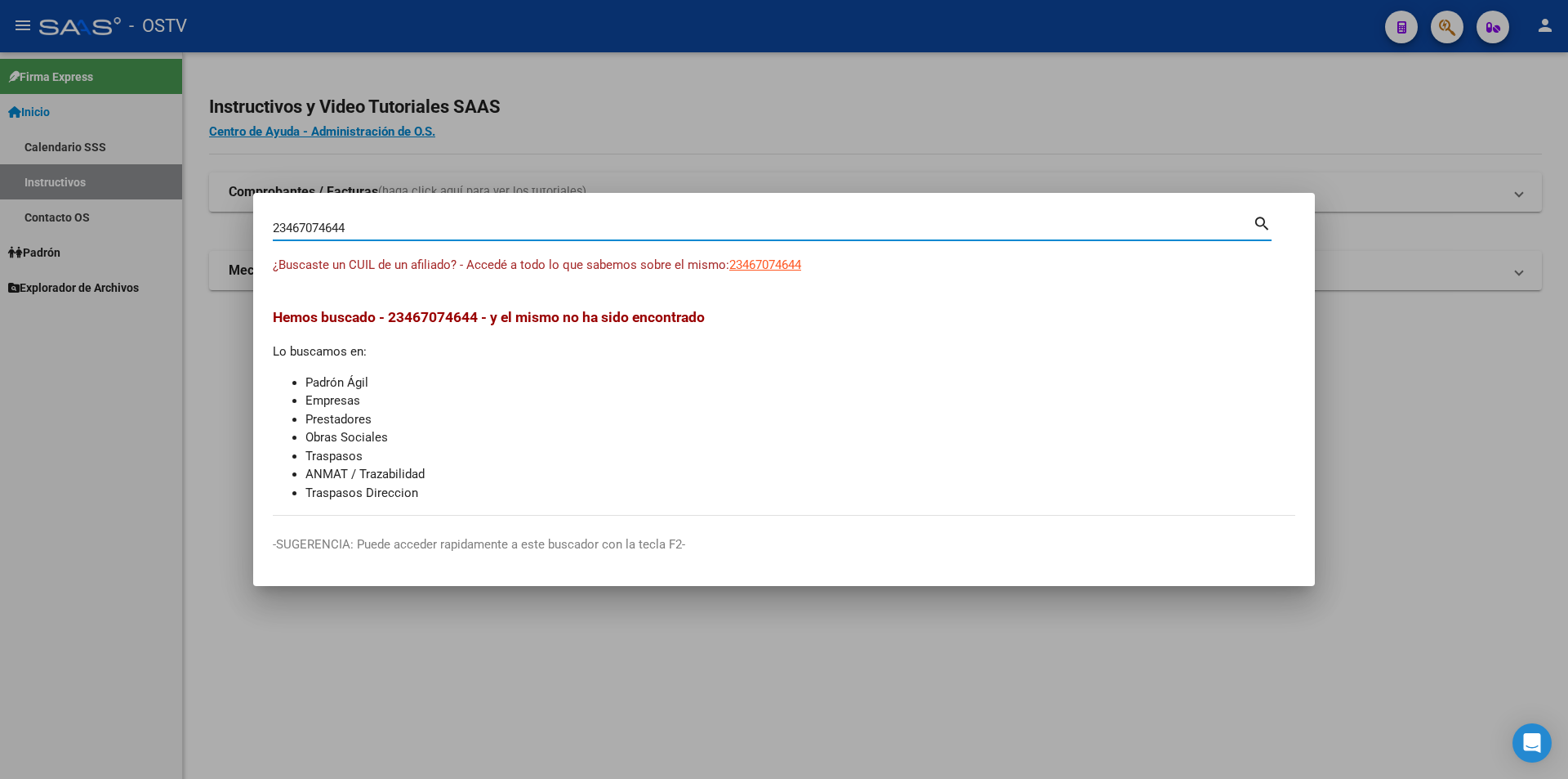
click at [318, 229] on input "23467074644" at bounding box center [762, 228] width 980 height 14
click at [330, 225] on input "23467074644" at bounding box center [762, 228] width 980 height 14
type input "2"
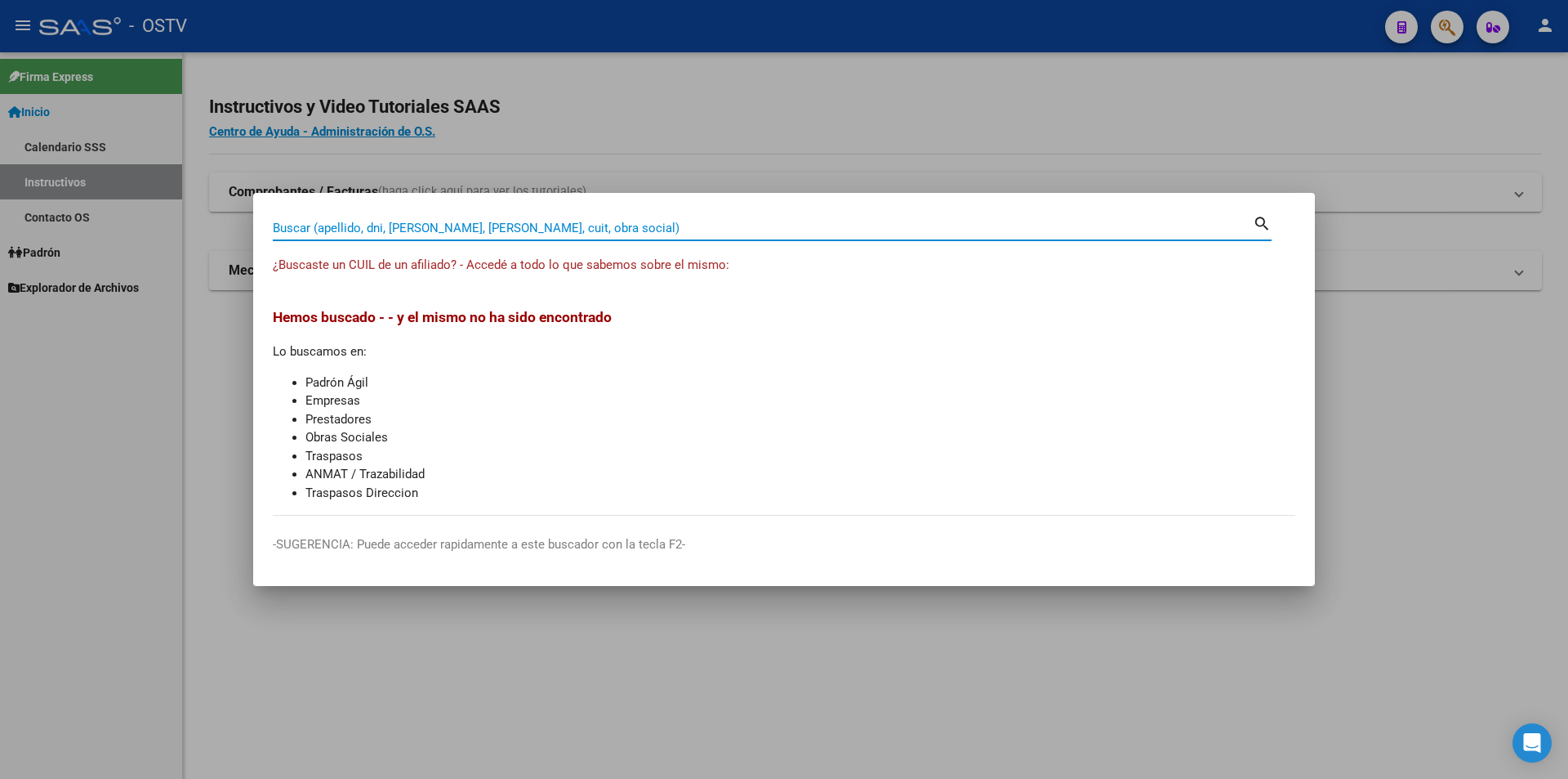
paste input "20417799711"
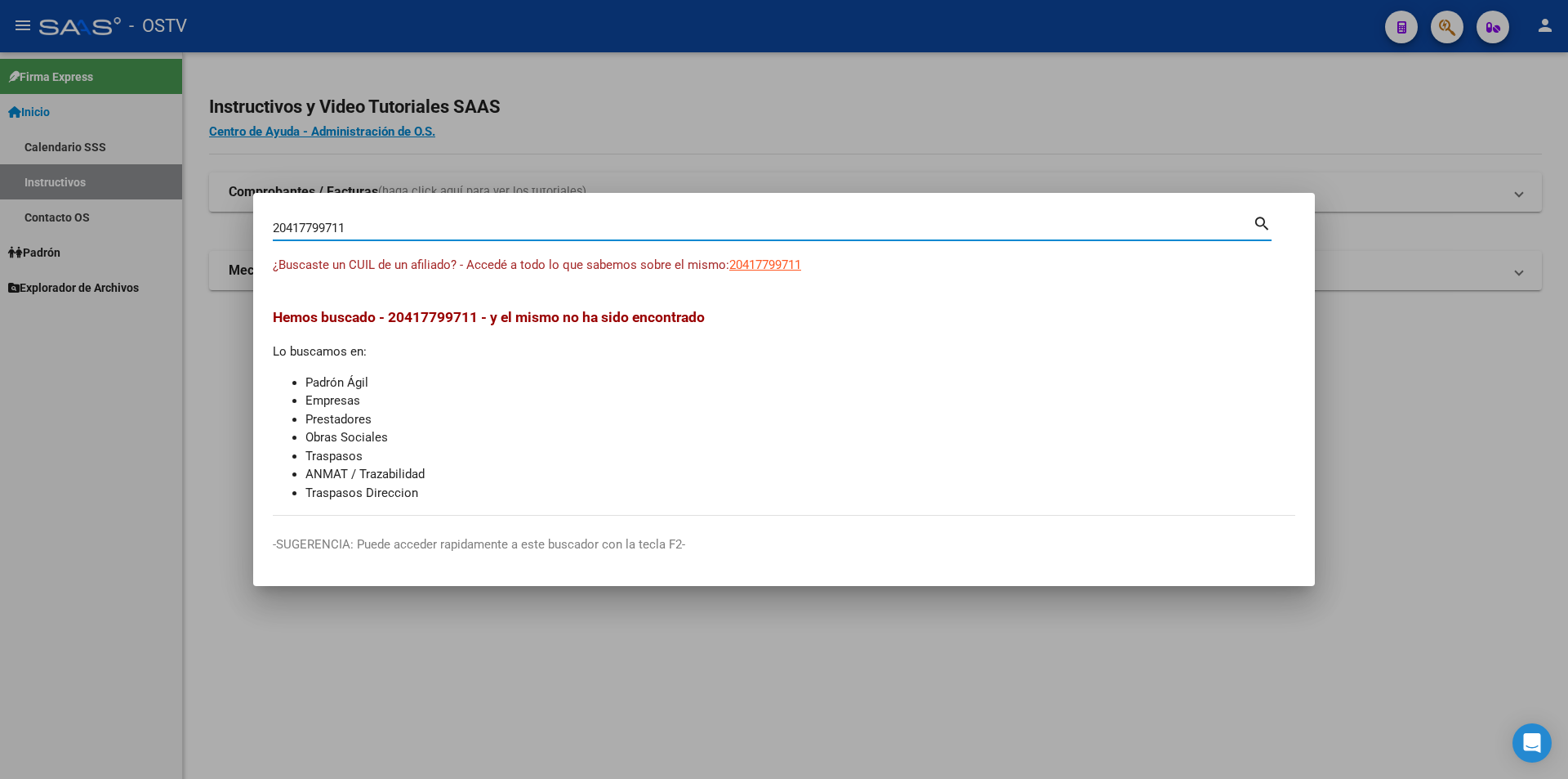
type input "20417799711"
click at [766, 261] on span "20417799711" at bounding box center [765, 265] width 72 height 14
type textarea "20417799711"
click at [320, 225] on input "20417799711" at bounding box center [762, 228] width 980 height 14
click at [319, 225] on input "20417799711" at bounding box center [762, 228] width 980 height 14
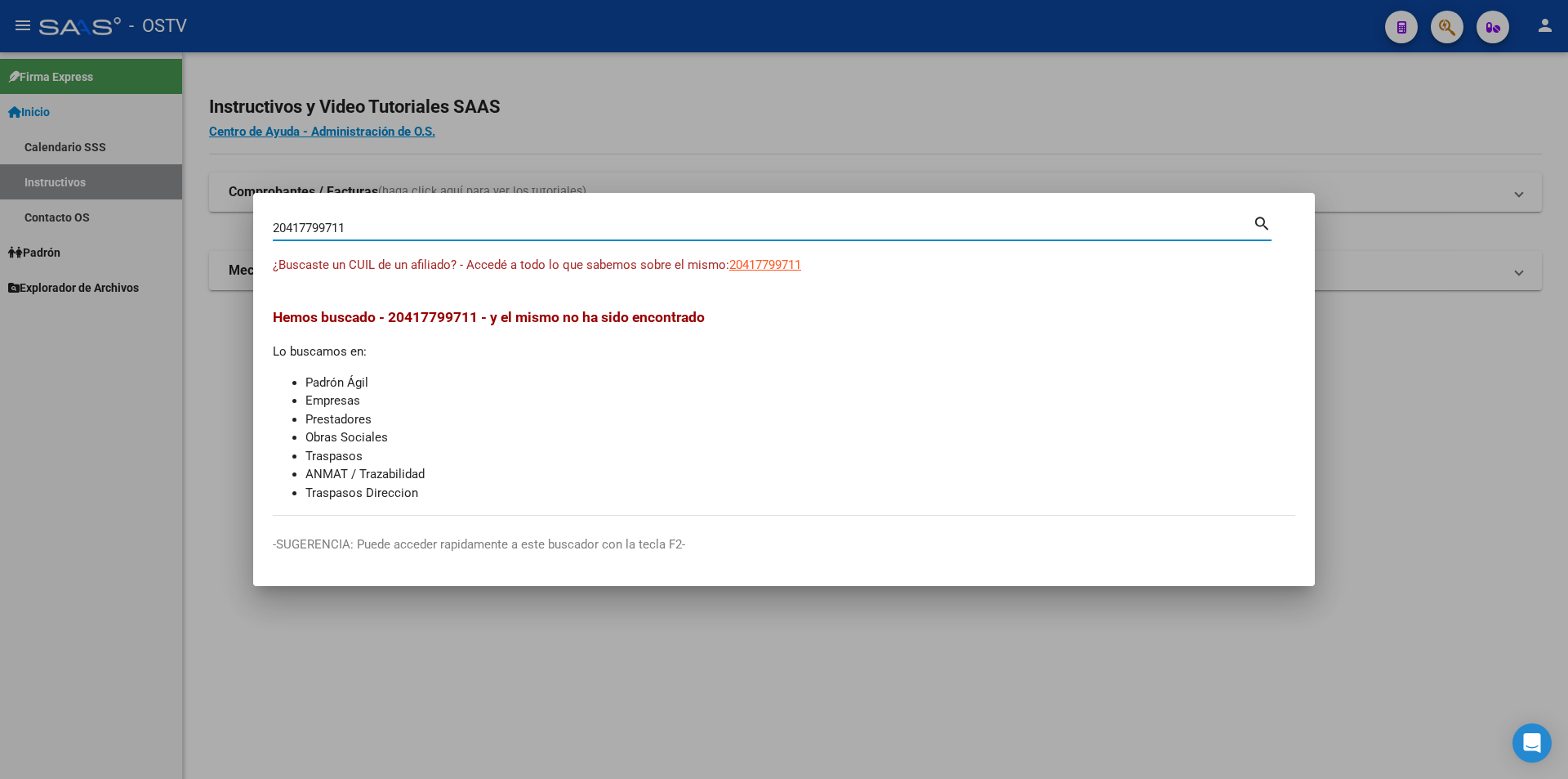
paste input "374365100"
type input "20374365100"
click at [765, 266] on span "20374365100" at bounding box center [765, 265] width 72 height 14
type textarea "20374365100"
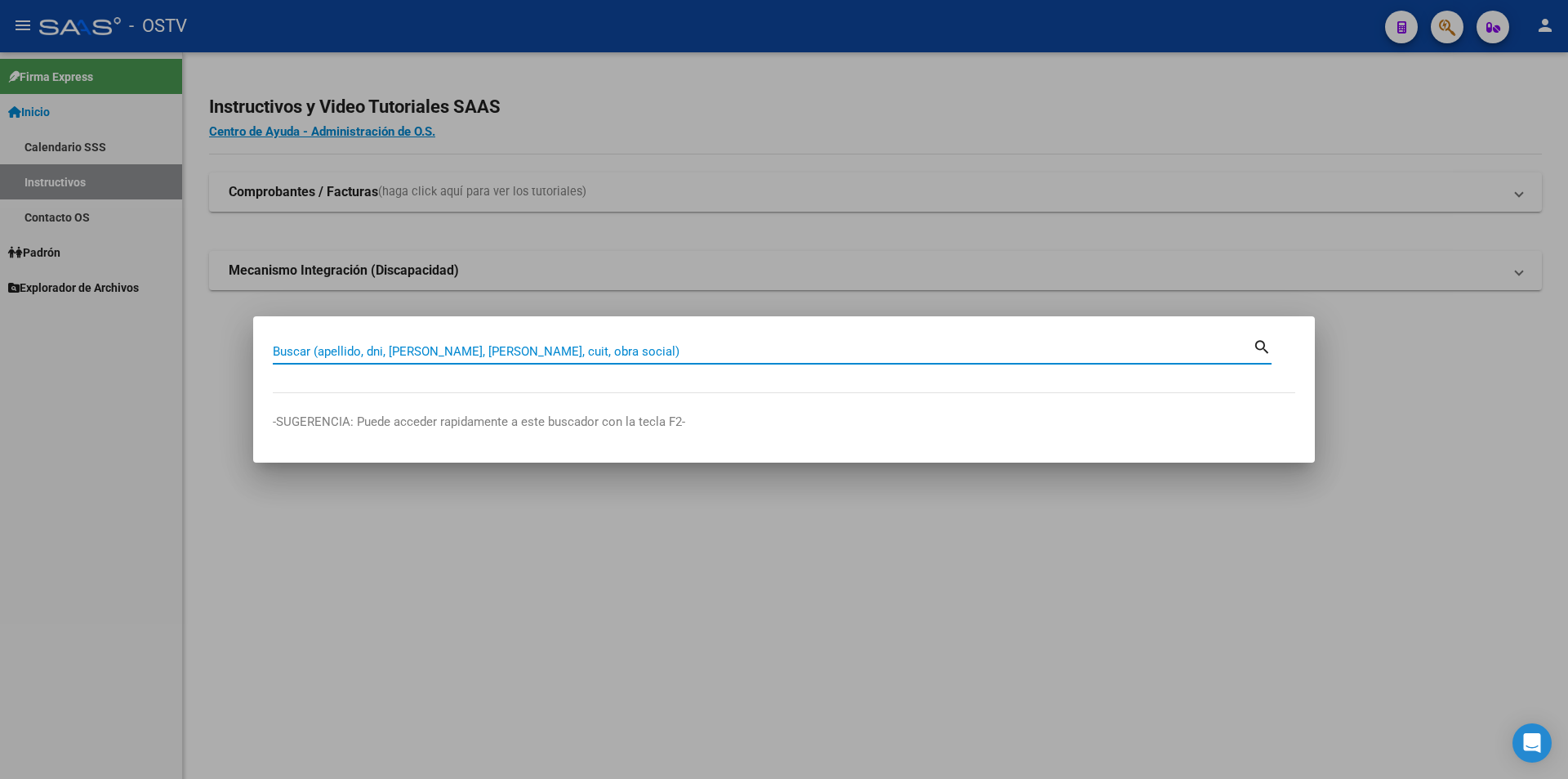
paste input "27294455103"
type input "27294455103"
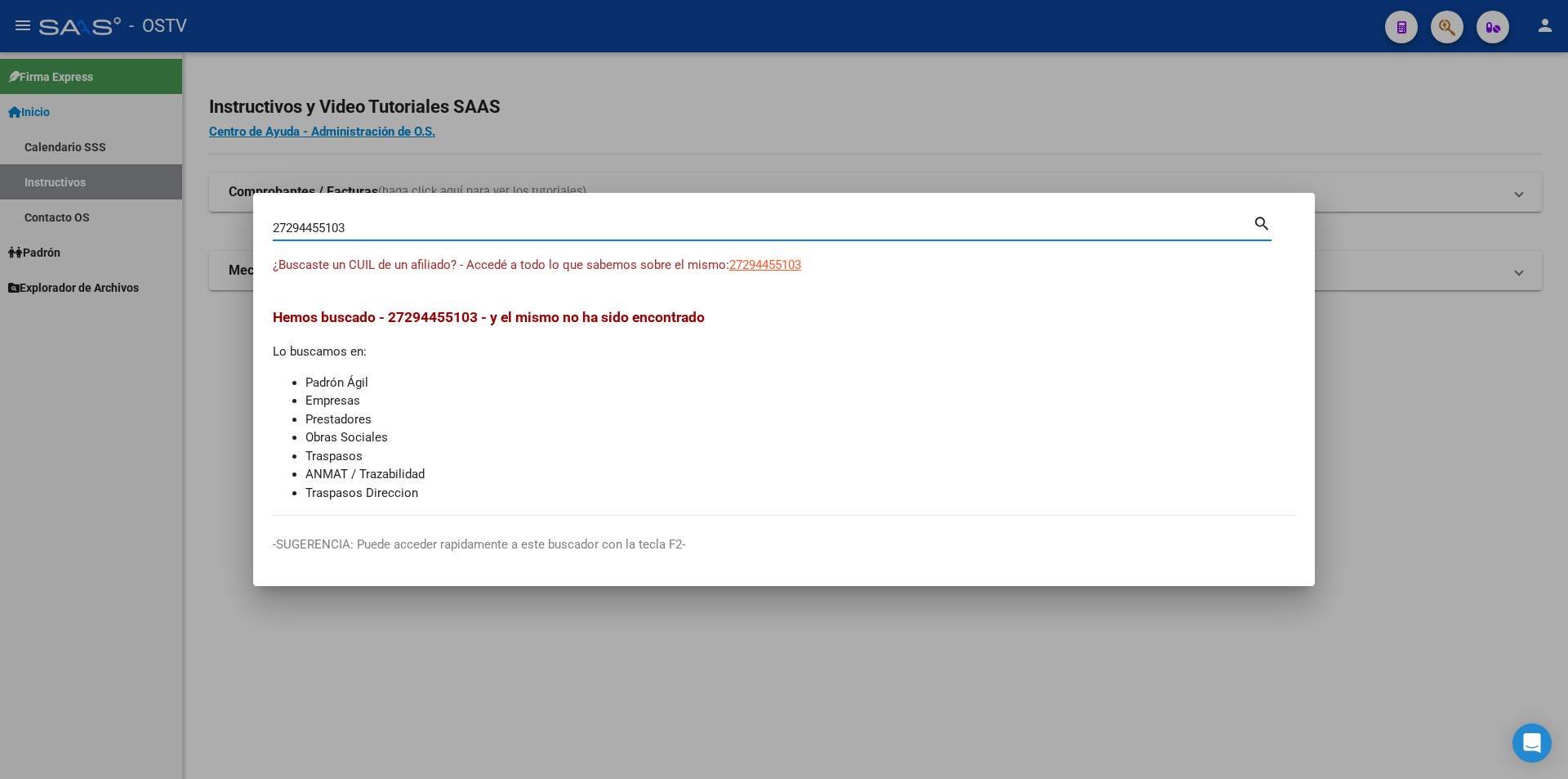
click at [764, 271] on span "27294455103" at bounding box center [765, 265] width 72 height 14
